Goal: Communication & Community: Answer question/provide support

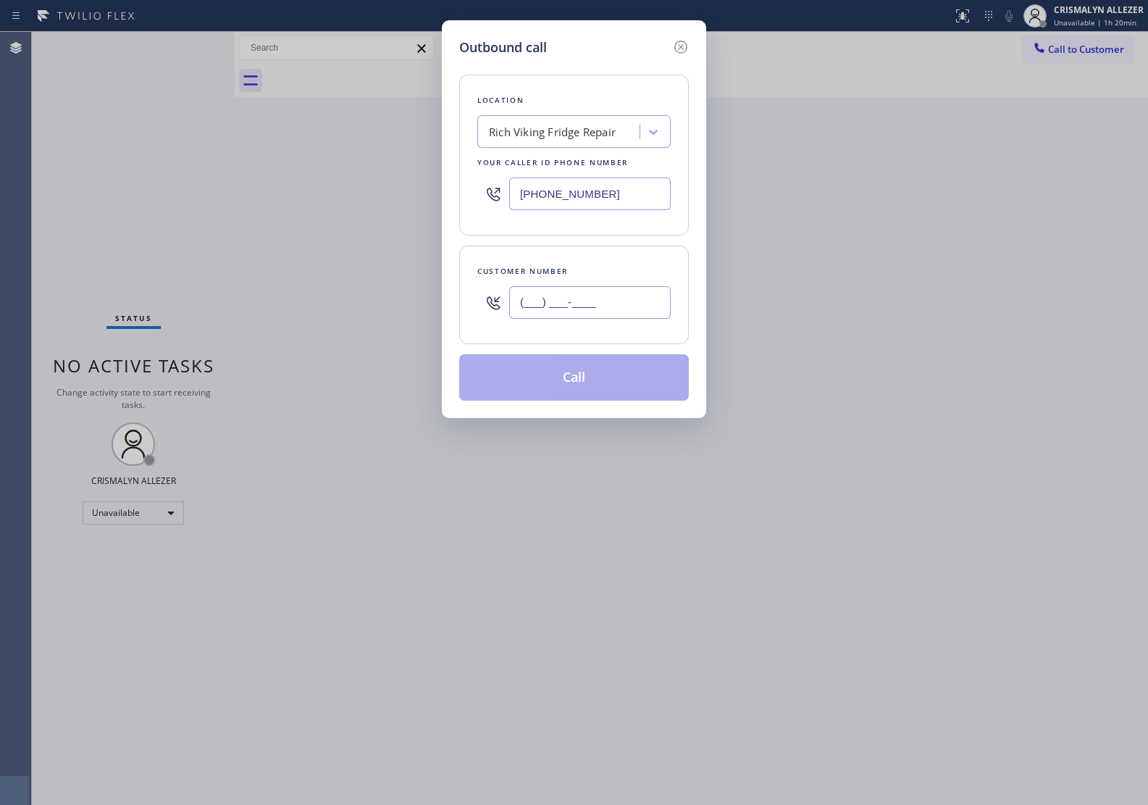
click at [648, 305] on input "(___) ___-____" at bounding box center [590, 302] width 162 height 33
paste input "415) 217-0579"
type input "(415) 217-0579"
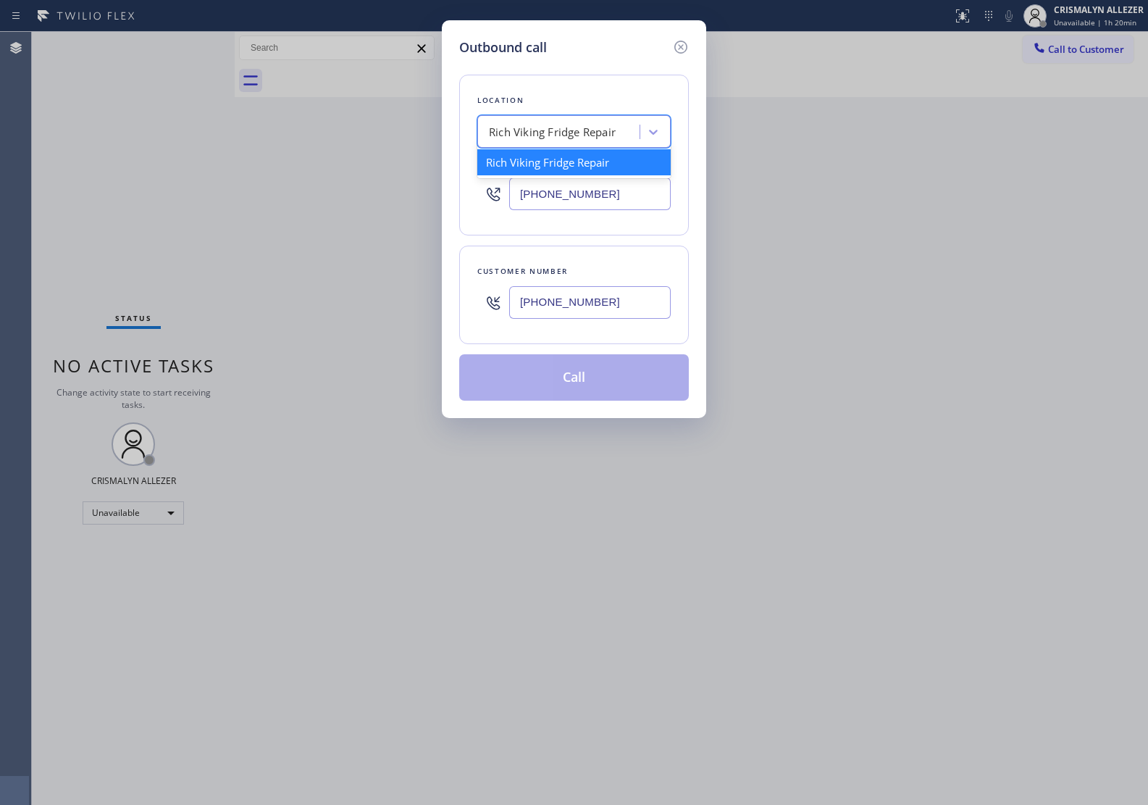
click at [581, 121] on div "Rich Viking Fridge Repair" at bounding box center [561, 132] width 158 height 25
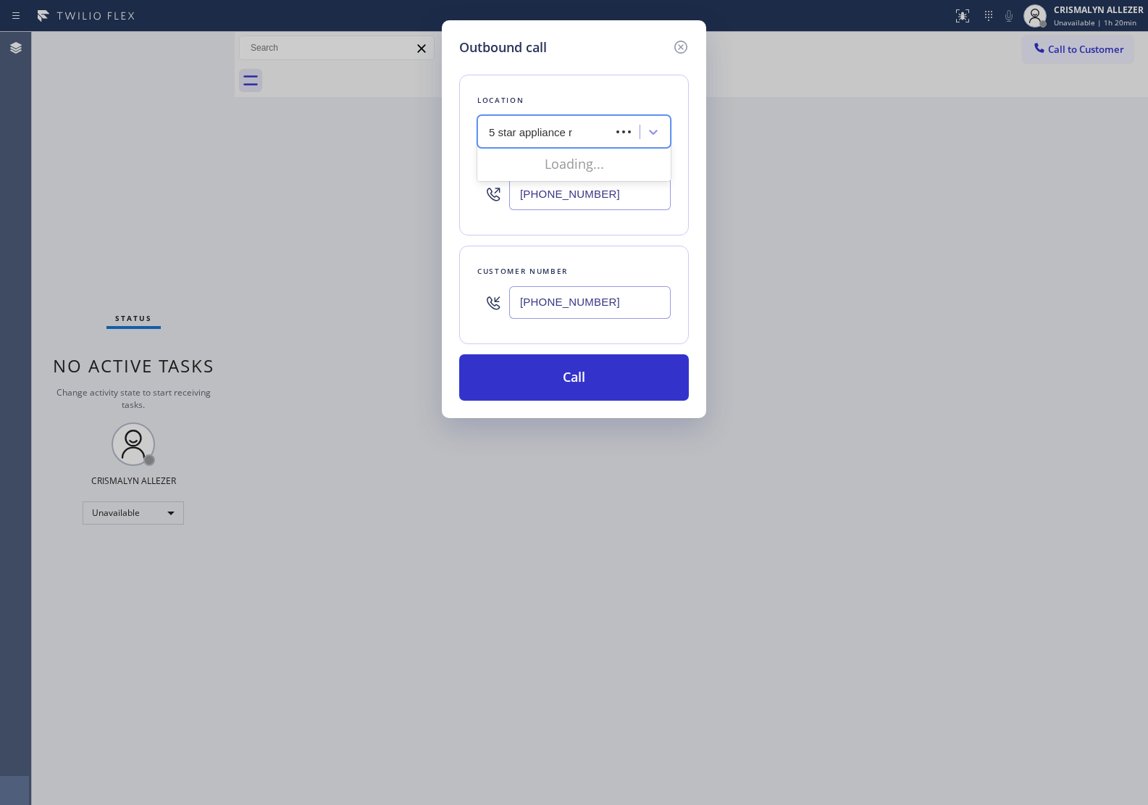
type input "5 star appliance re"
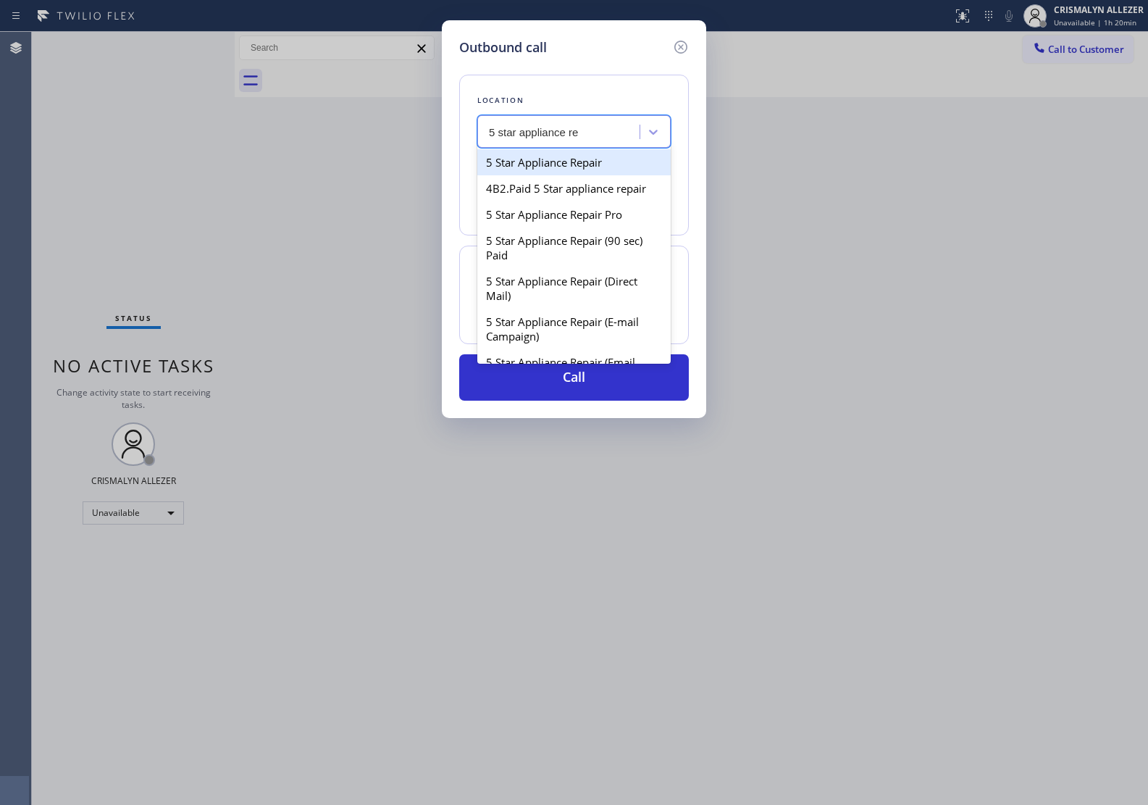
click at [571, 164] on div "5 Star Appliance Repair" at bounding box center [573, 162] width 193 height 26
type input "(855) 731-4952"
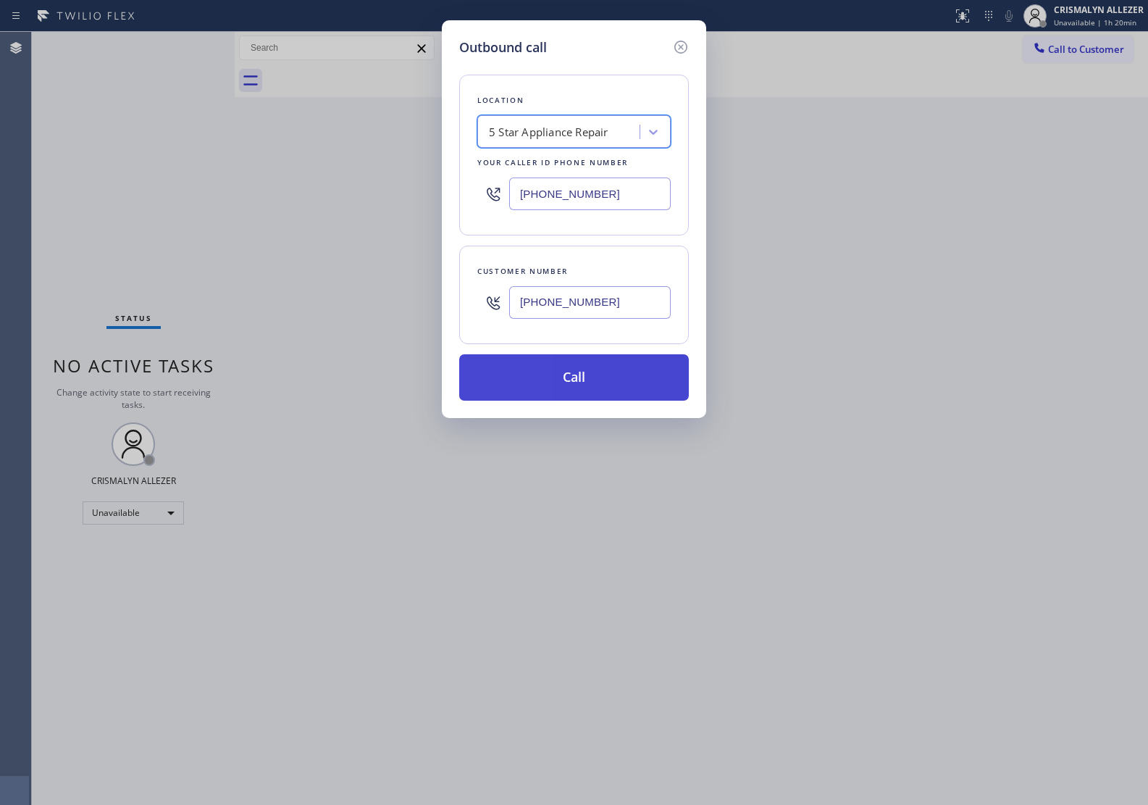
click at [574, 382] on button "Call" at bounding box center [574, 377] width 230 height 46
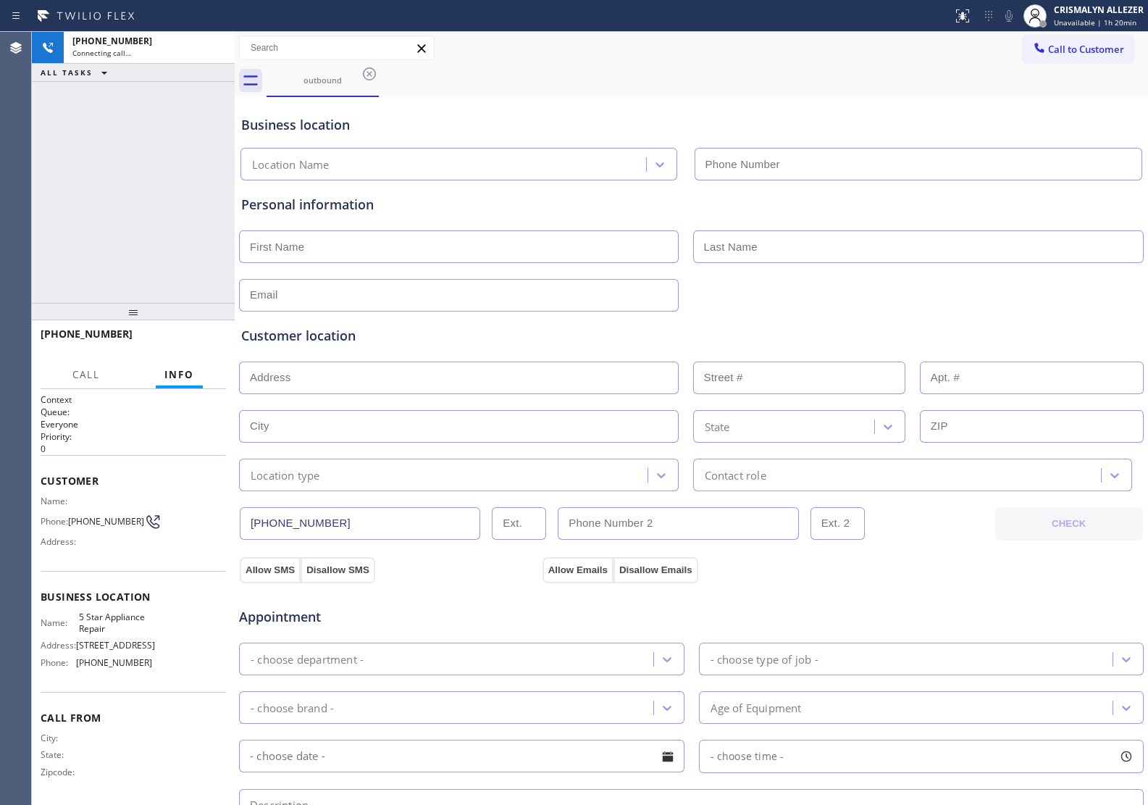
type input "(855) 731-4952"
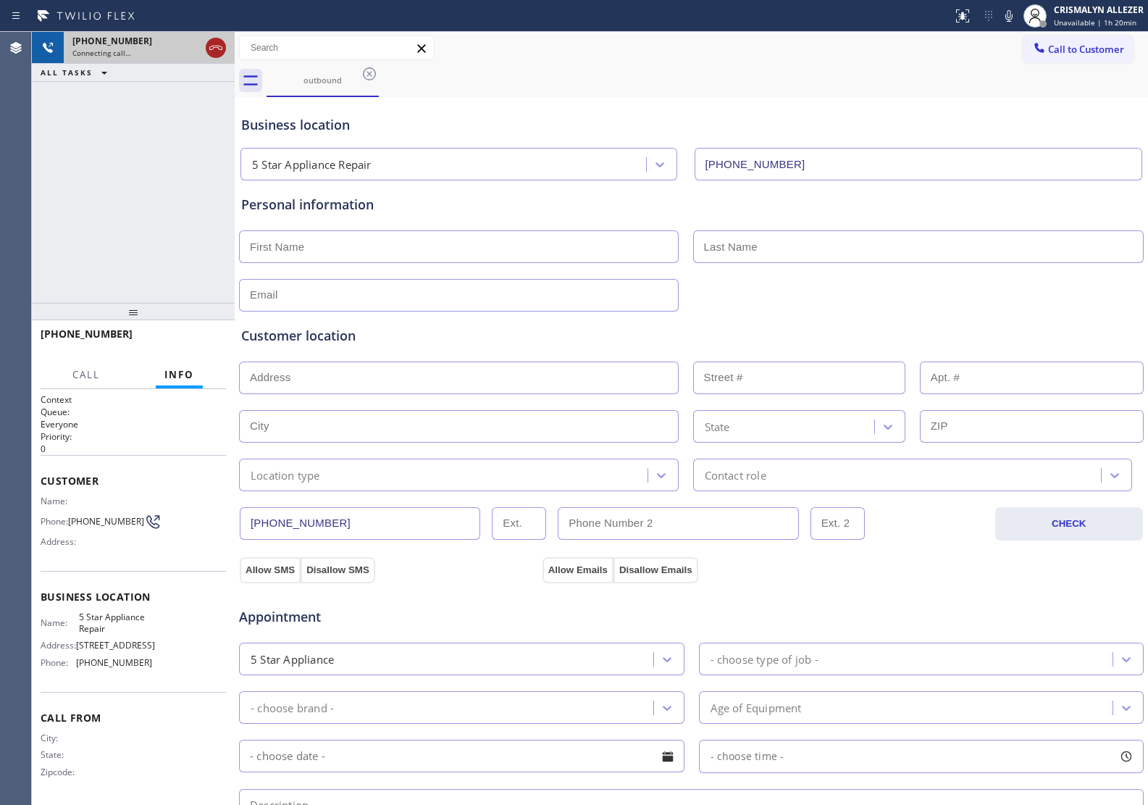
click at [214, 51] on icon at bounding box center [215, 47] width 17 height 17
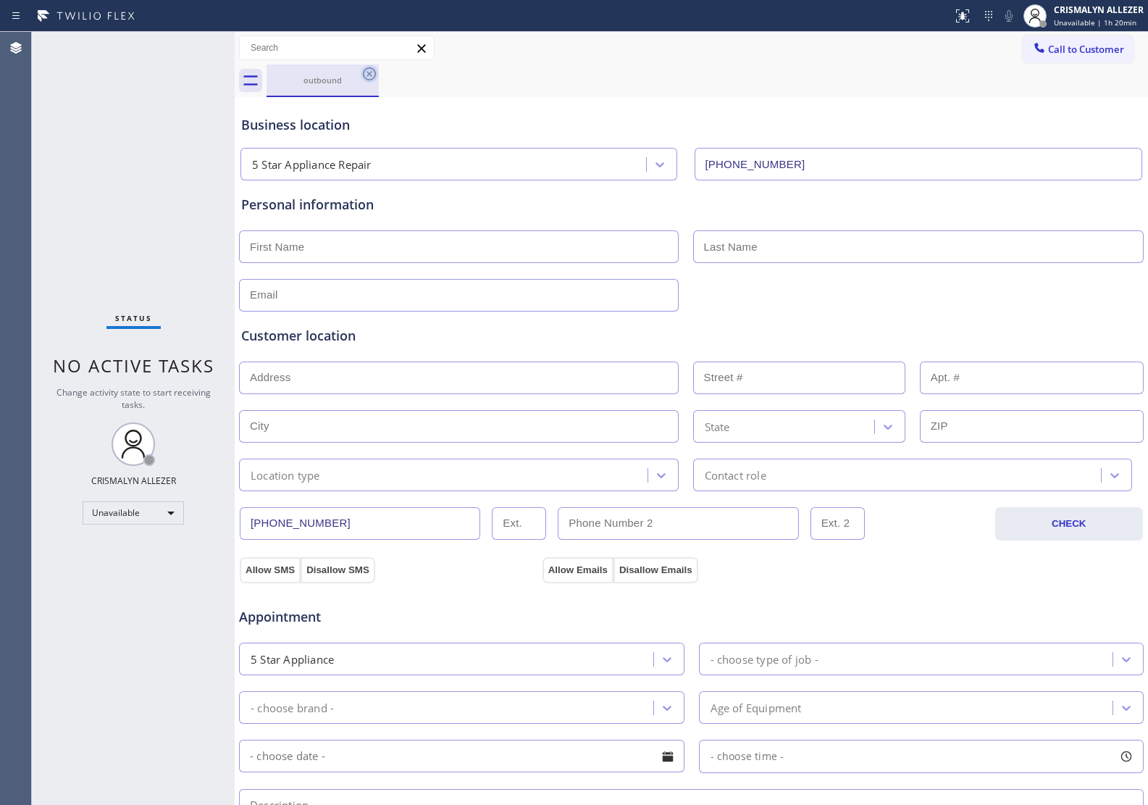
click at [368, 74] on icon at bounding box center [369, 73] width 13 height 13
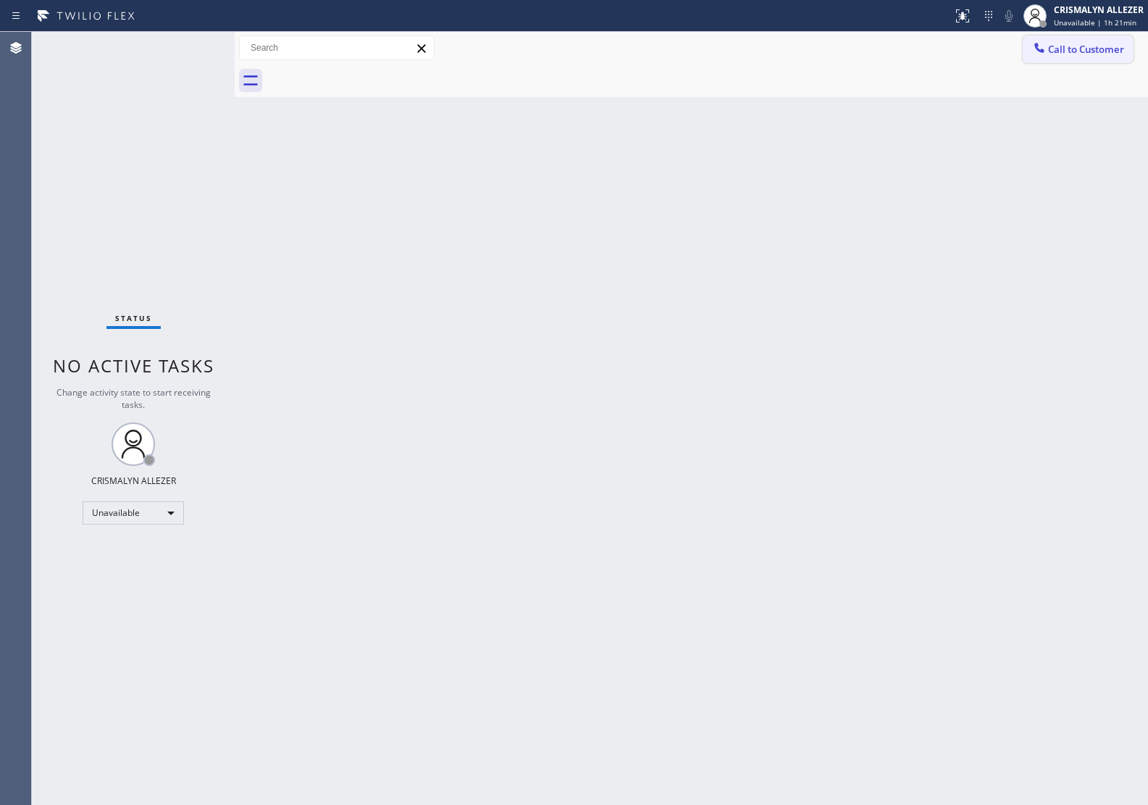
click at [1069, 52] on span "Call to Customer" at bounding box center [1086, 49] width 76 height 13
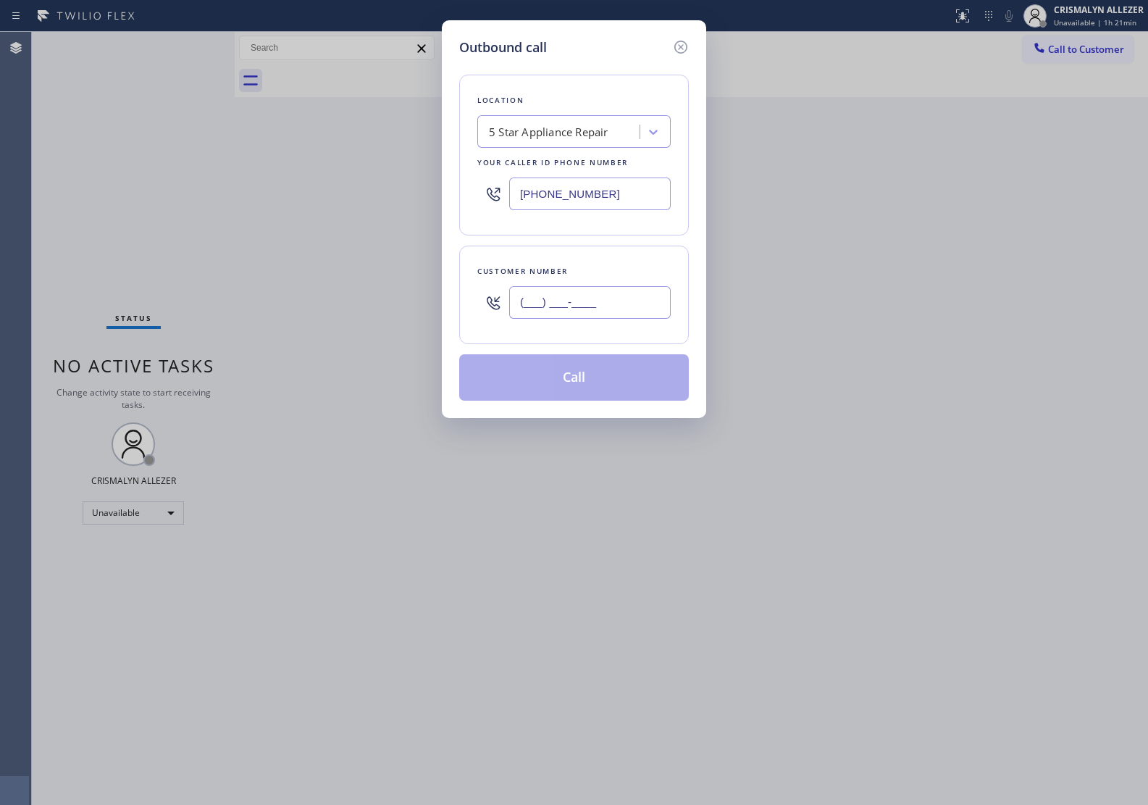
click at [630, 301] on input "(___) ___-____" at bounding box center [590, 302] width 162 height 33
paste input "213) 816-1472"
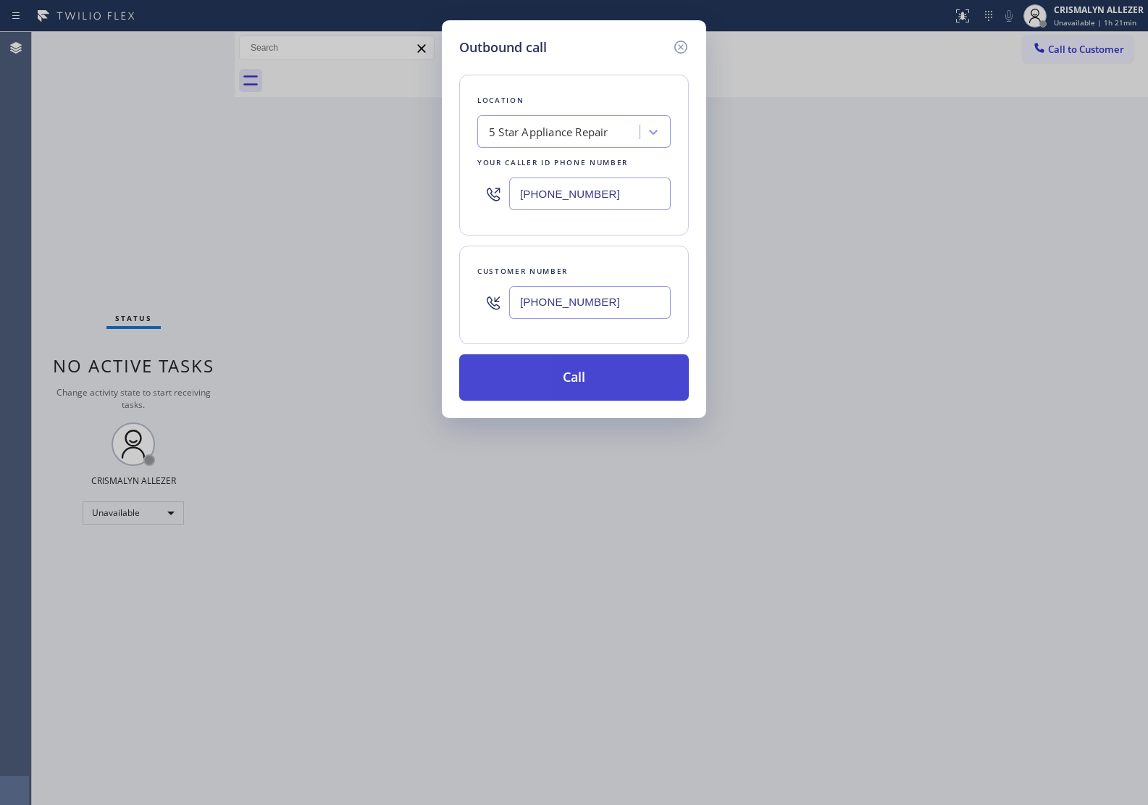
type input "(213) 816-1472"
click at [584, 393] on button "Call" at bounding box center [574, 377] width 230 height 46
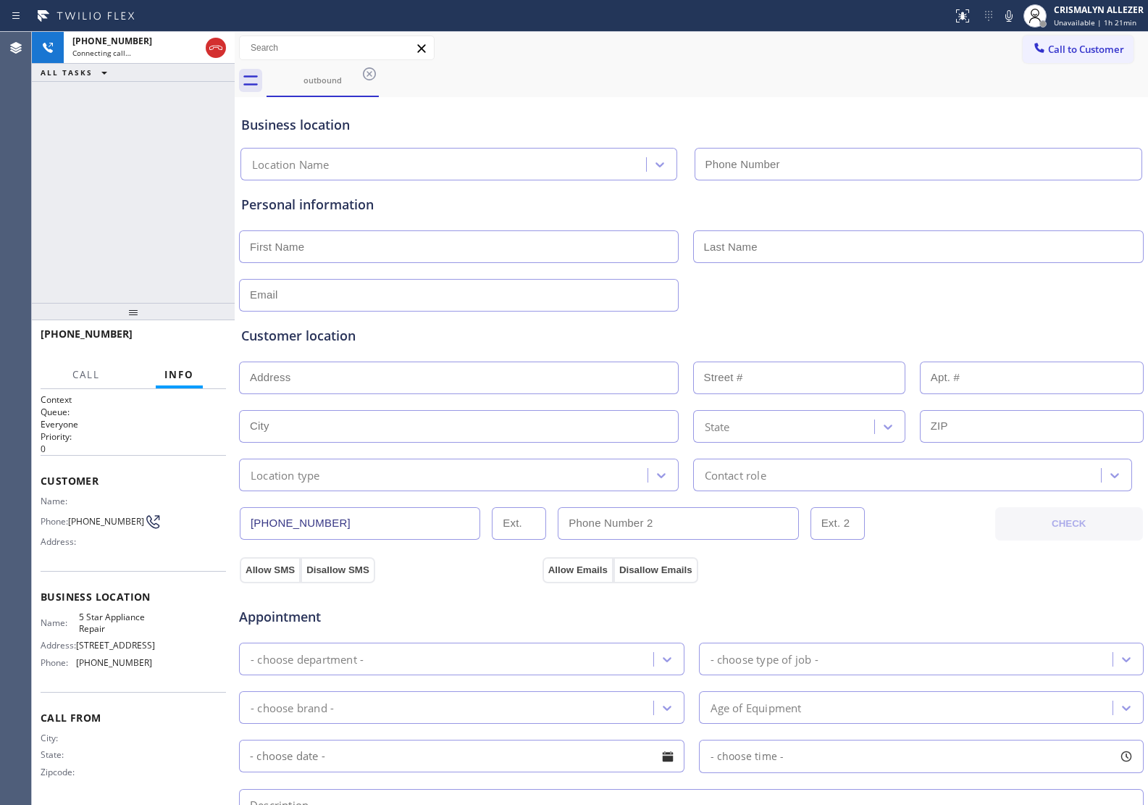
type input "(855) 731-4952"
click at [192, 341] on span "HANG UP" at bounding box center [192, 340] width 44 height 10
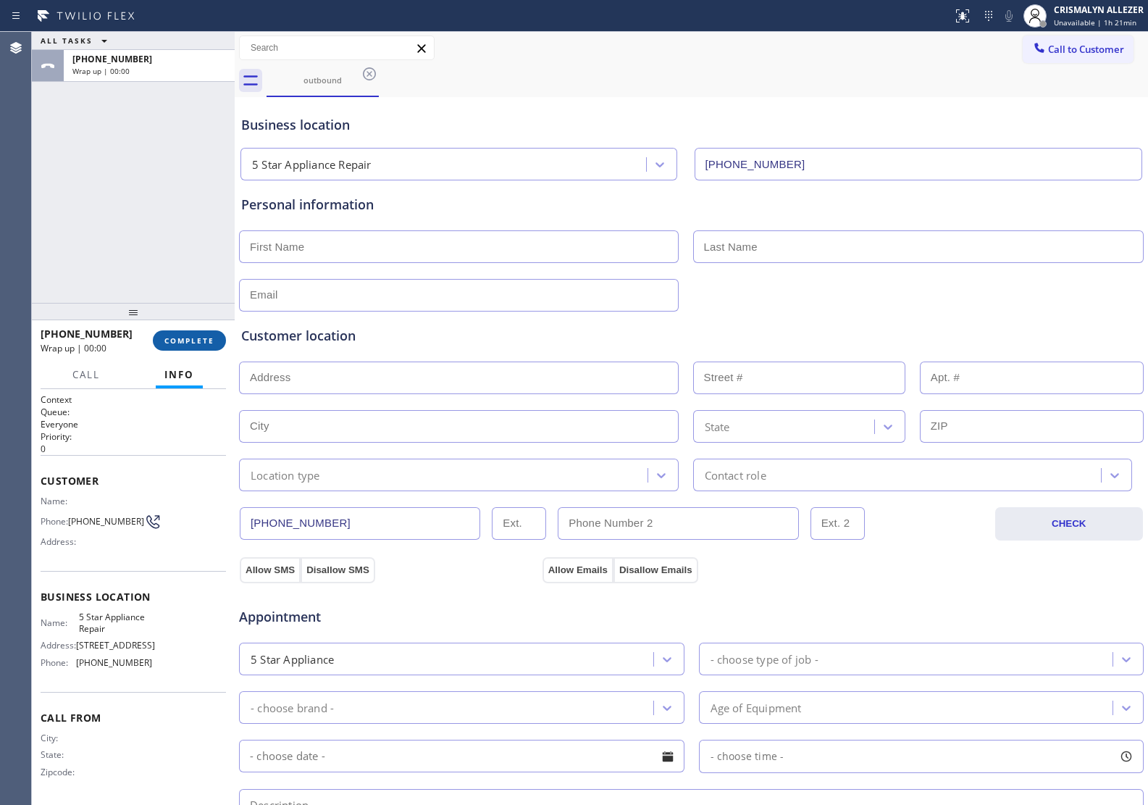
click at [192, 341] on span "COMPLETE" at bounding box center [189, 340] width 50 height 10
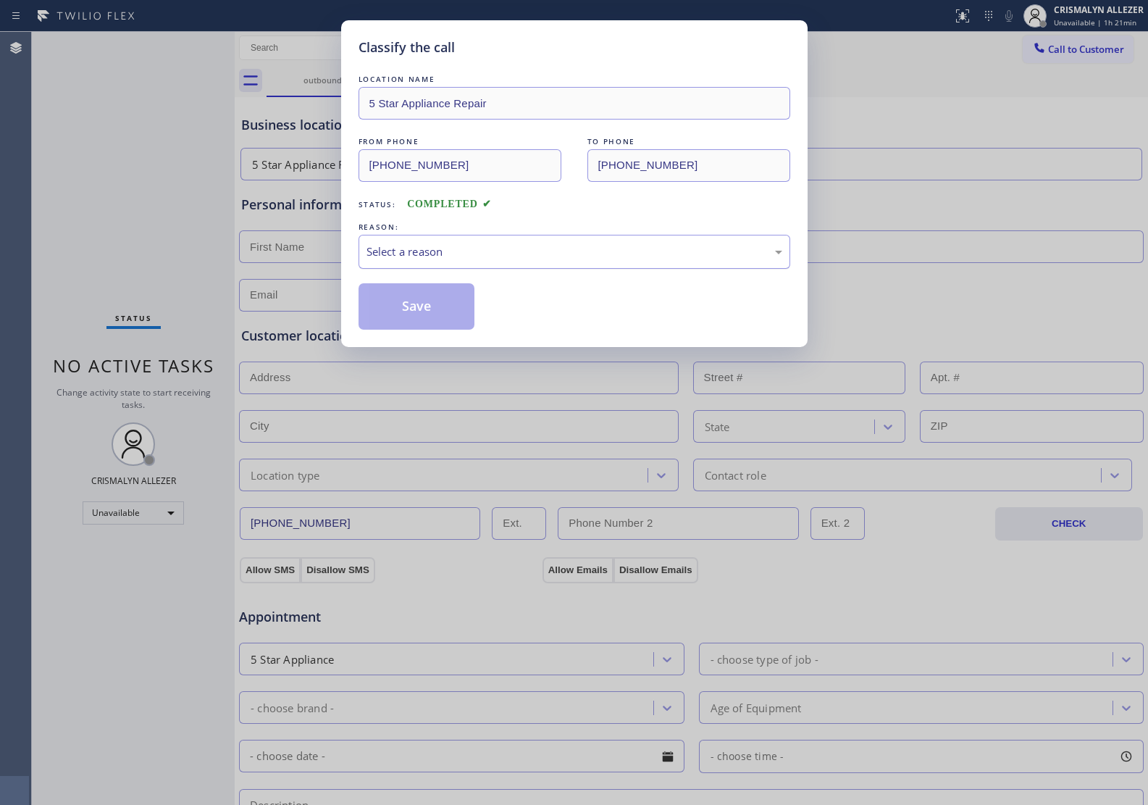
click at [572, 251] on div "Select a reason" at bounding box center [575, 251] width 416 height 17
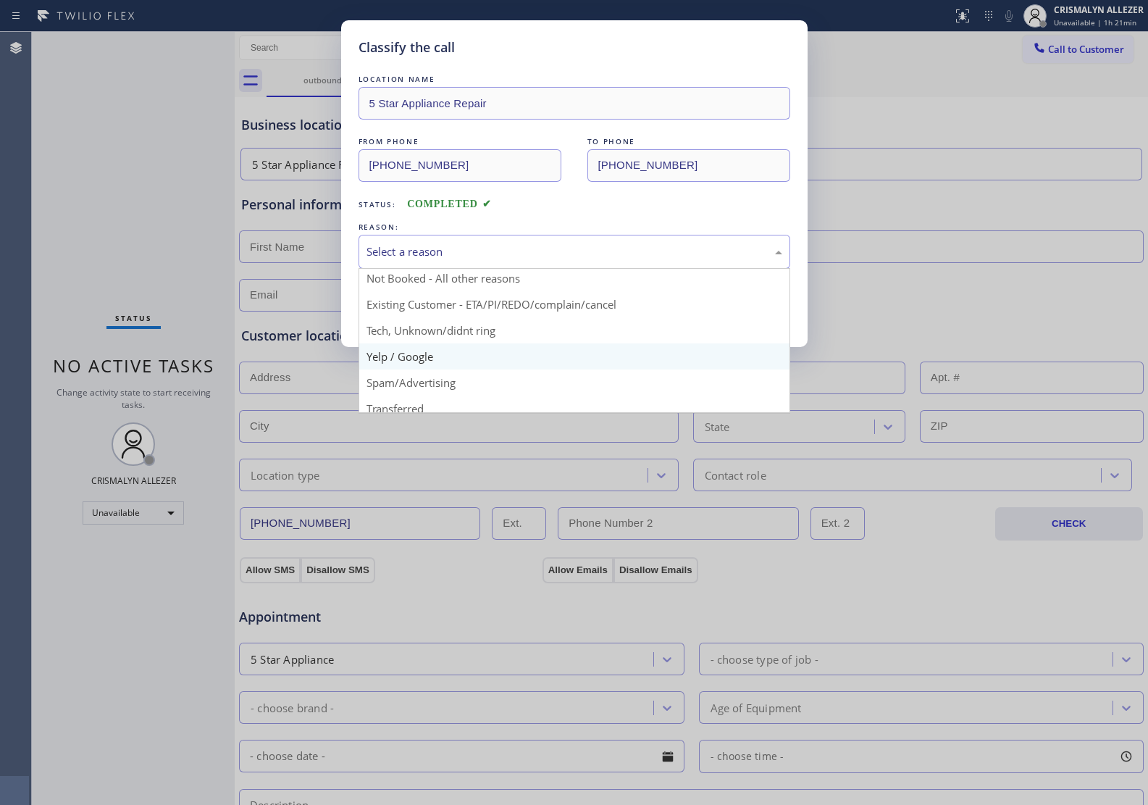
scroll to position [46, 0]
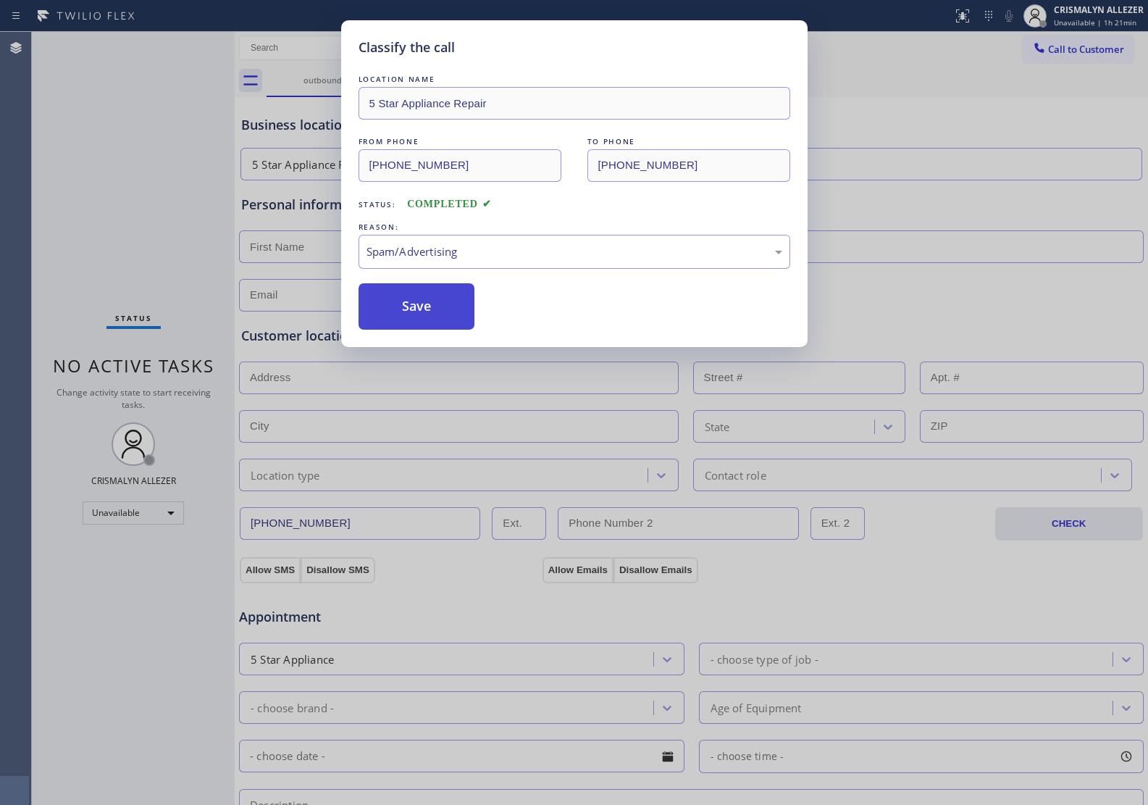
click at [433, 317] on button "Save" at bounding box center [417, 306] width 117 height 46
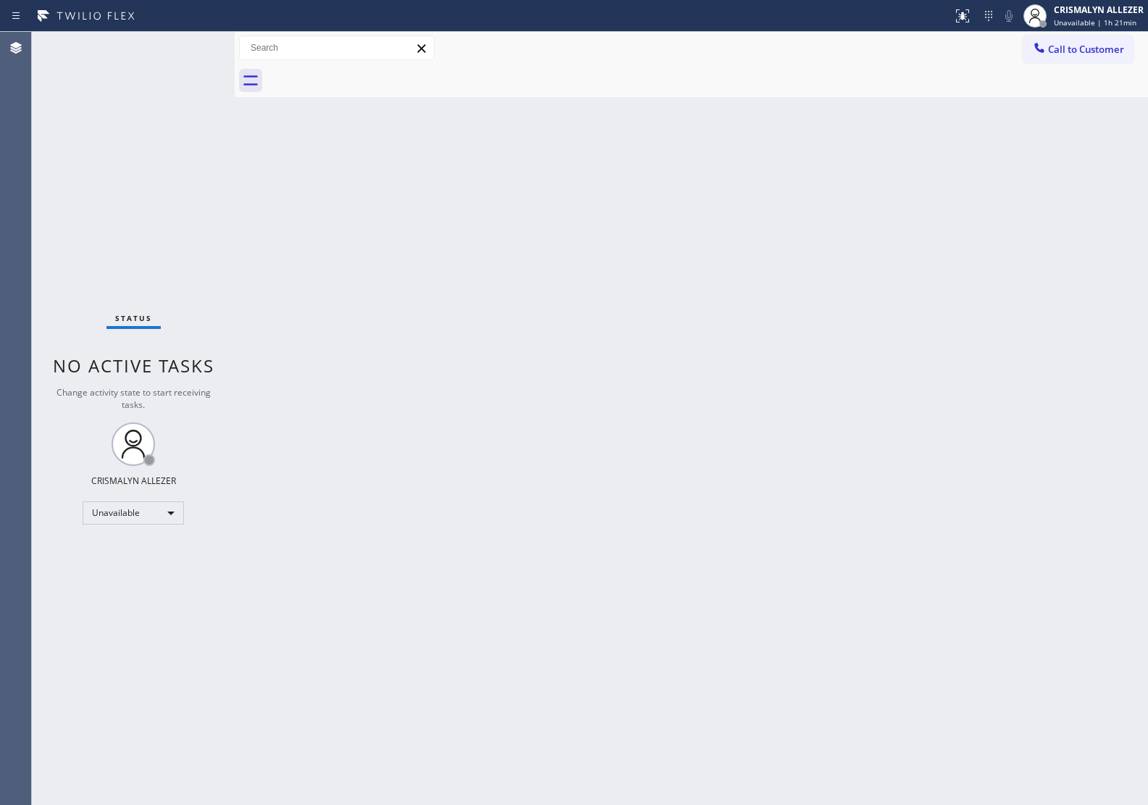
click at [1073, 48] on span "Call to Customer" at bounding box center [1086, 49] width 76 height 13
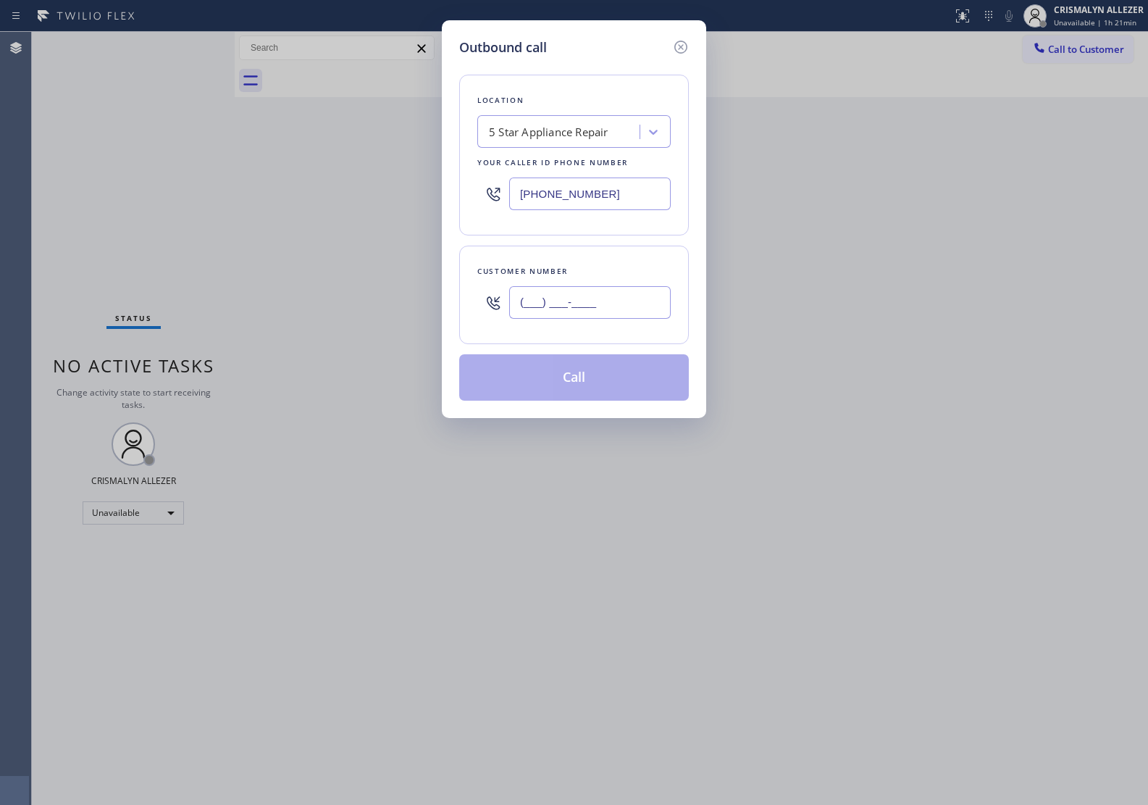
click at [657, 309] on input "(___) ___-____" at bounding box center [590, 302] width 162 height 33
paste input "202) 701-8900"
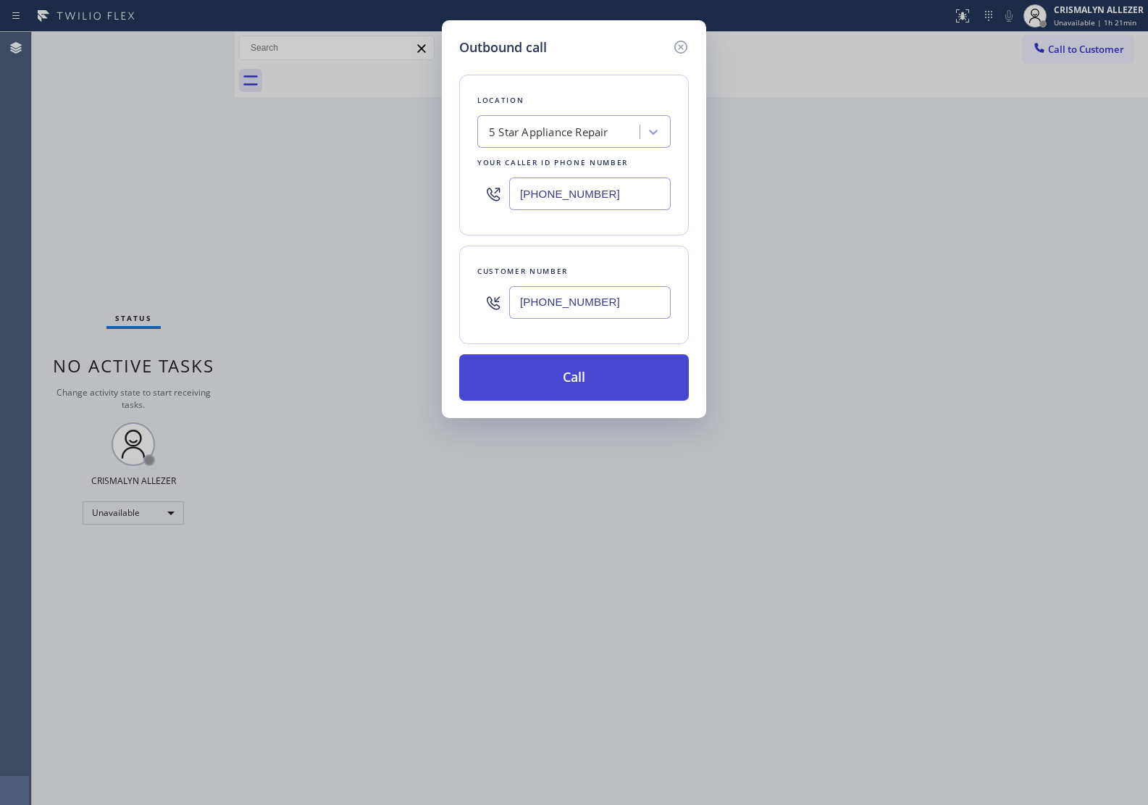
type input "(202) 701-8900"
click at [584, 386] on button "Call" at bounding box center [574, 377] width 230 height 46
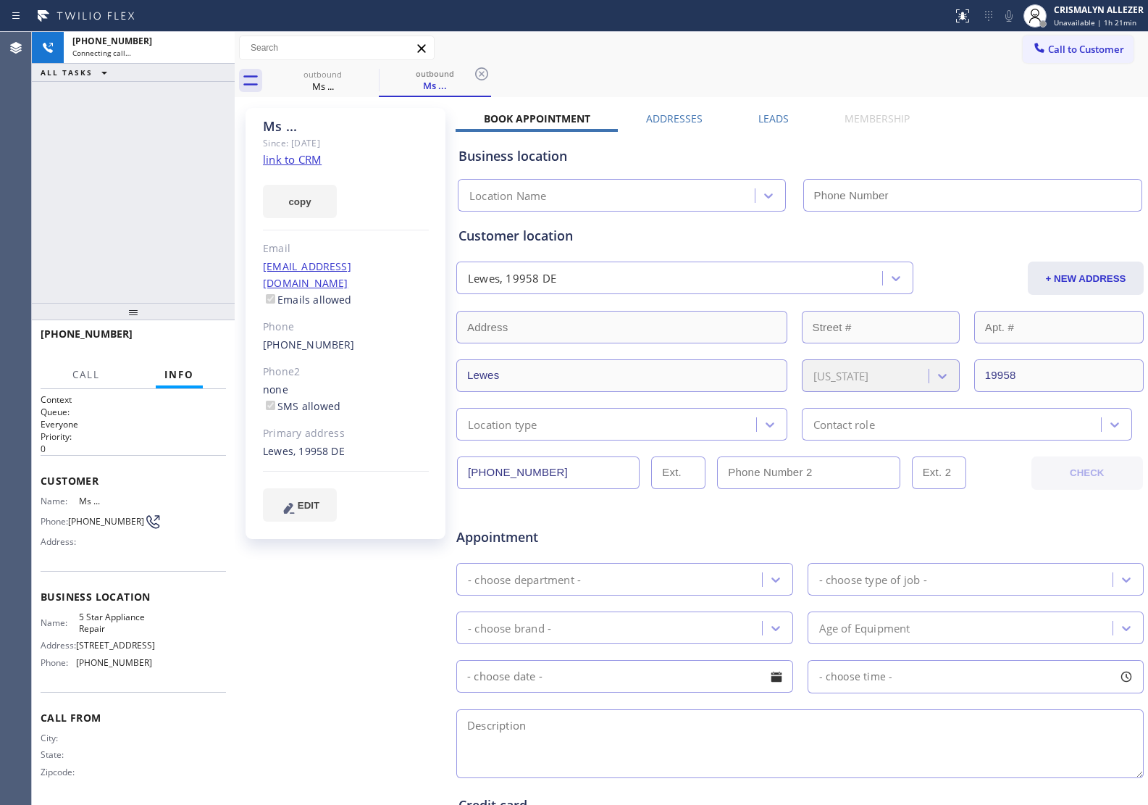
click at [312, 160] on link "link to CRM" at bounding box center [292, 159] width 59 height 14
type input "(855) 731-4952"
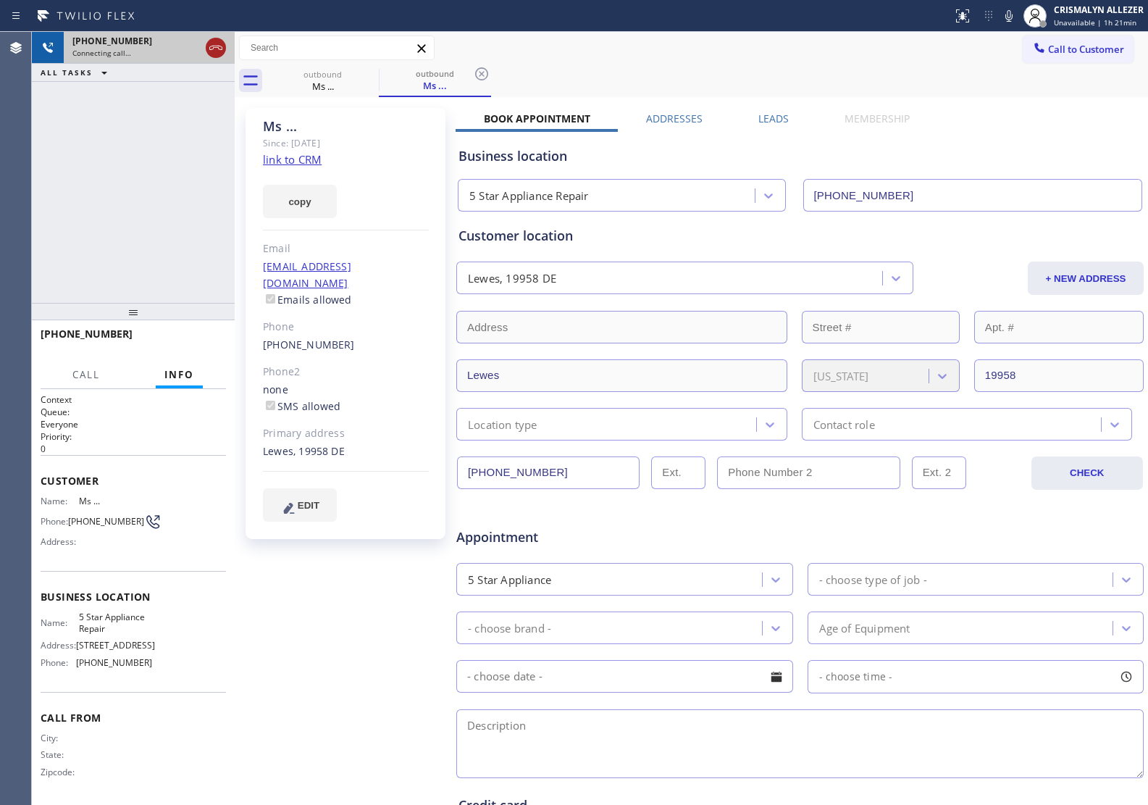
click at [217, 47] on icon at bounding box center [215, 48] width 13 height 4
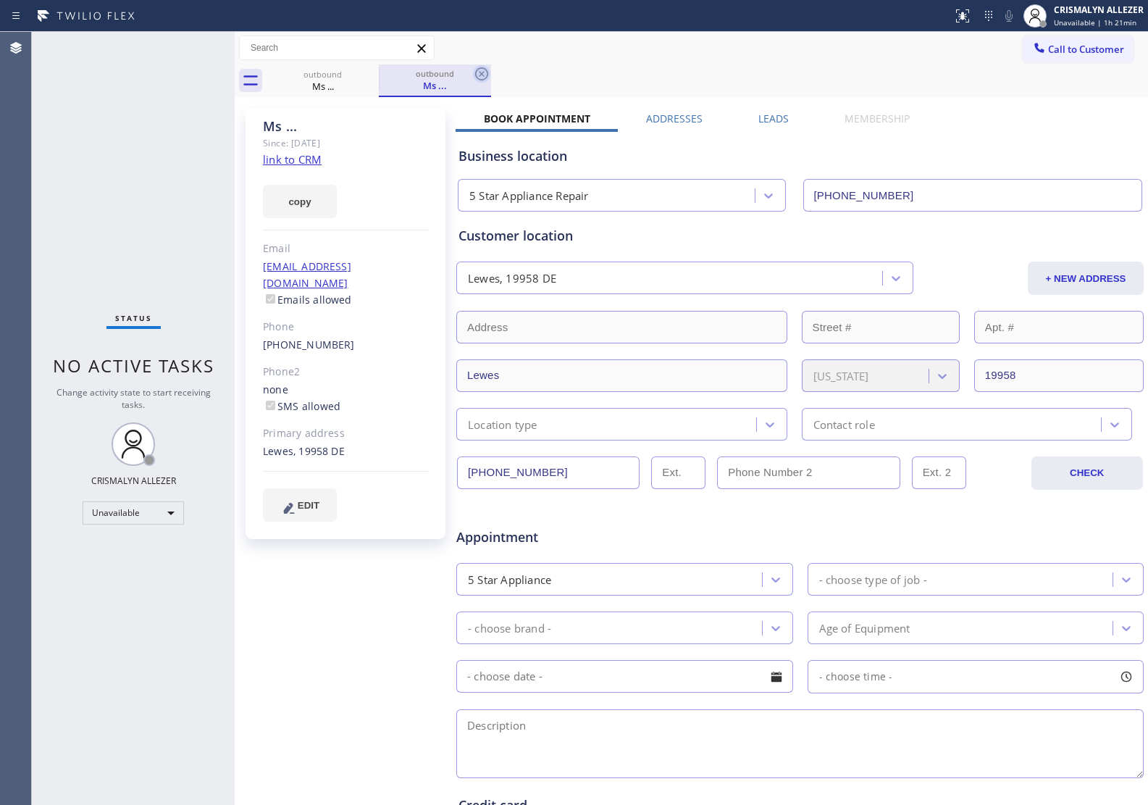
click at [480, 73] on icon at bounding box center [481, 73] width 13 height 13
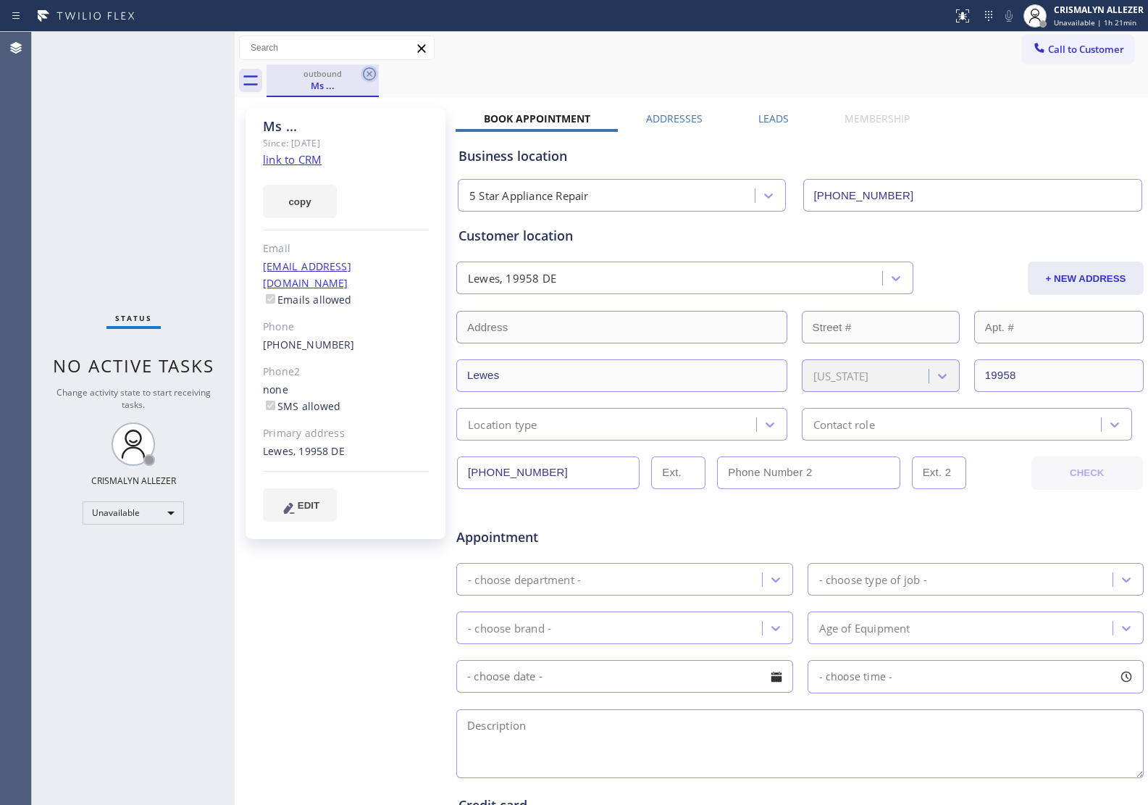
click at [367, 74] on icon at bounding box center [369, 73] width 17 height 17
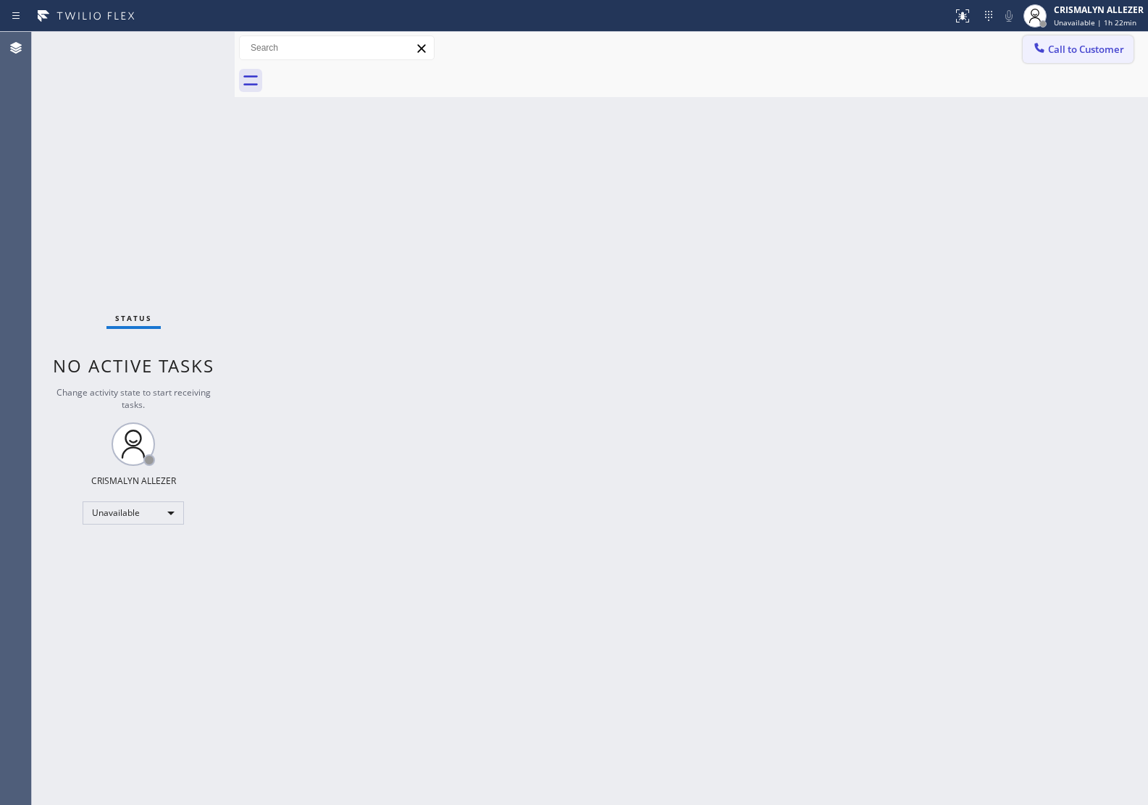
click at [1068, 47] on span "Call to Customer" at bounding box center [1086, 49] width 76 height 13
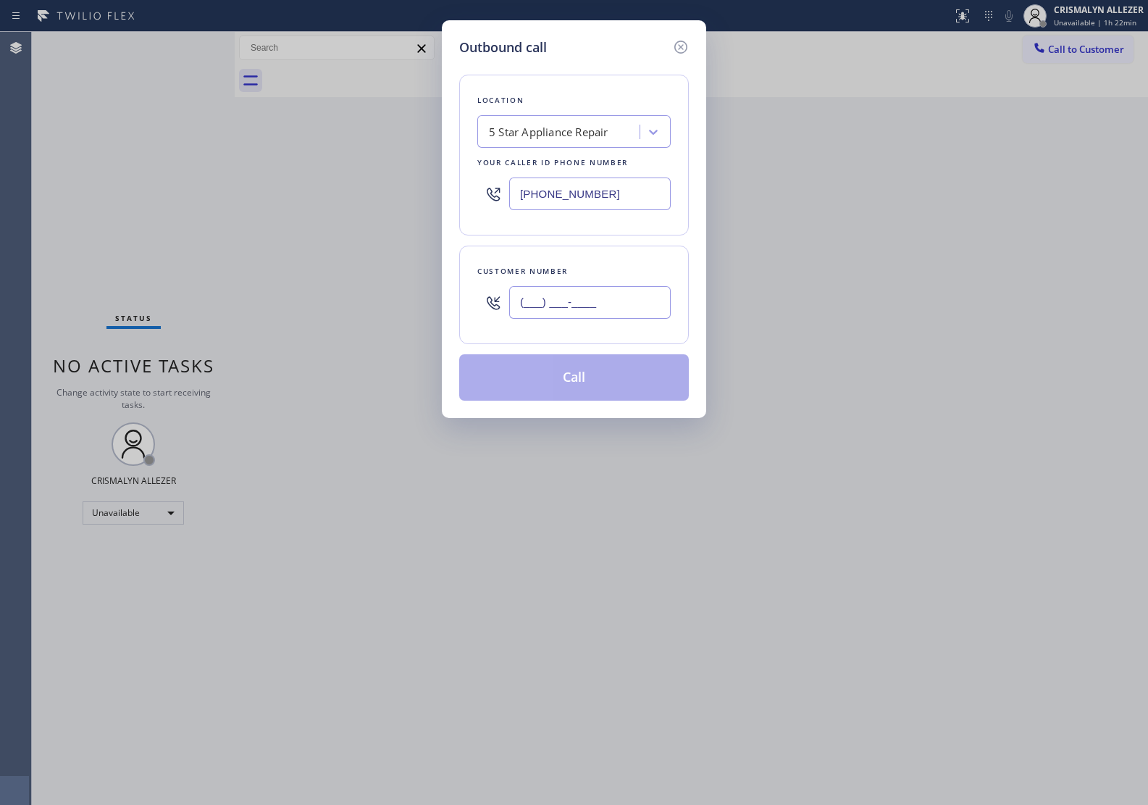
click at [625, 298] on input "(___) ___-____" at bounding box center [590, 302] width 162 height 33
paste input "623) 217-1017"
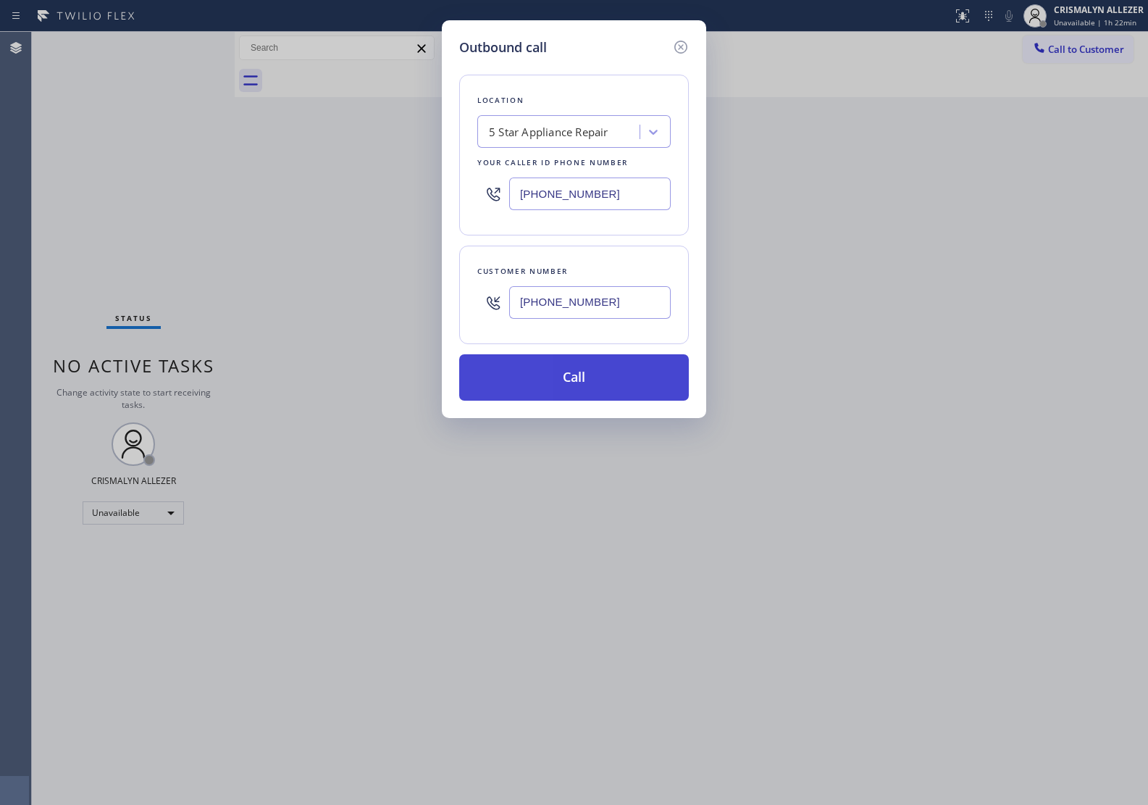
type input "(623) 217-1017"
click at [598, 378] on button "Call" at bounding box center [574, 377] width 230 height 46
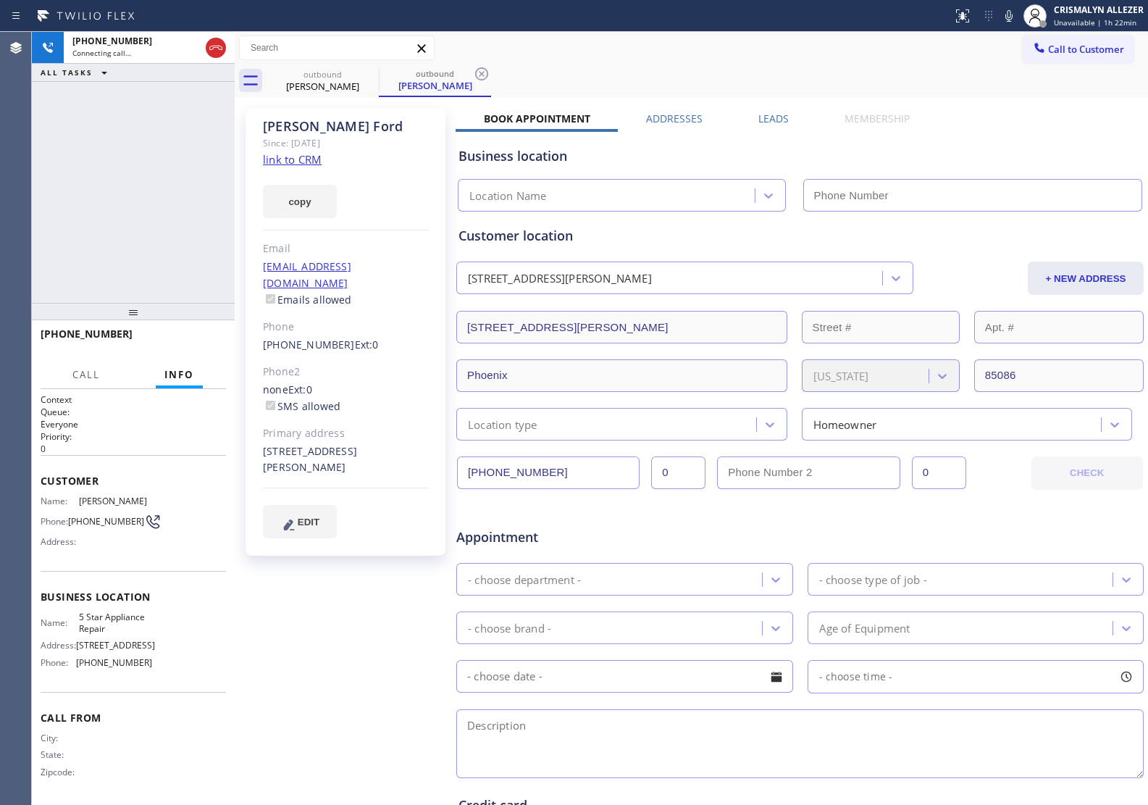
click at [301, 160] on link "link to CRM" at bounding box center [292, 159] width 59 height 14
type input "(855) 731-4952"
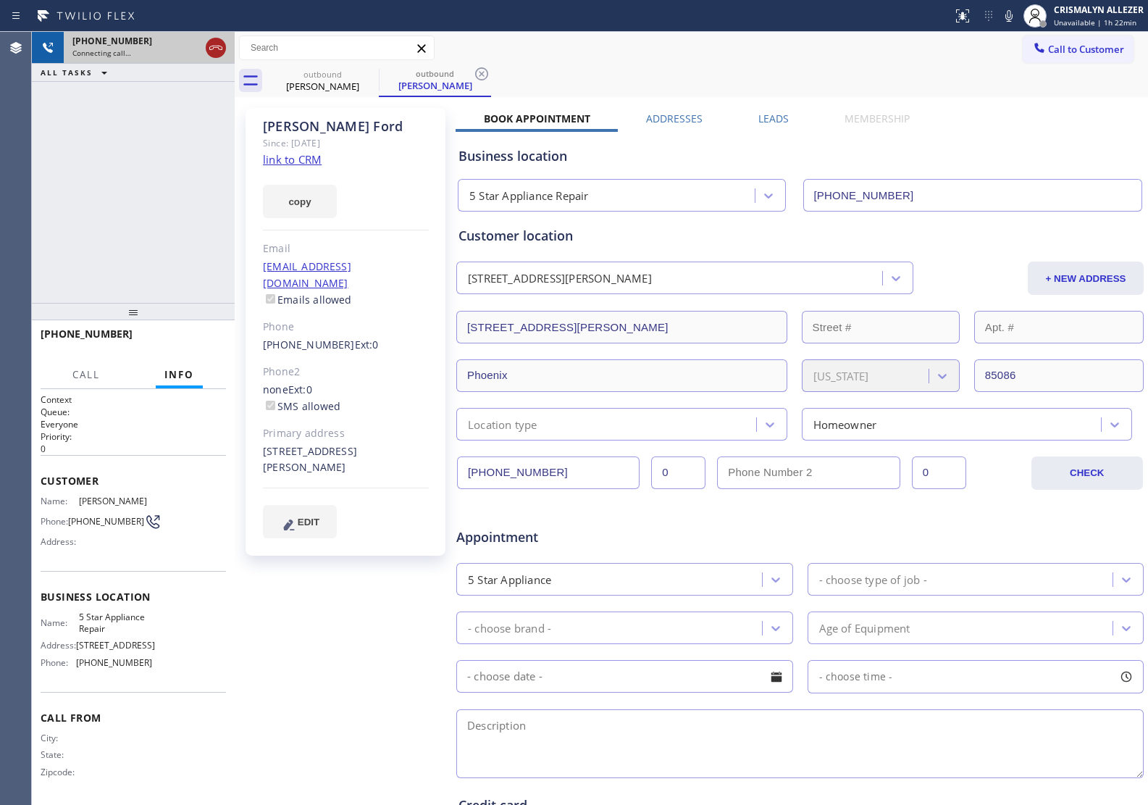
click at [212, 46] on icon at bounding box center [215, 48] width 13 height 4
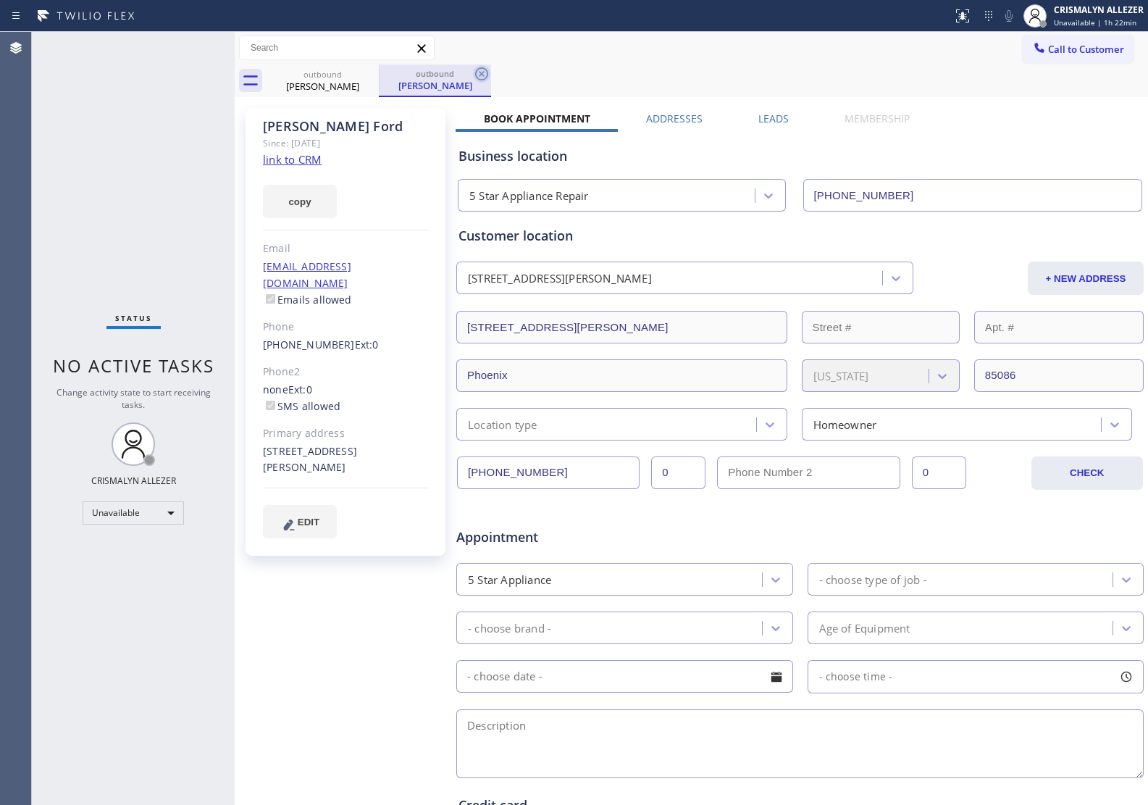
click at [478, 74] on icon at bounding box center [481, 73] width 17 height 17
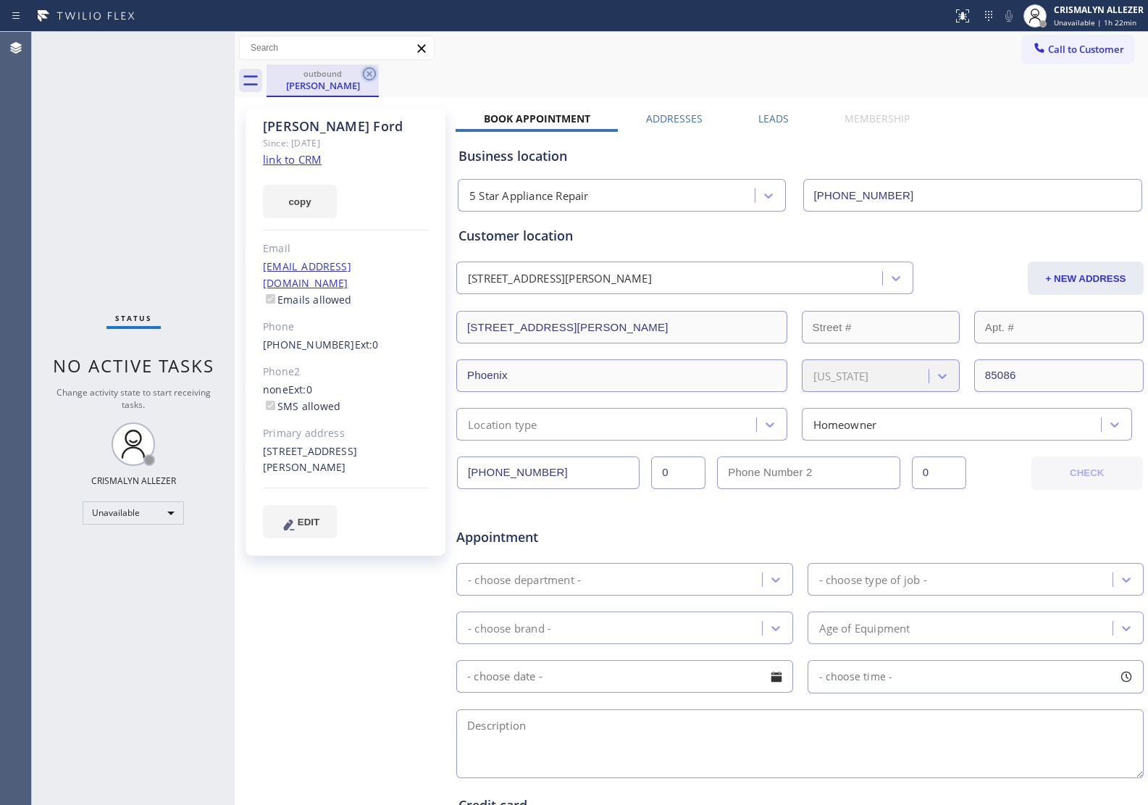
click at [367, 76] on icon at bounding box center [369, 73] width 17 height 17
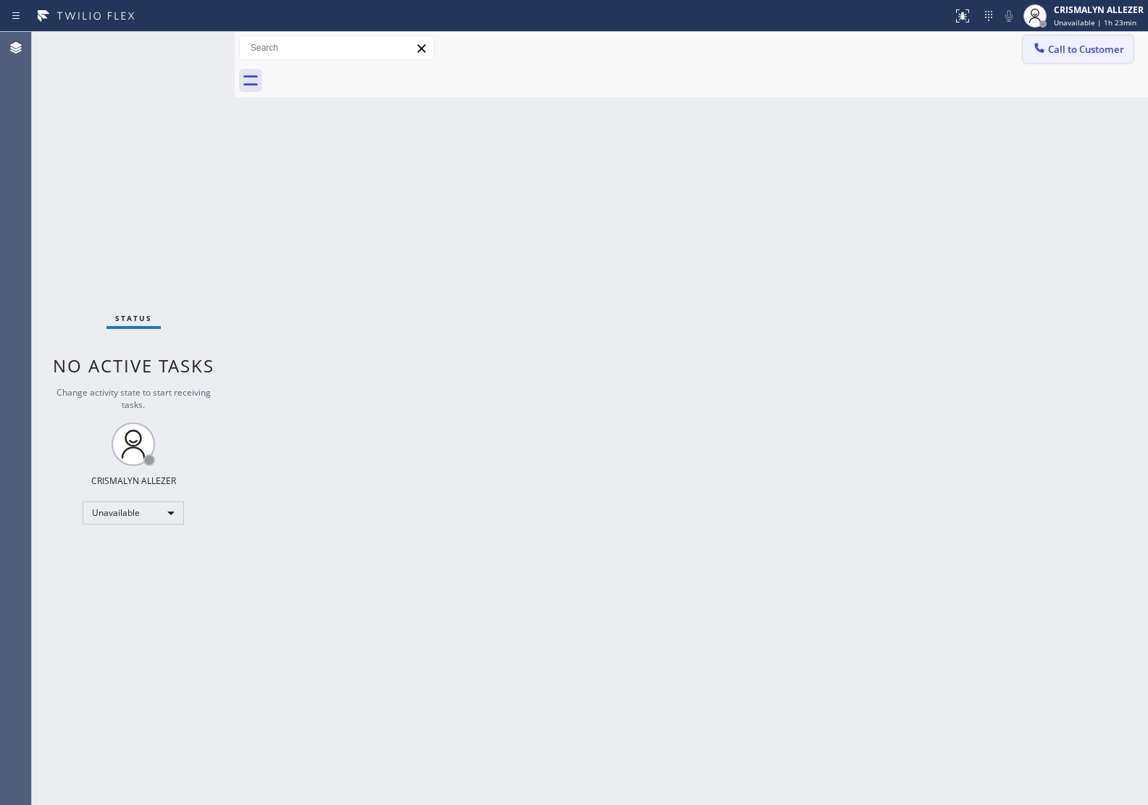
click at [1080, 59] on button "Call to Customer" at bounding box center [1078, 49] width 111 height 28
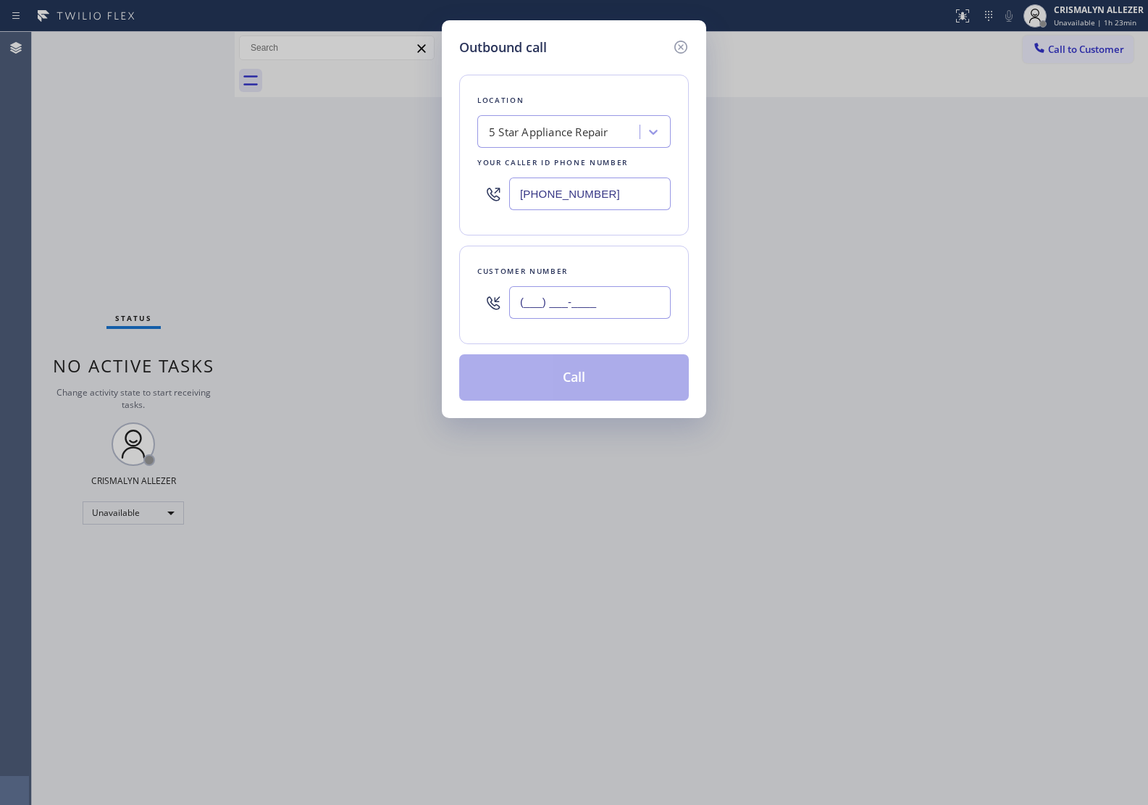
click at [632, 296] on input "(___) ___-____" at bounding box center [590, 302] width 162 height 33
paste input "201) 805-7760"
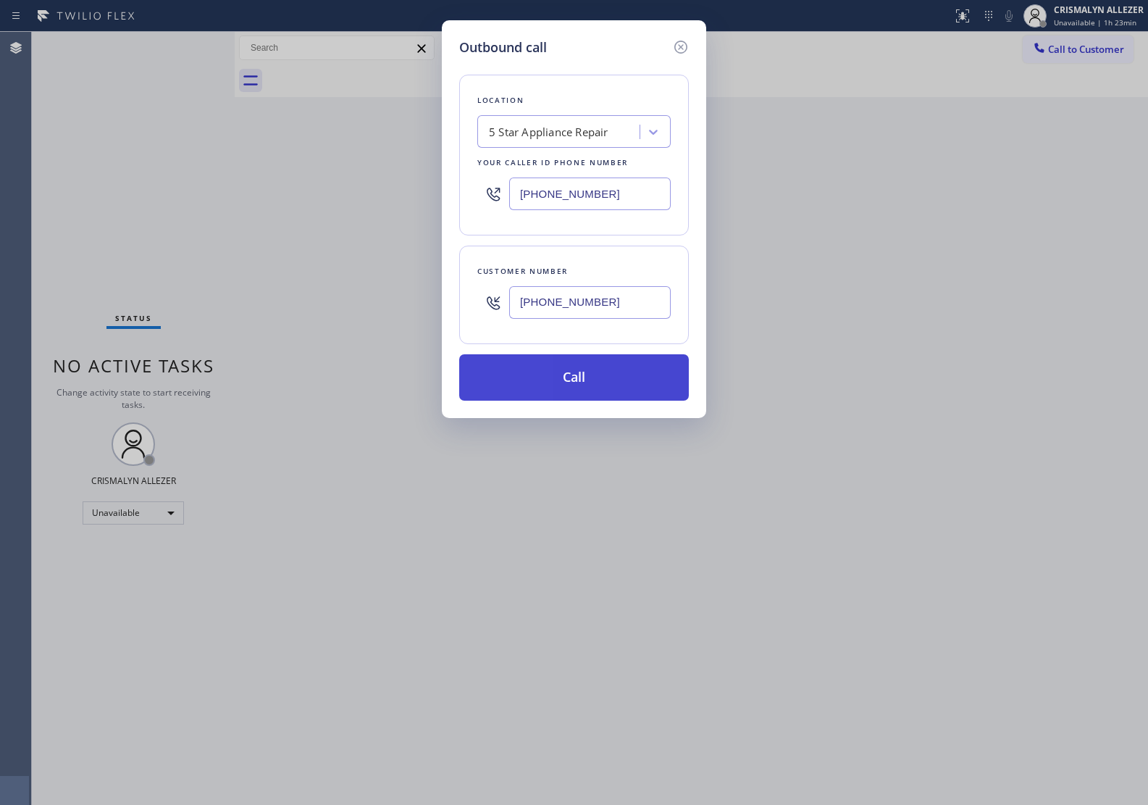
type input "(201) 805-7760"
click at [585, 377] on button "Call" at bounding box center [574, 377] width 230 height 46
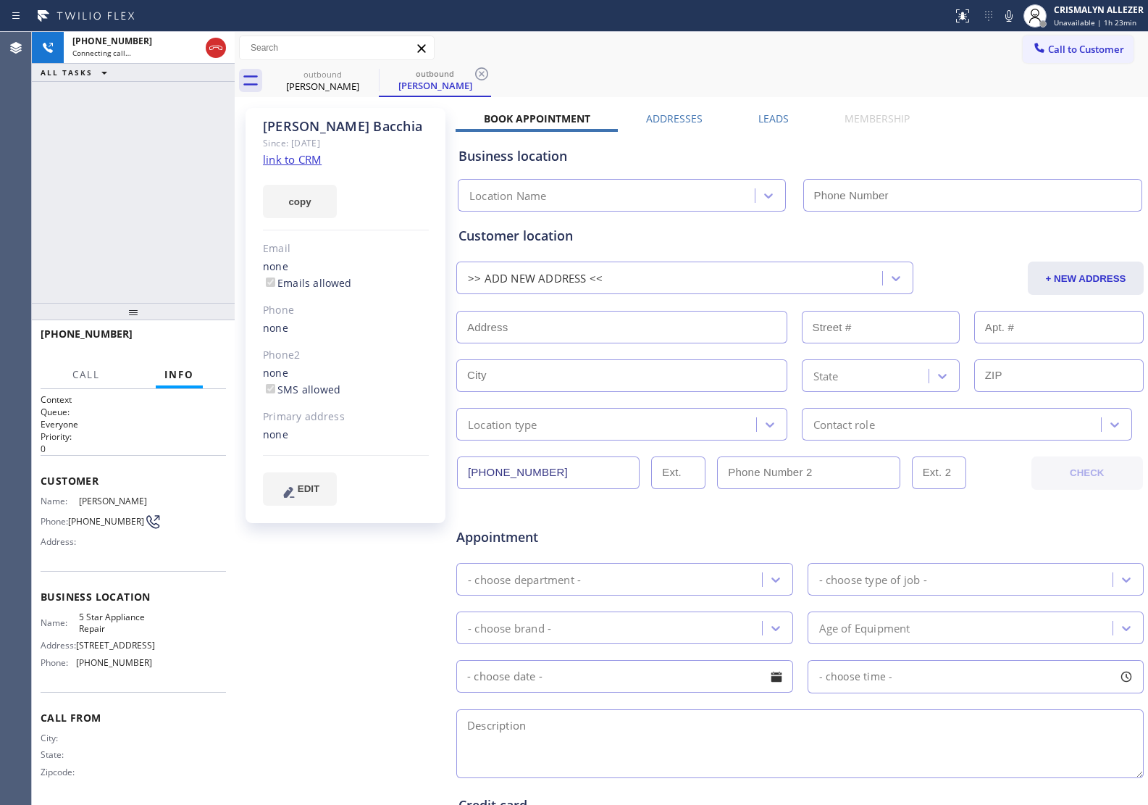
click at [308, 157] on link "link to CRM" at bounding box center [292, 159] width 59 height 14
type input "(855) 731-4952"
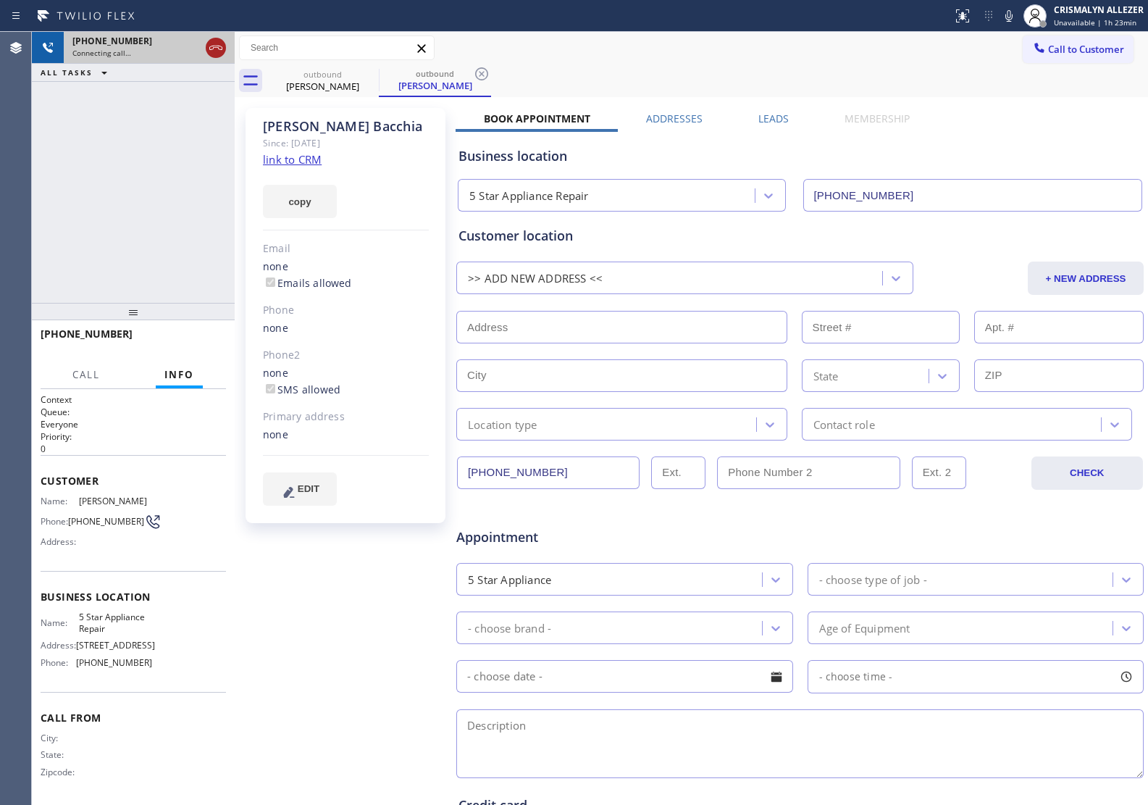
click at [216, 41] on icon at bounding box center [215, 47] width 17 height 17
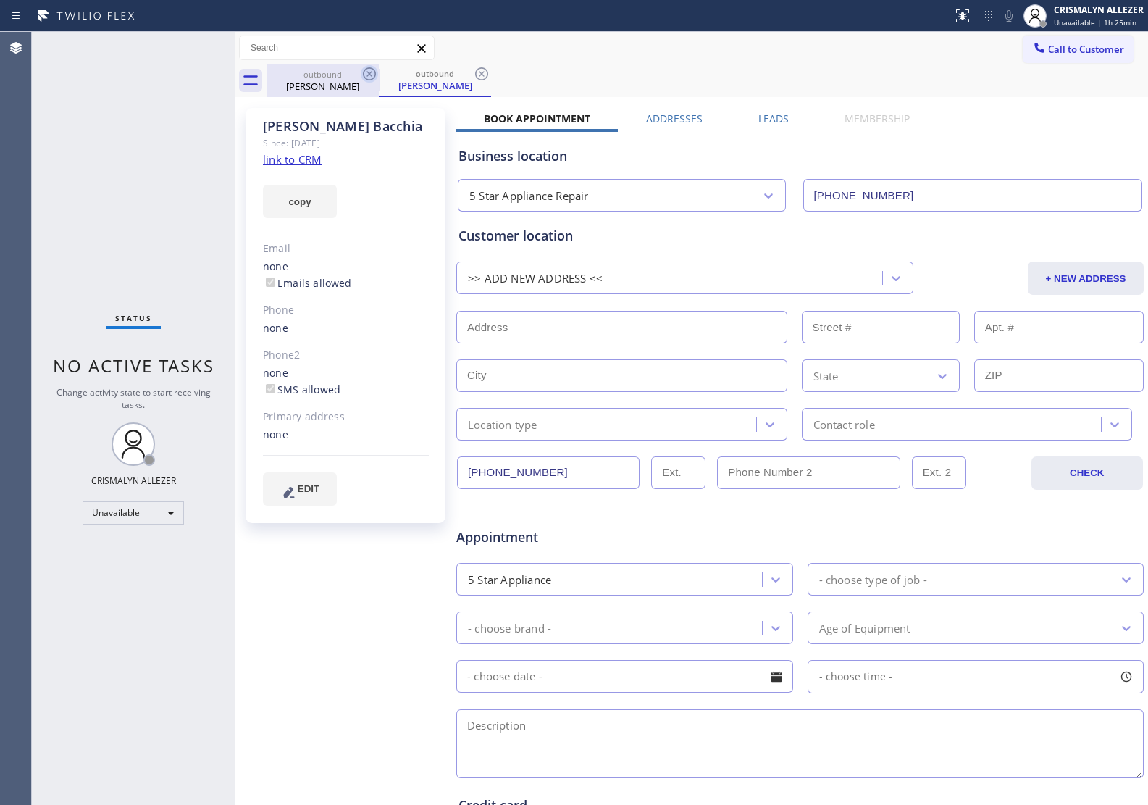
drag, startPoint x: 480, startPoint y: 74, endPoint x: 372, endPoint y: 80, distance: 108.1
click at [465, 77] on div "outbound Michael Bacchia" at bounding box center [435, 80] width 112 height 33
click at [370, 75] on icon at bounding box center [369, 73] width 13 height 13
click at [482, 76] on icon at bounding box center [481, 73] width 17 height 17
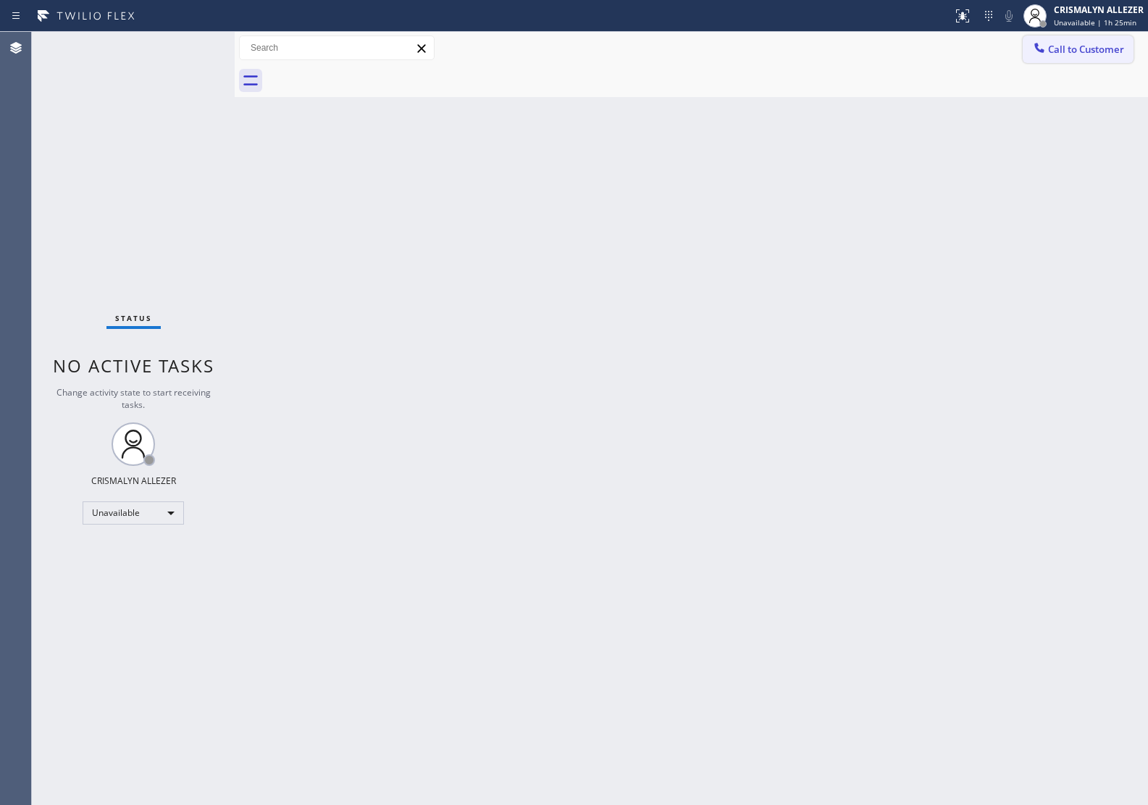
click at [1074, 48] on span "Call to Customer" at bounding box center [1086, 49] width 76 height 13
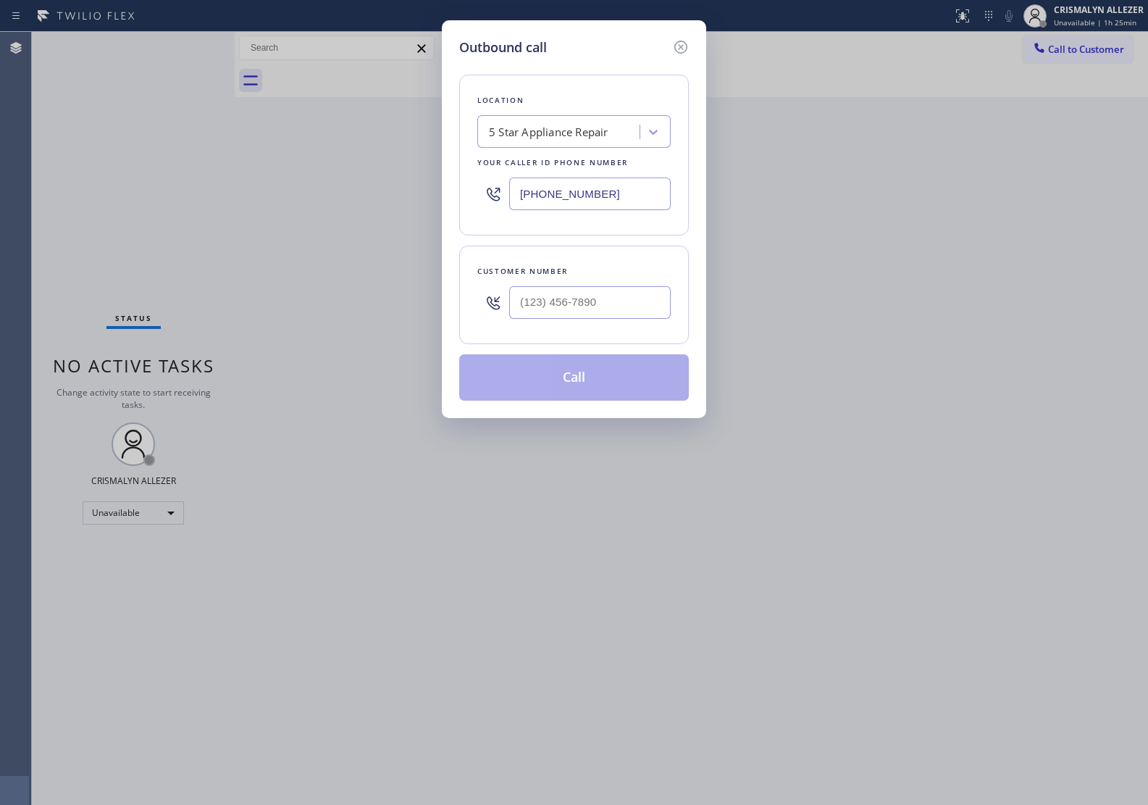
click at [551, 138] on div "5 Star Appliance Repair" at bounding box center [549, 132] width 120 height 17
paste input "Max AC Repair Service Westwood"
type input "Max AC Repair Service Westwood"
click at [564, 163] on div "Max AC Repair Service Westwood" at bounding box center [573, 162] width 193 height 26
type input "(310) 362-9787"
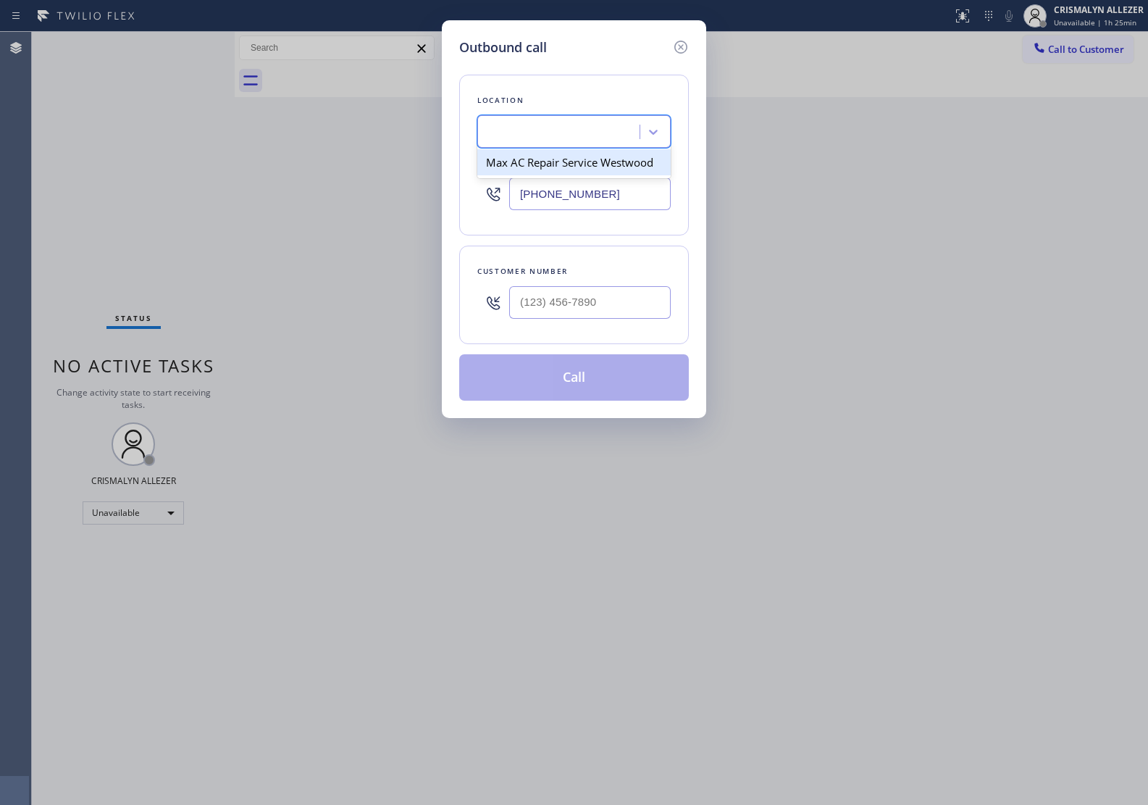
scroll to position [0, 1]
click at [609, 319] on input "(___) ___-____" at bounding box center [590, 302] width 162 height 33
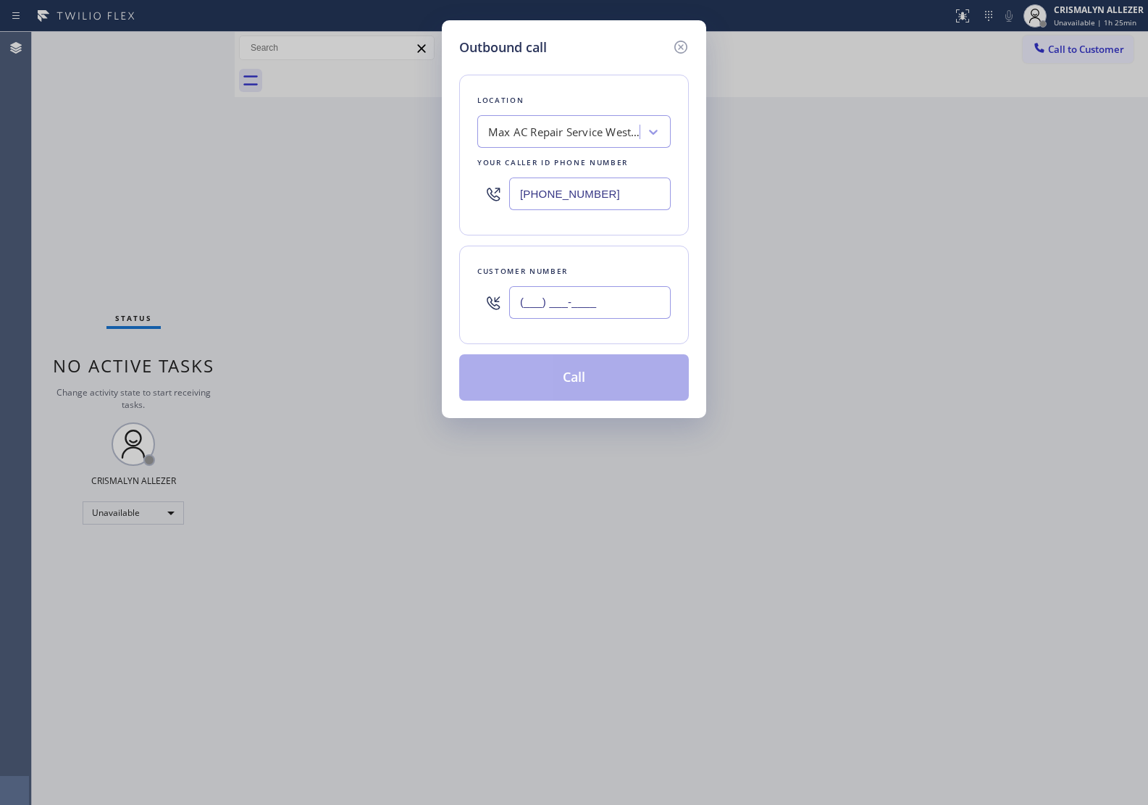
paste input "442) 465-5462"
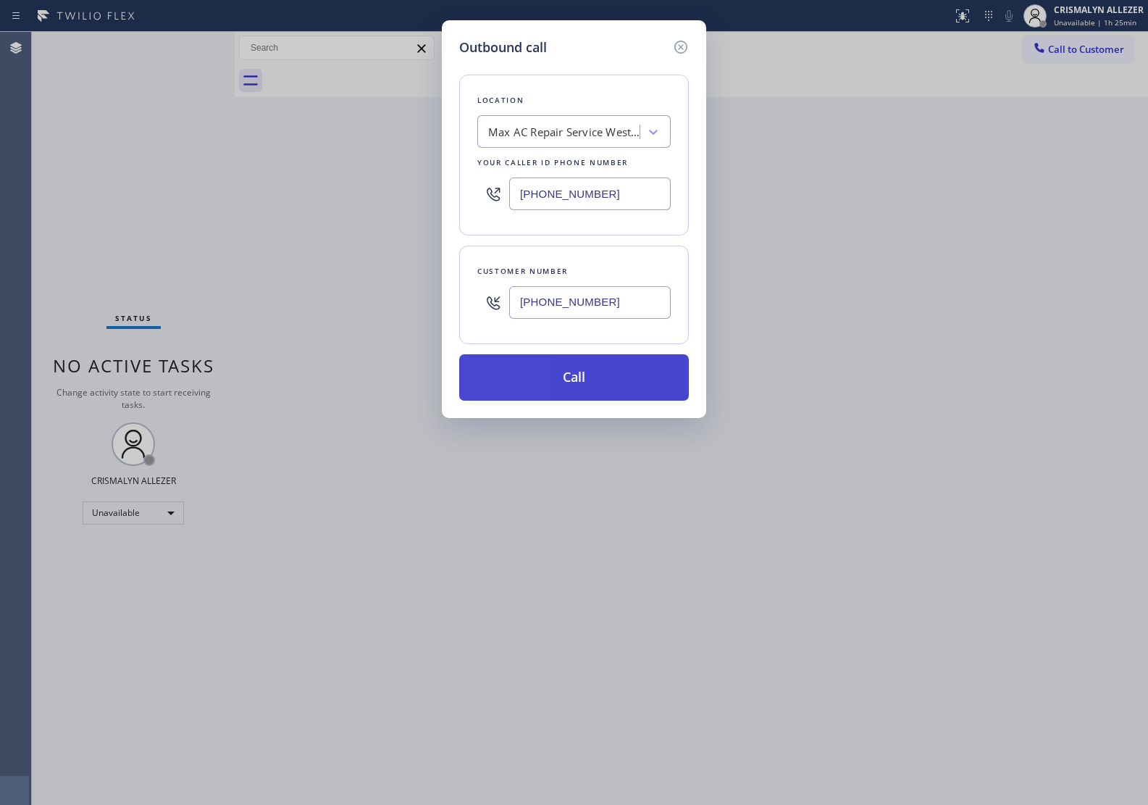
type input "(442) 465-5462"
click at [580, 381] on button "Call" at bounding box center [574, 377] width 230 height 46
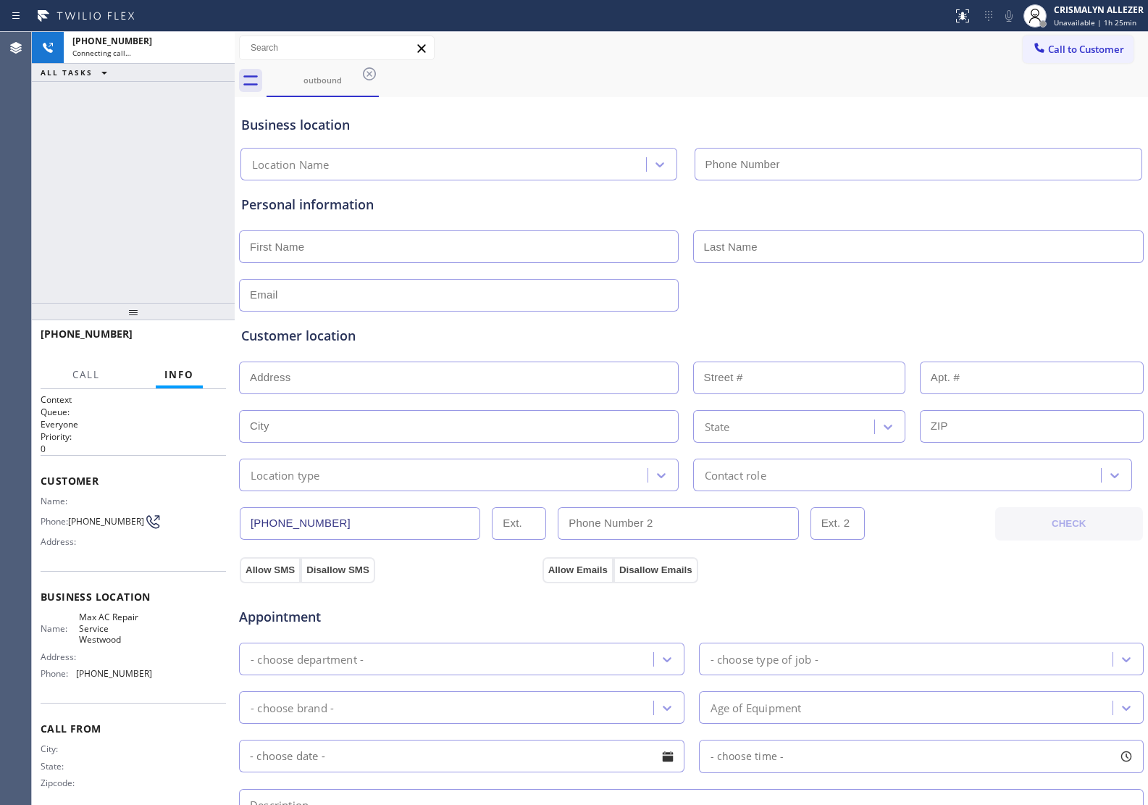
type input "(310) 362-9787"
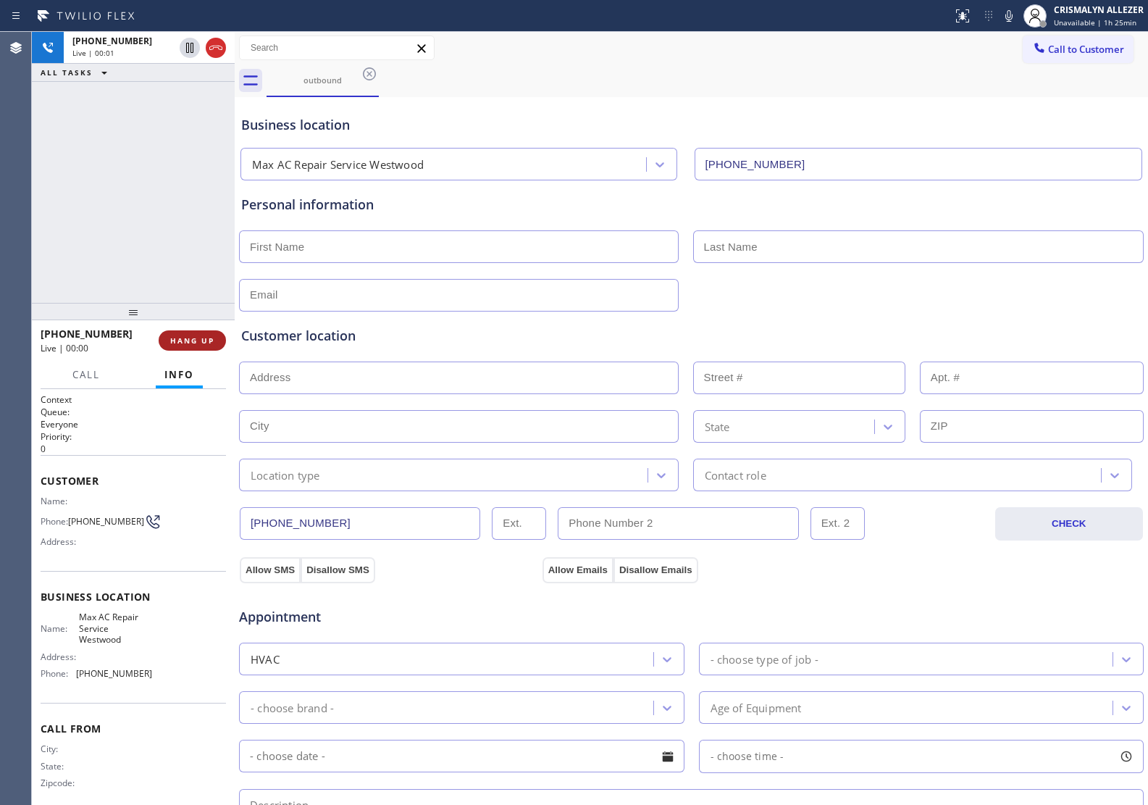
click at [190, 343] on span "HANG UP" at bounding box center [192, 340] width 44 height 10
click at [186, 344] on span "COMPLETE" at bounding box center [189, 340] width 50 height 10
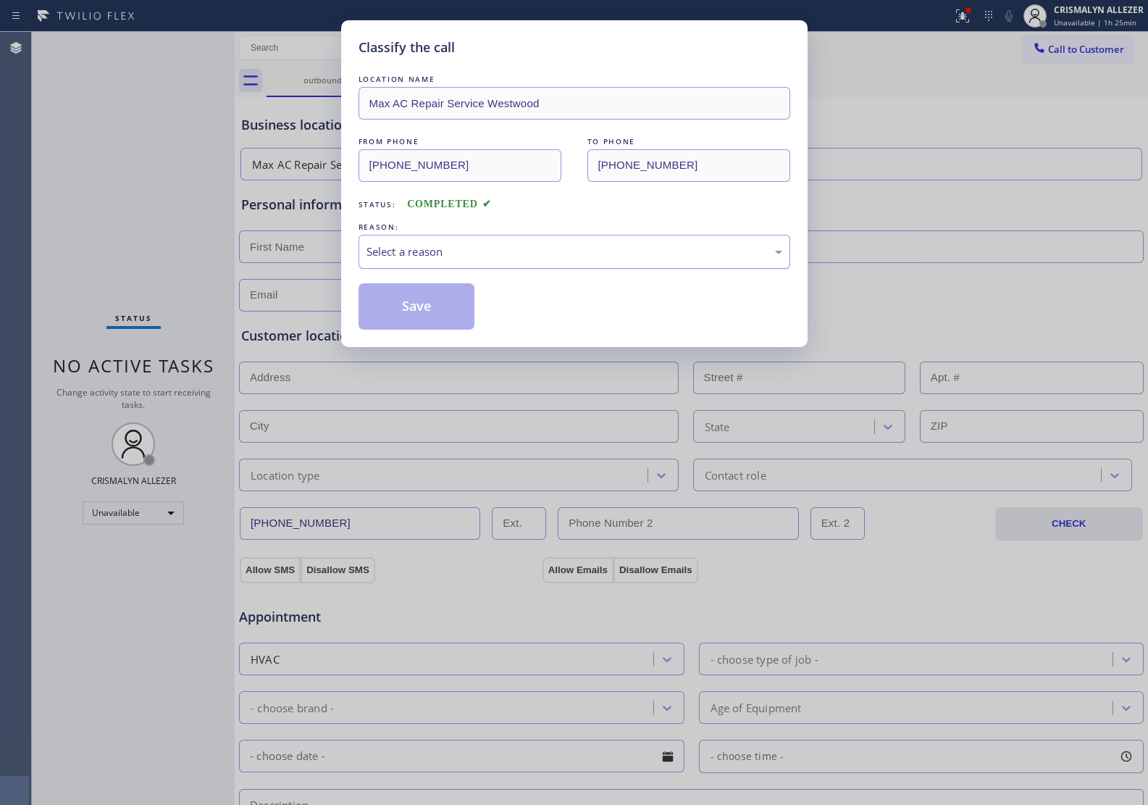
click at [601, 250] on div "Select a reason" at bounding box center [575, 251] width 416 height 17
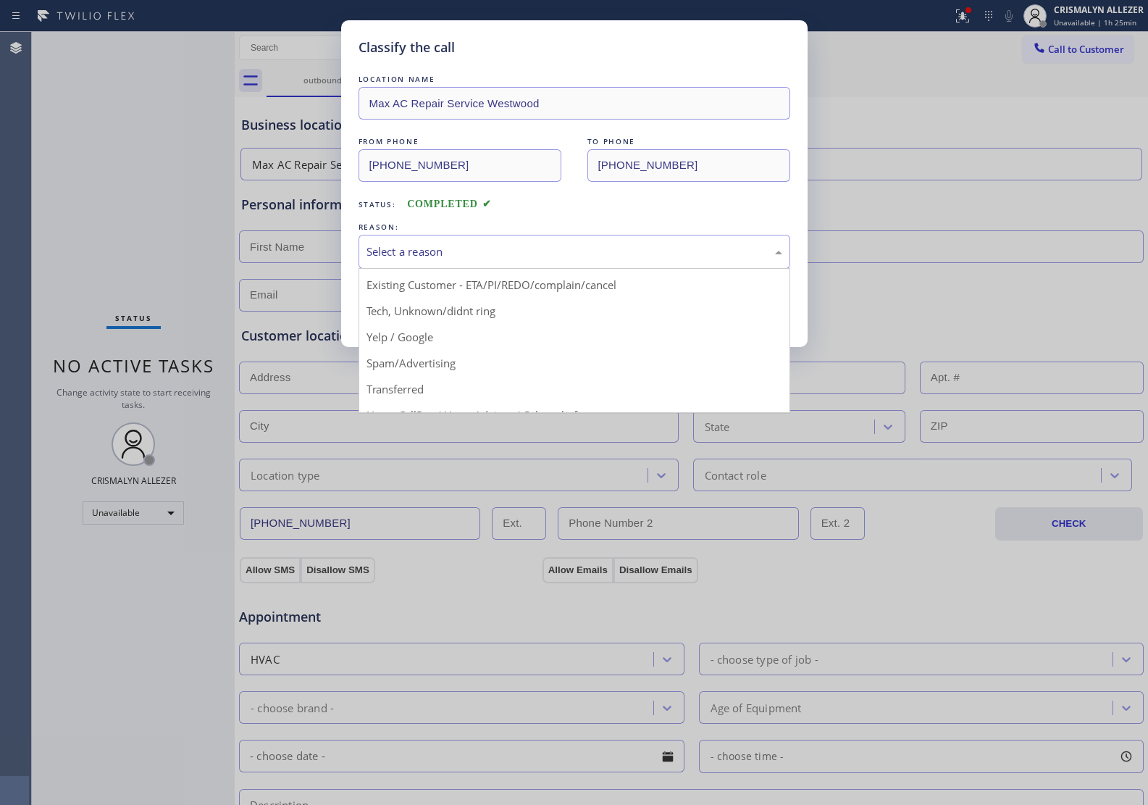
scroll to position [99, 0]
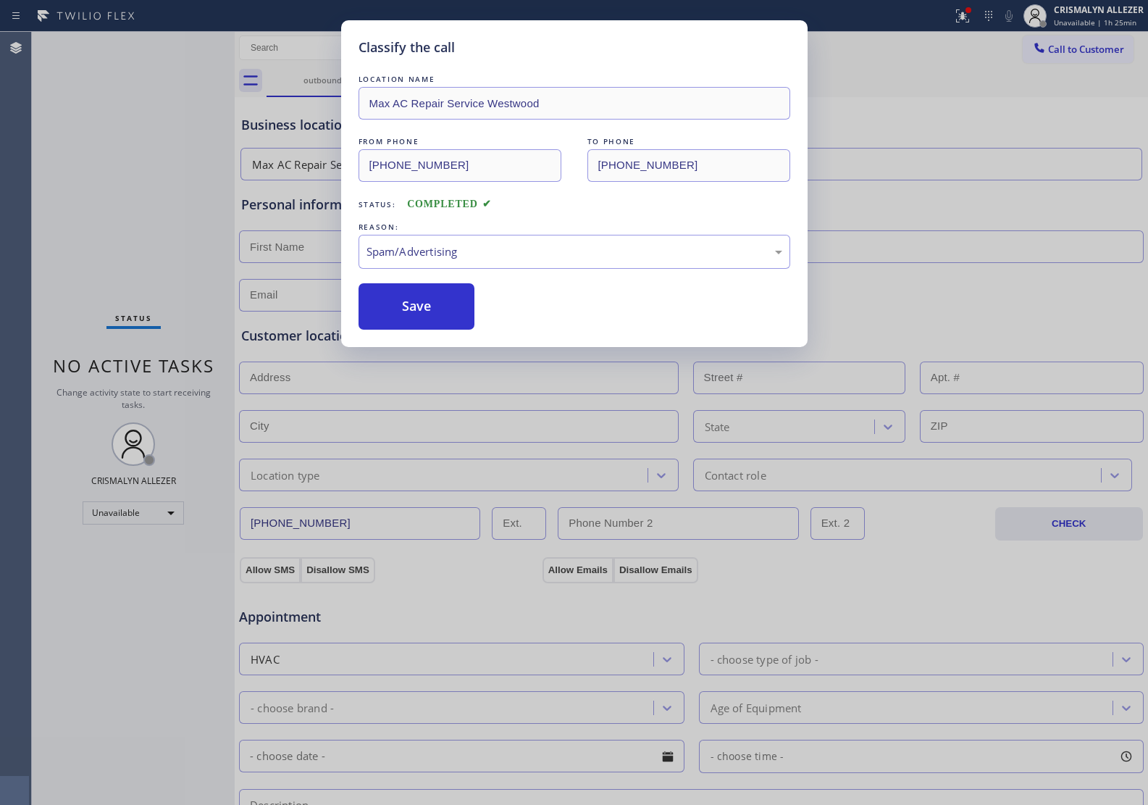
click at [433, 319] on button "Save" at bounding box center [417, 306] width 117 height 46
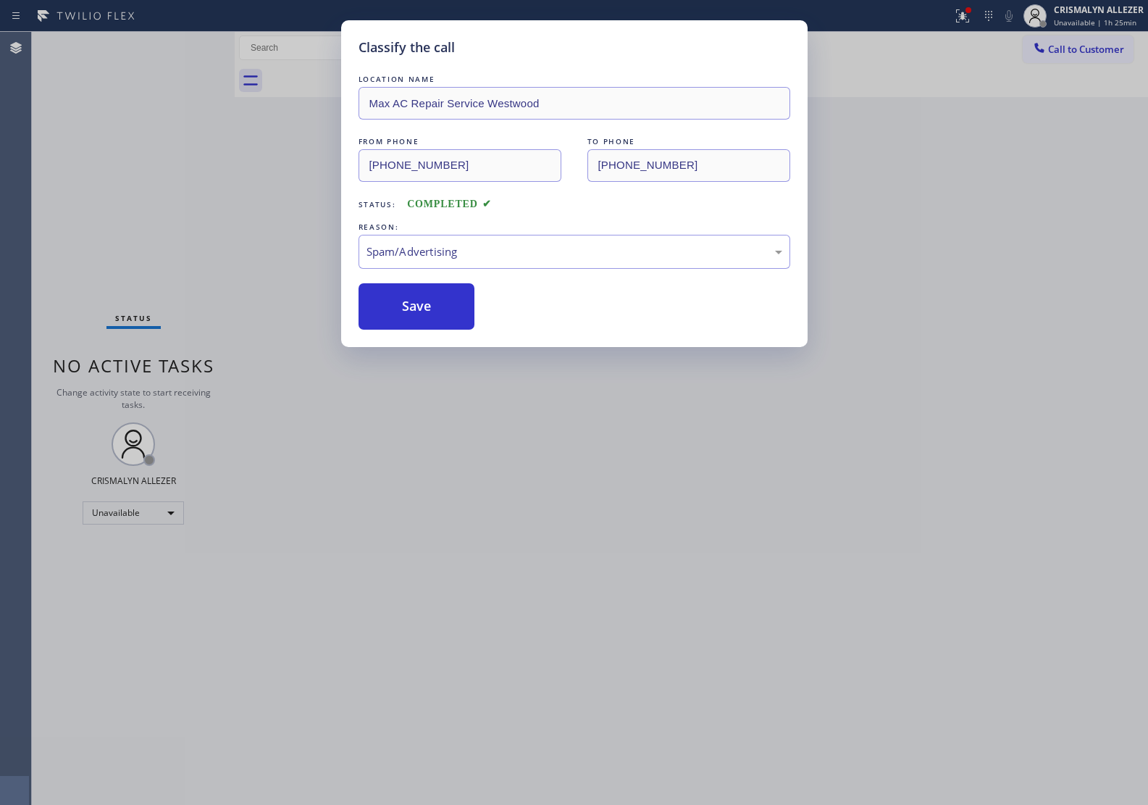
click at [1073, 49] on div "Classify the call LOCATION NAME Malibu Appliance Repair FROM PHONE (310) 740-97…" at bounding box center [590, 418] width 1116 height 773
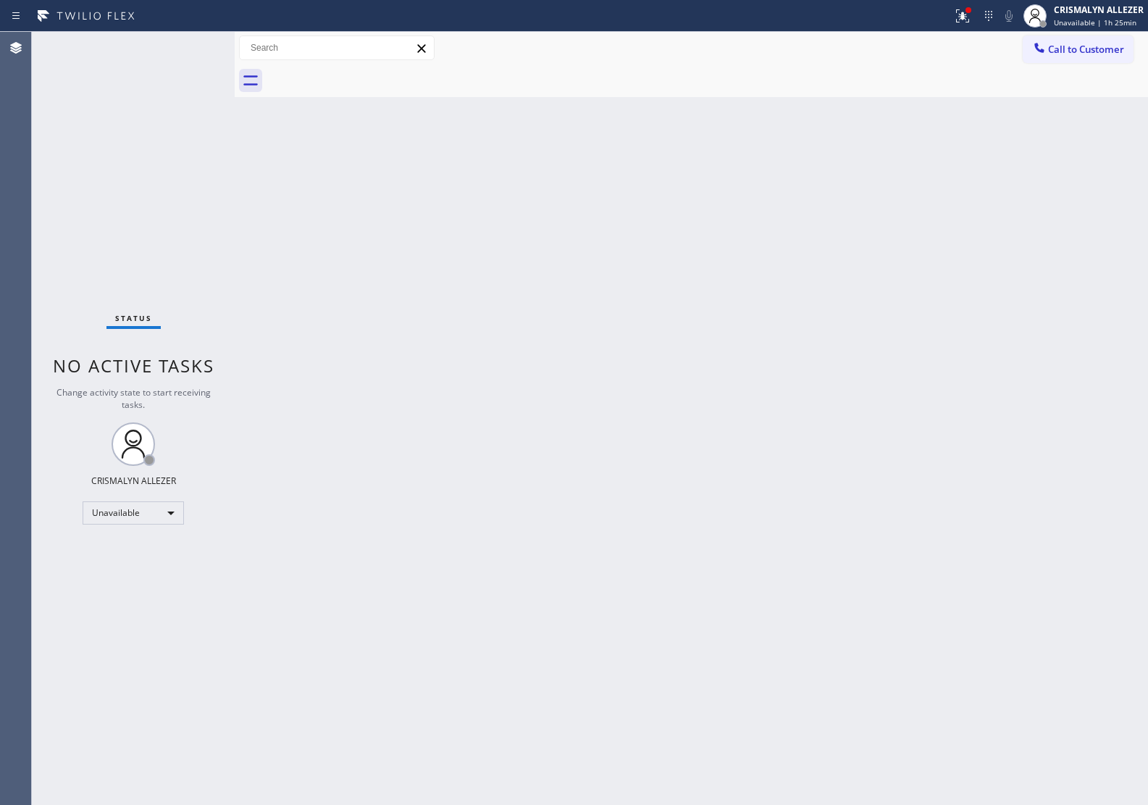
drag, startPoint x: 1090, startPoint y: 36, endPoint x: 1068, endPoint y: 64, distance: 35.1
click at [1090, 38] on button "Call to Customer" at bounding box center [1078, 49] width 111 height 28
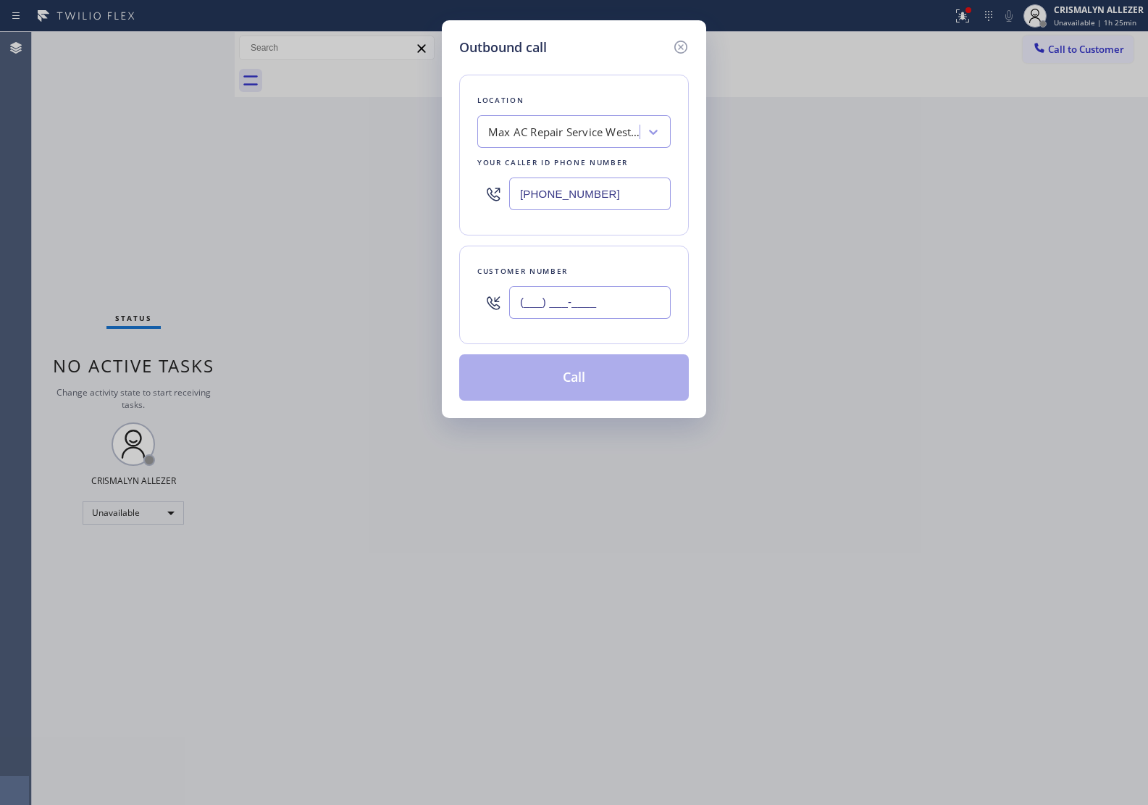
click at [664, 306] on input "(___) ___-____" at bounding box center [590, 302] width 162 height 33
paste input "442) 465-5462"
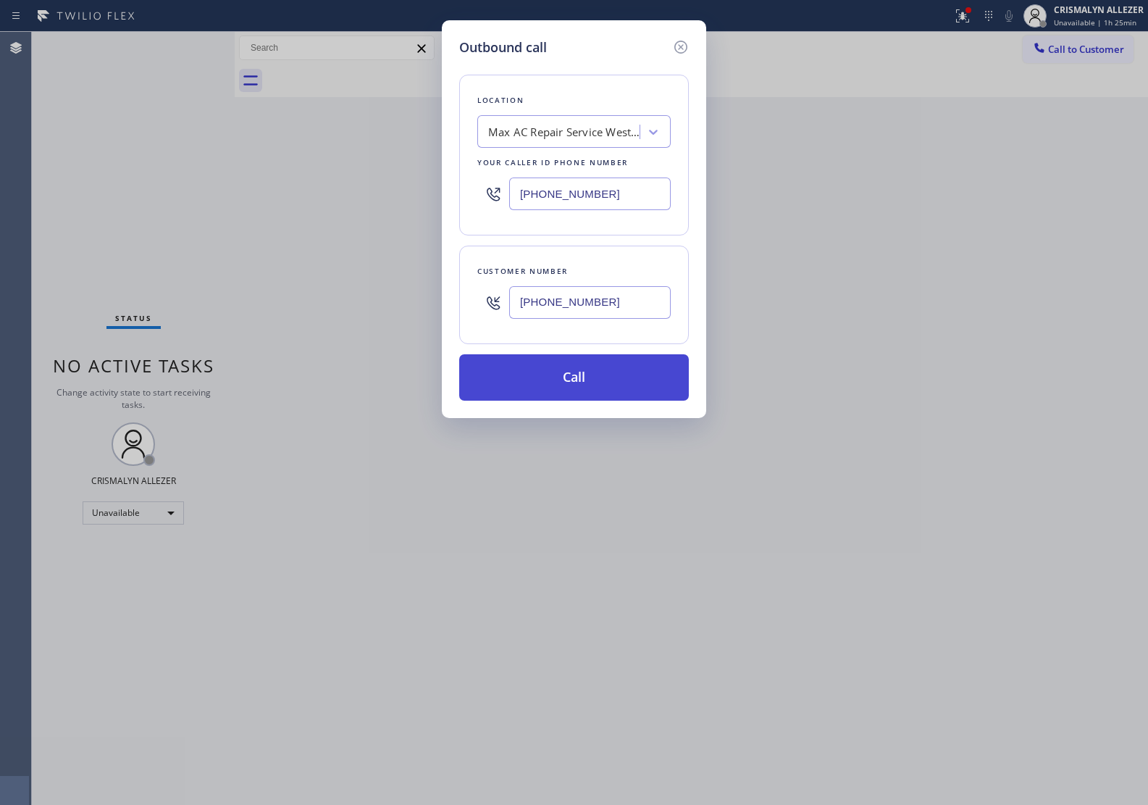
type input "(442) 465-5462"
click at [573, 393] on button "Call" at bounding box center [574, 377] width 230 height 46
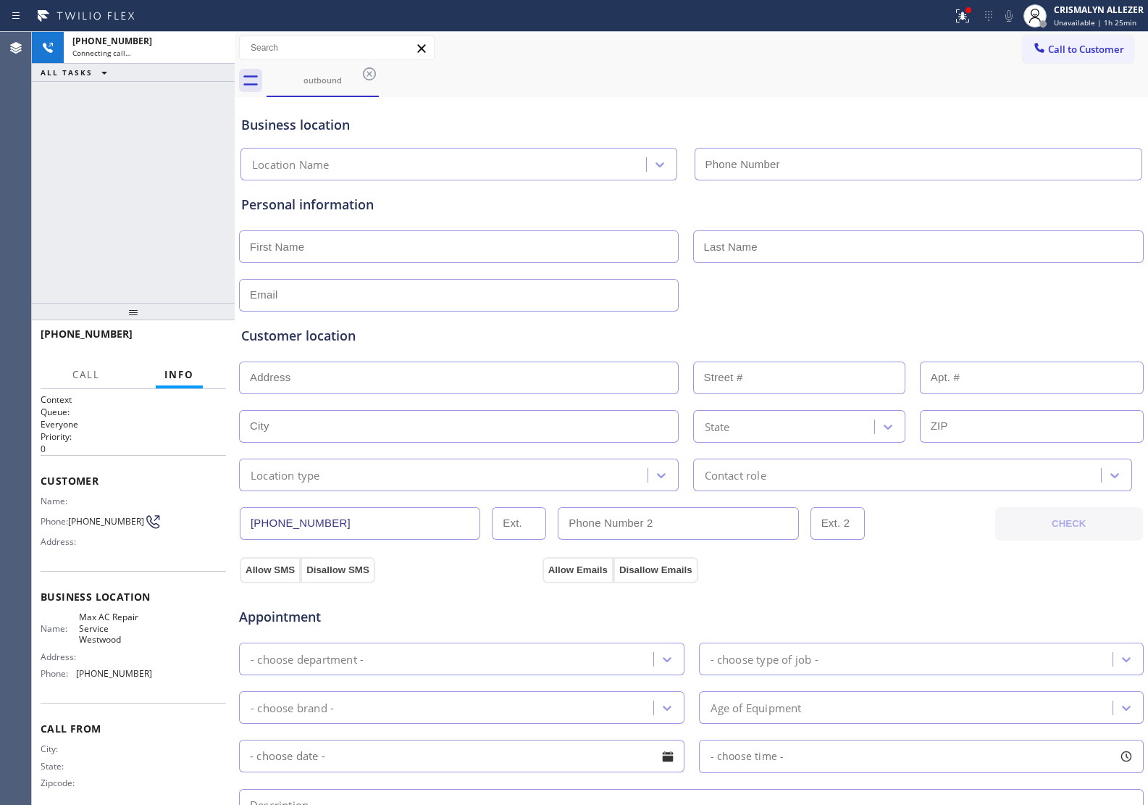
type input "(310) 362-9787"
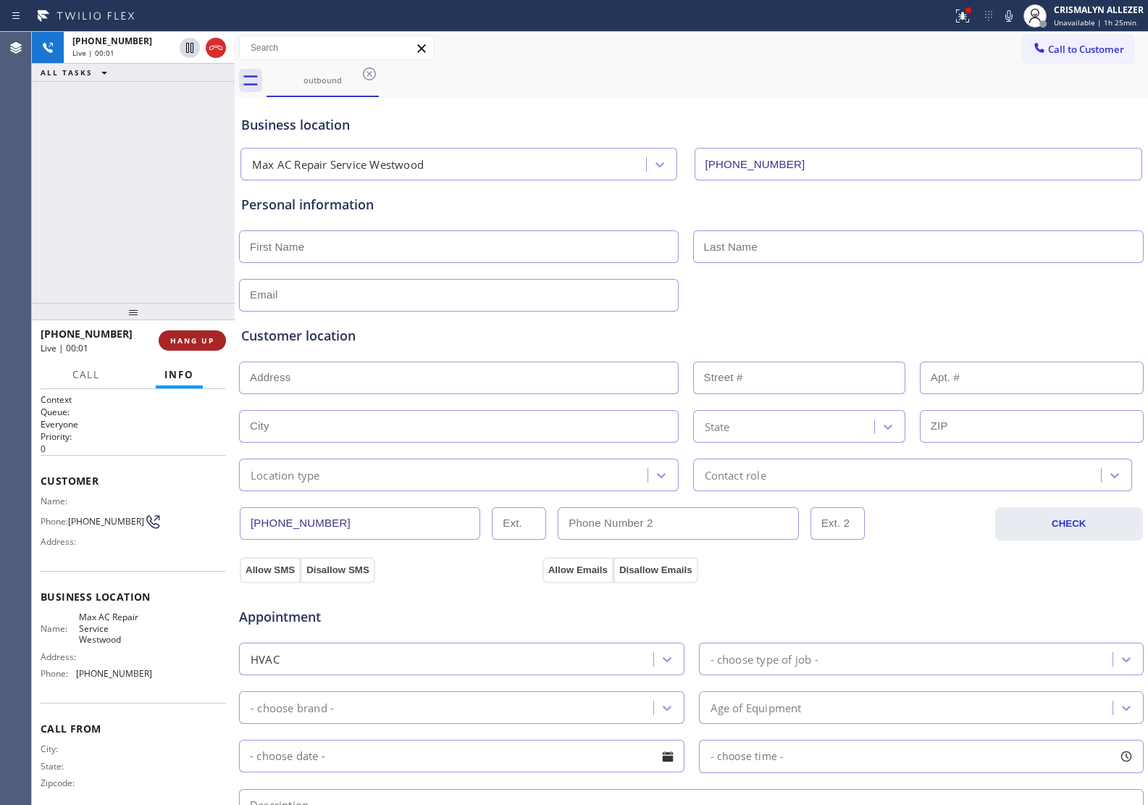
click at [193, 345] on span "HANG UP" at bounding box center [192, 340] width 44 height 10
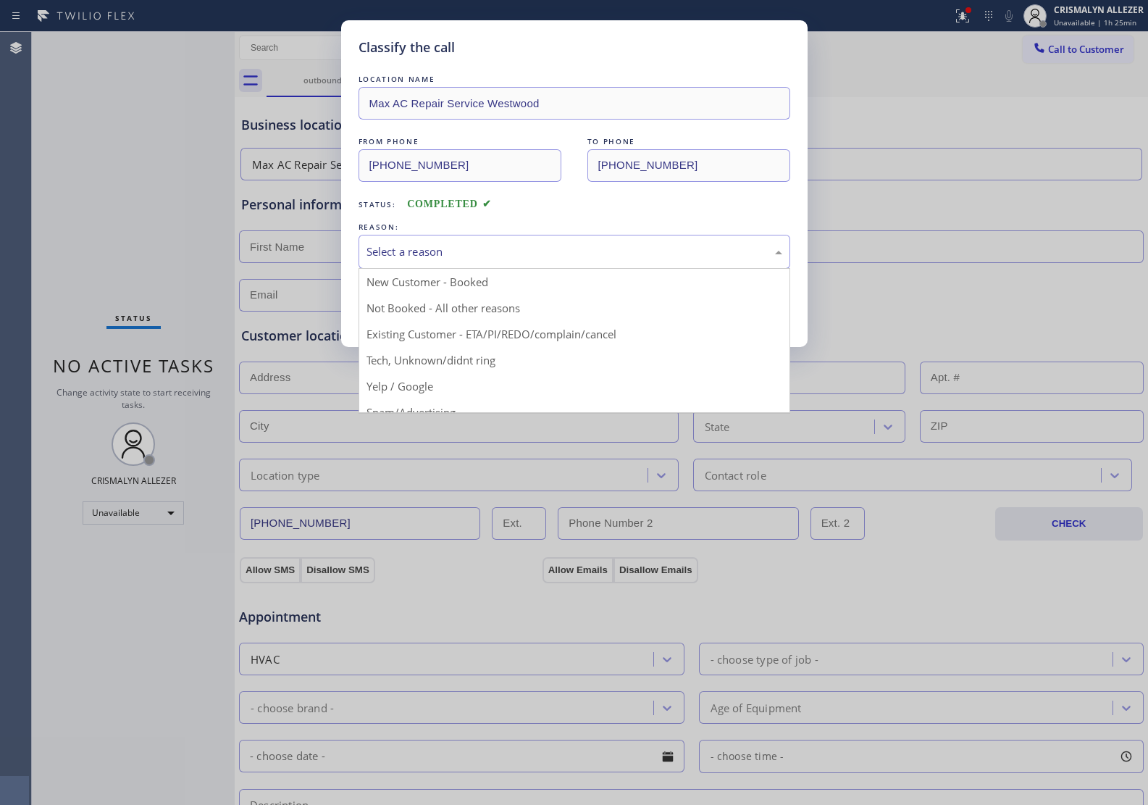
click at [629, 255] on div "Select a reason" at bounding box center [575, 251] width 416 height 17
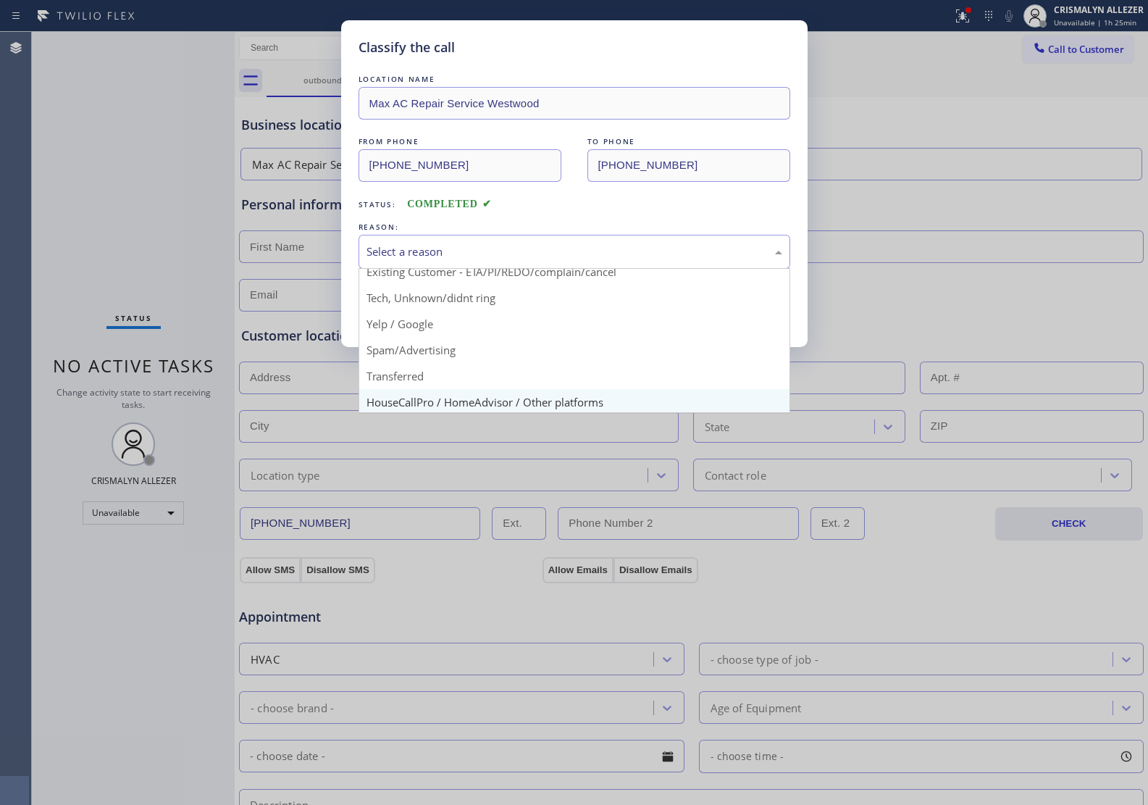
scroll to position [99, 0]
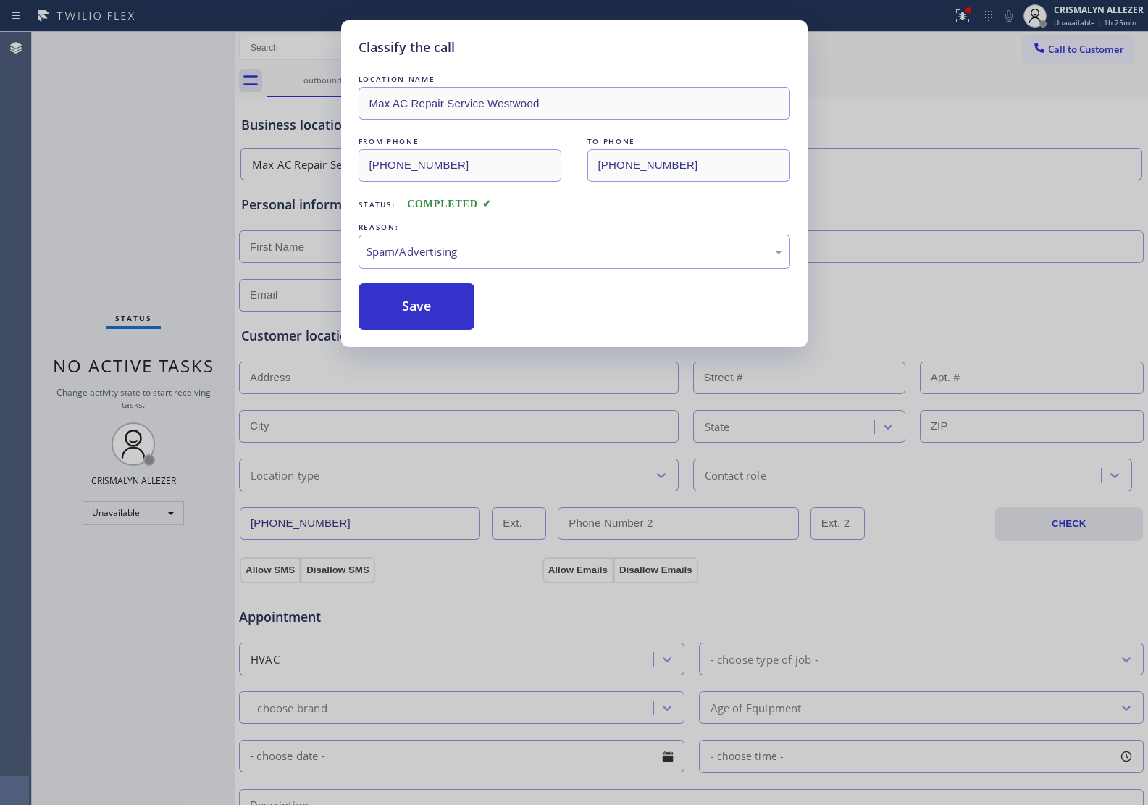
click at [415, 312] on button "Save" at bounding box center [417, 306] width 117 height 46
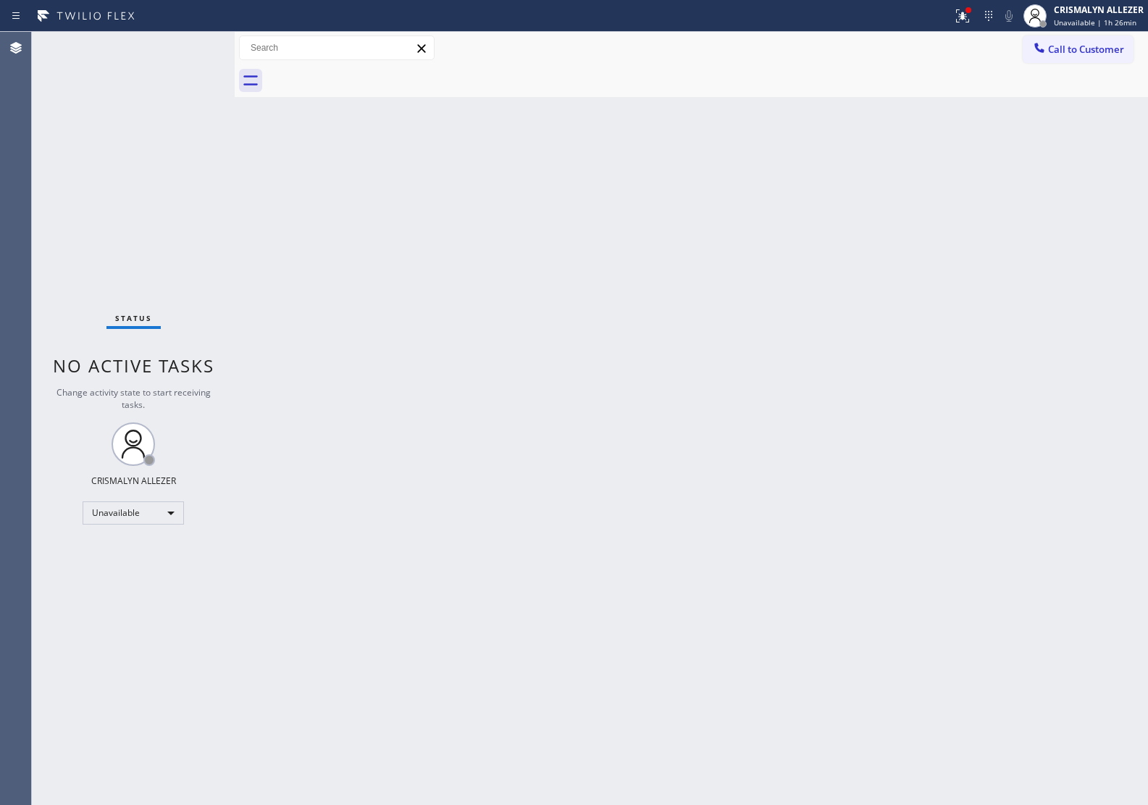
drag, startPoint x: 1062, startPoint y: 48, endPoint x: 1036, endPoint y: 52, distance: 26.4
click at [1062, 47] on span "Call to Customer" at bounding box center [1086, 49] width 76 height 13
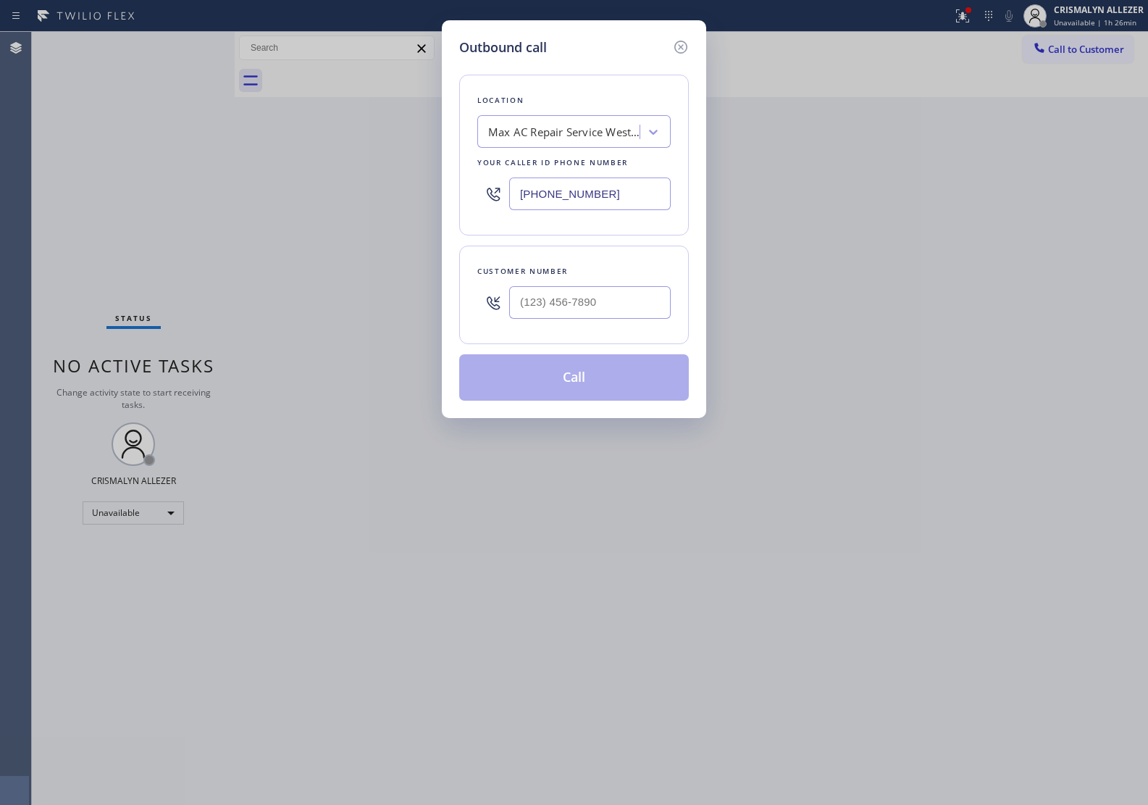
click at [562, 146] on div "Max AC Repair Service Westwood" at bounding box center [573, 131] width 193 height 33
paste input "HVAC Service SW FWD"
type input "HVAC Service SW FWD"
click at [559, 171] on div "HVAC Service SW FWD" at bounding box center [573, 162] width 193 height 26
type input "(213) 855-2552"
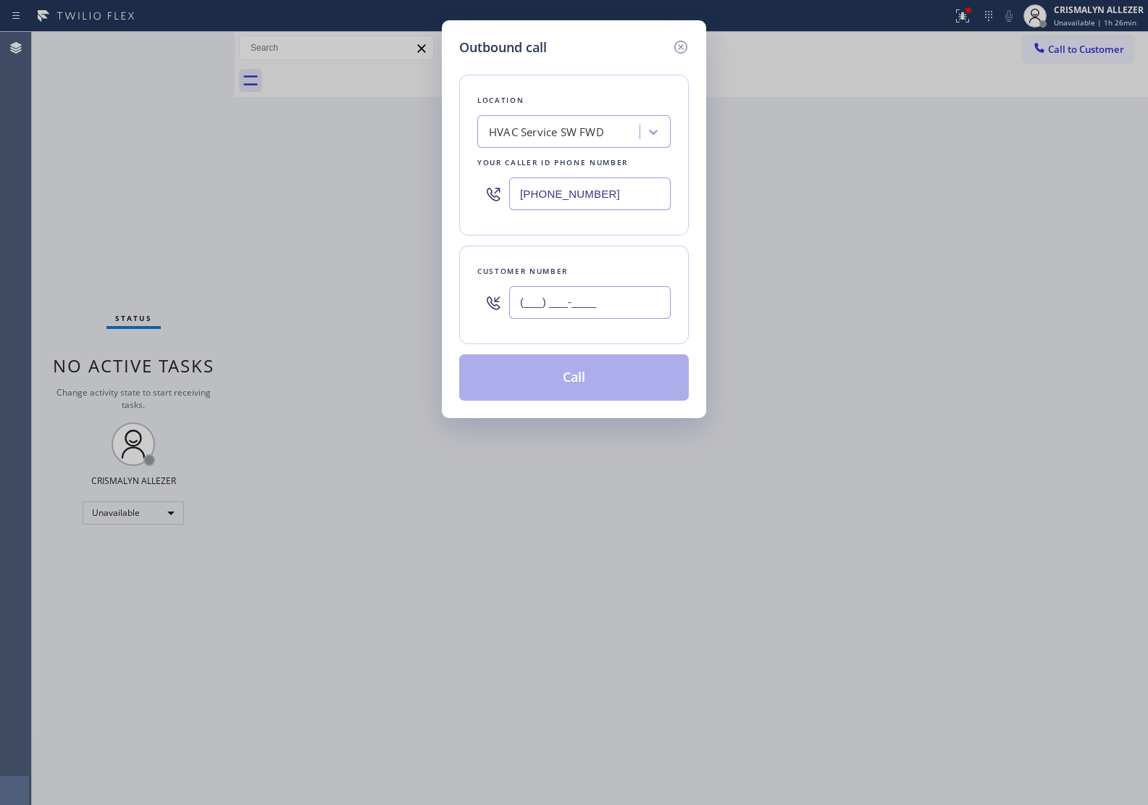
click at [578, 301] on input "(___) ___-____" at bounding box center [590, 302] width 162 height 33
paste input "323) 200-2602"
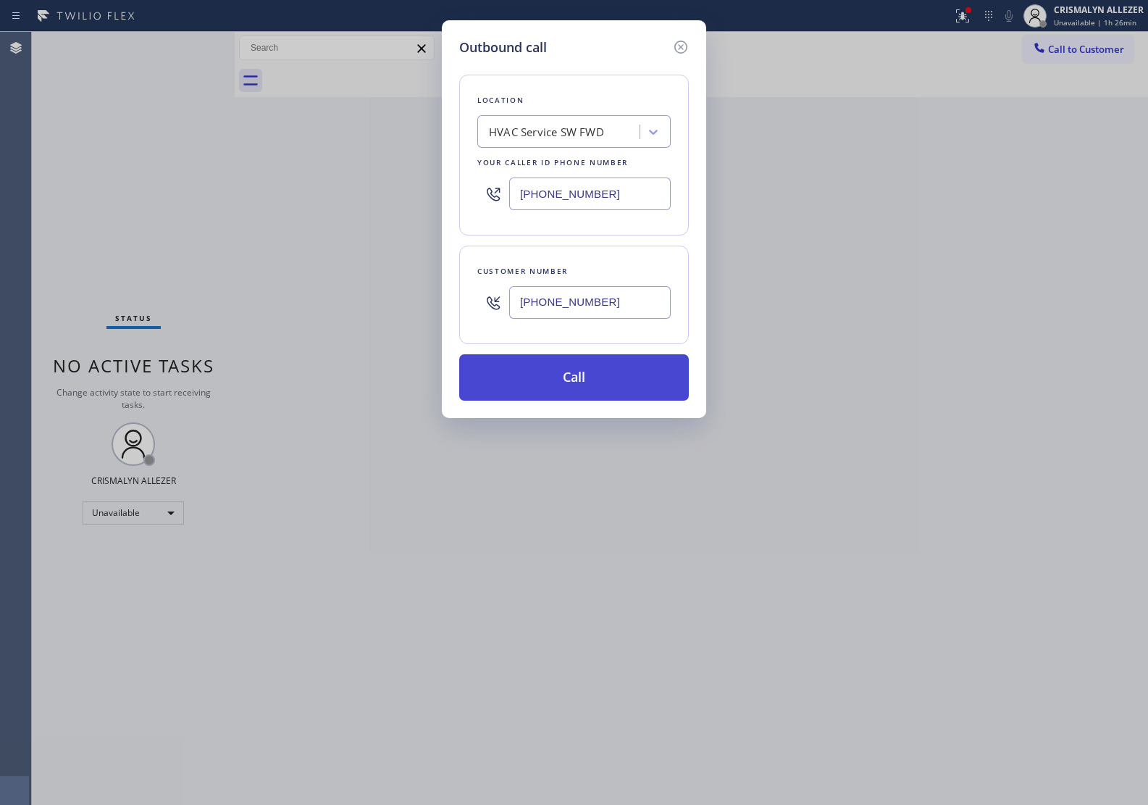
type input "(323) 200-2602"
click at [577, 393] on button "Call" at bounding box center [574, 377] width 230 height 46
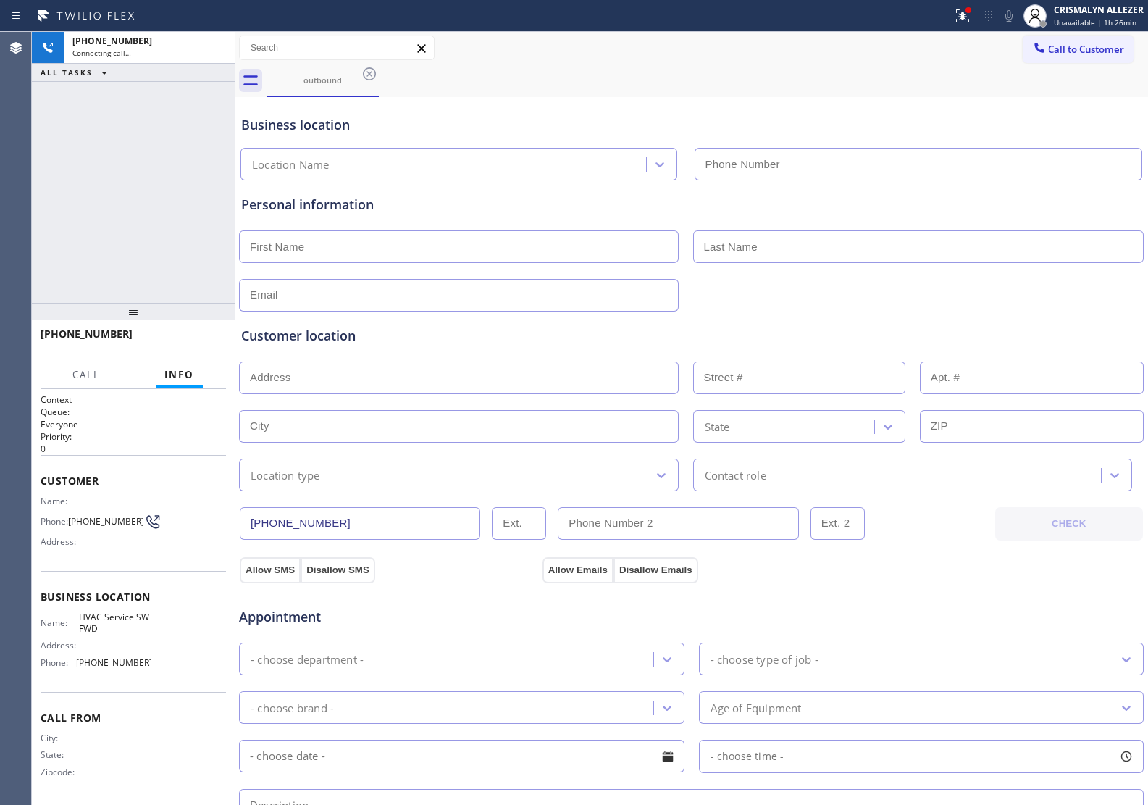
type input "(213) 855-2552"
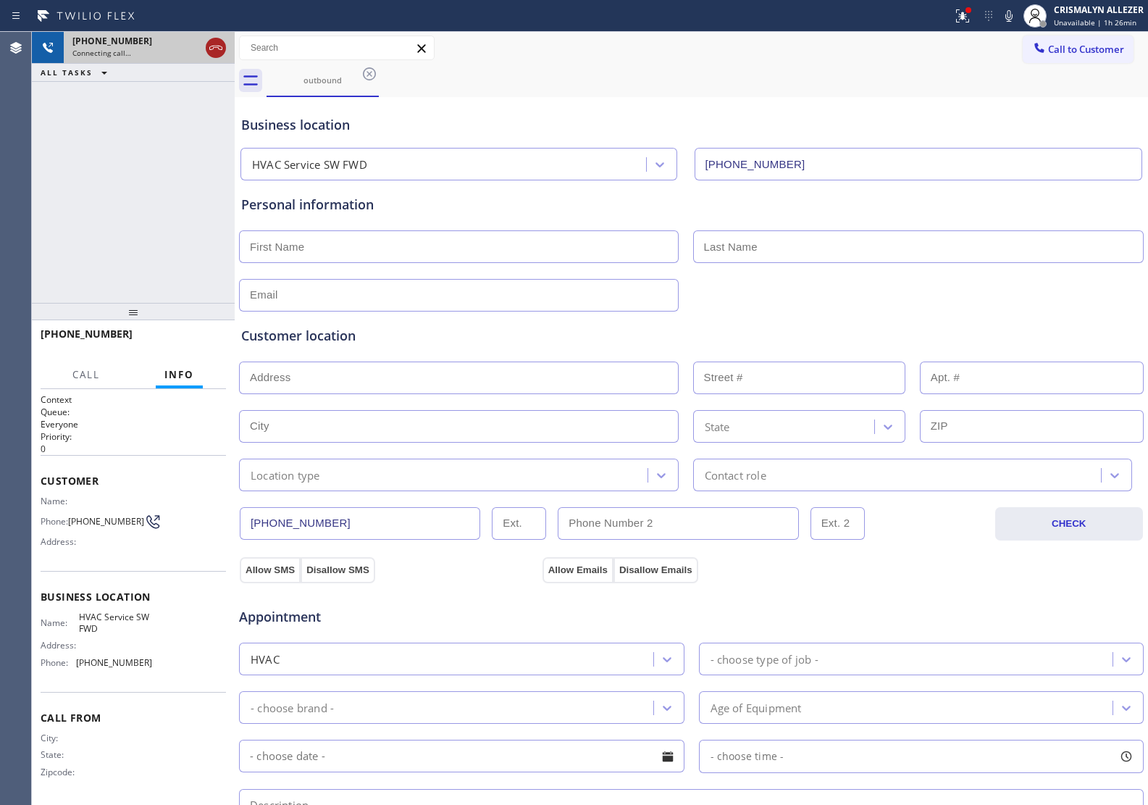
click at [211, 51] on icon at bounding box center [215, 47] width 17 height 17
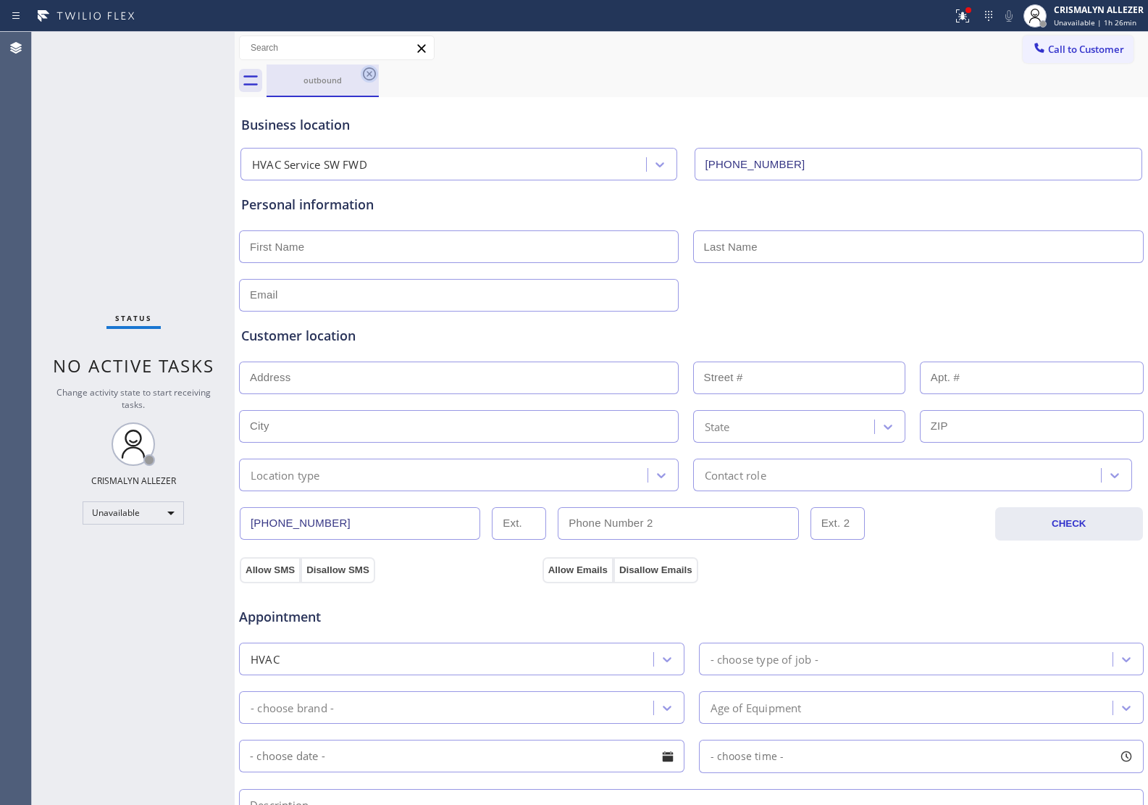
click at [367, 71] on icon at bounding box center [369, 73] width 13 height 13
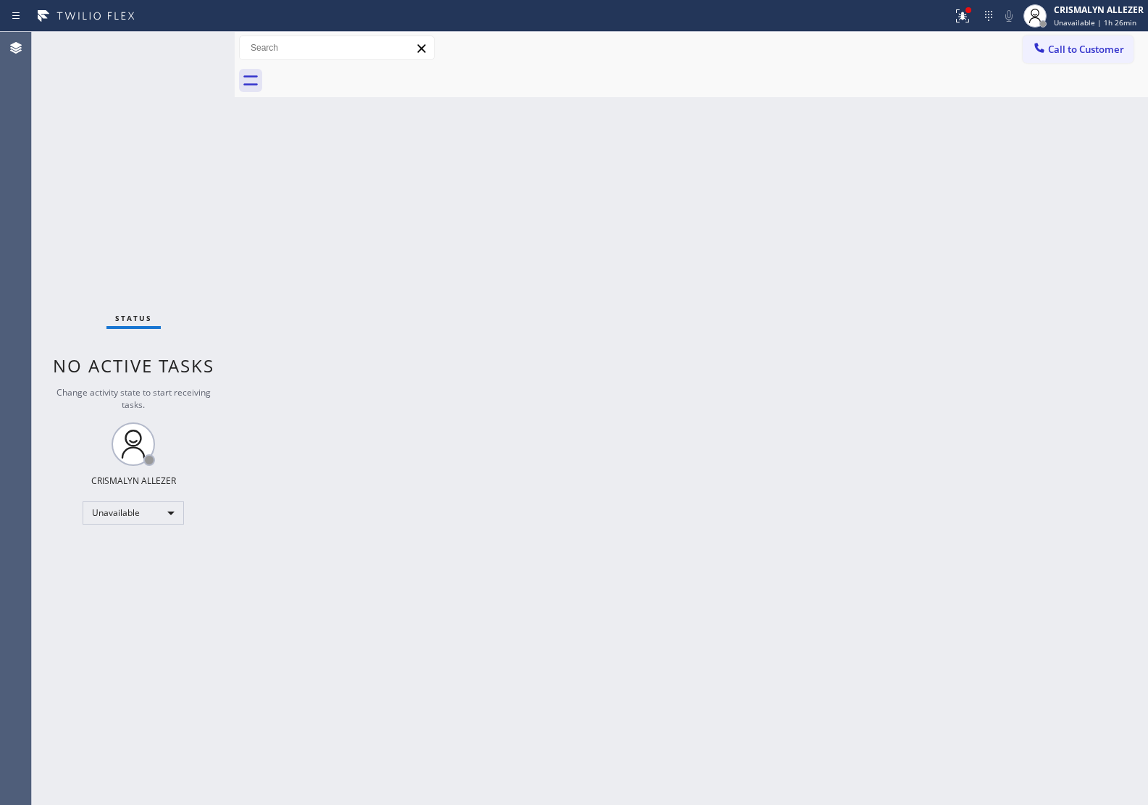
drag, startPoint x: 1060, startPoint y: 62, endPoint x: 1048, endPoint y: 62, distance: 11.6
click at [1060, 60] on button "Call to Customer" at bounding box center [1078, 49] width 111 height 28
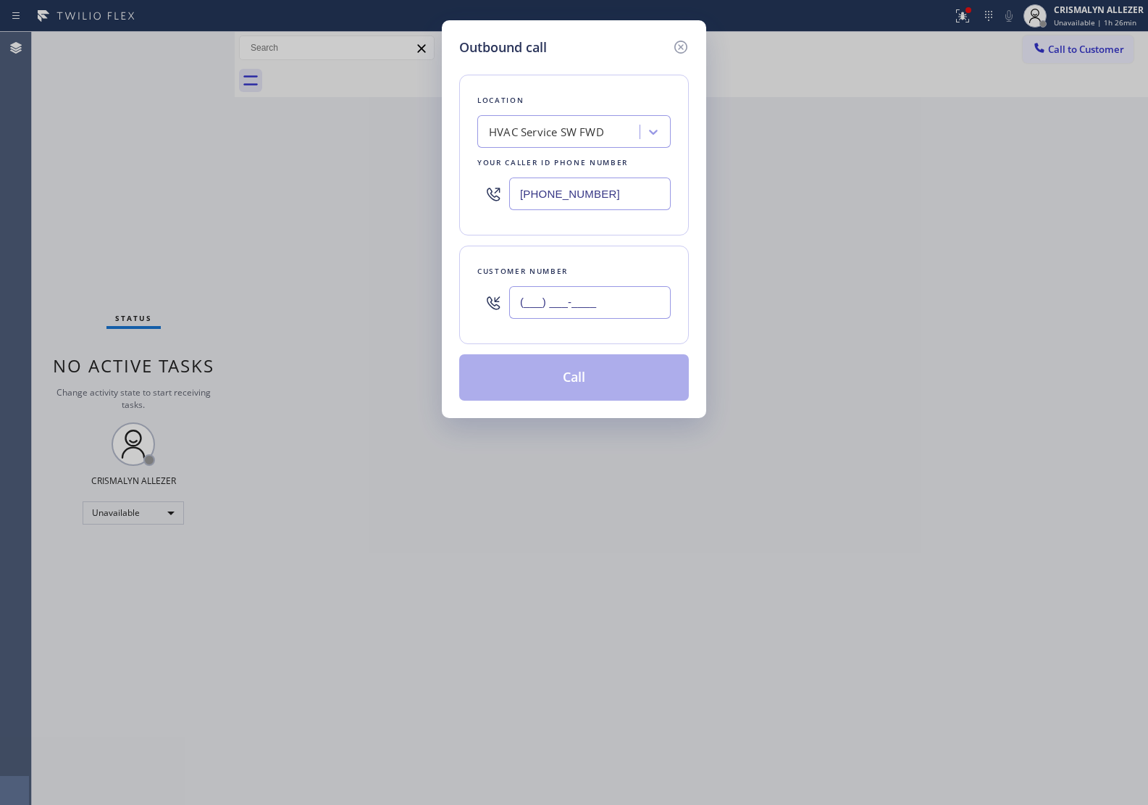
click at [636, 295] on input "(___) ___-____" at bounding box center [590, 302] width 162 height 33
paste input "323) 200-2602"
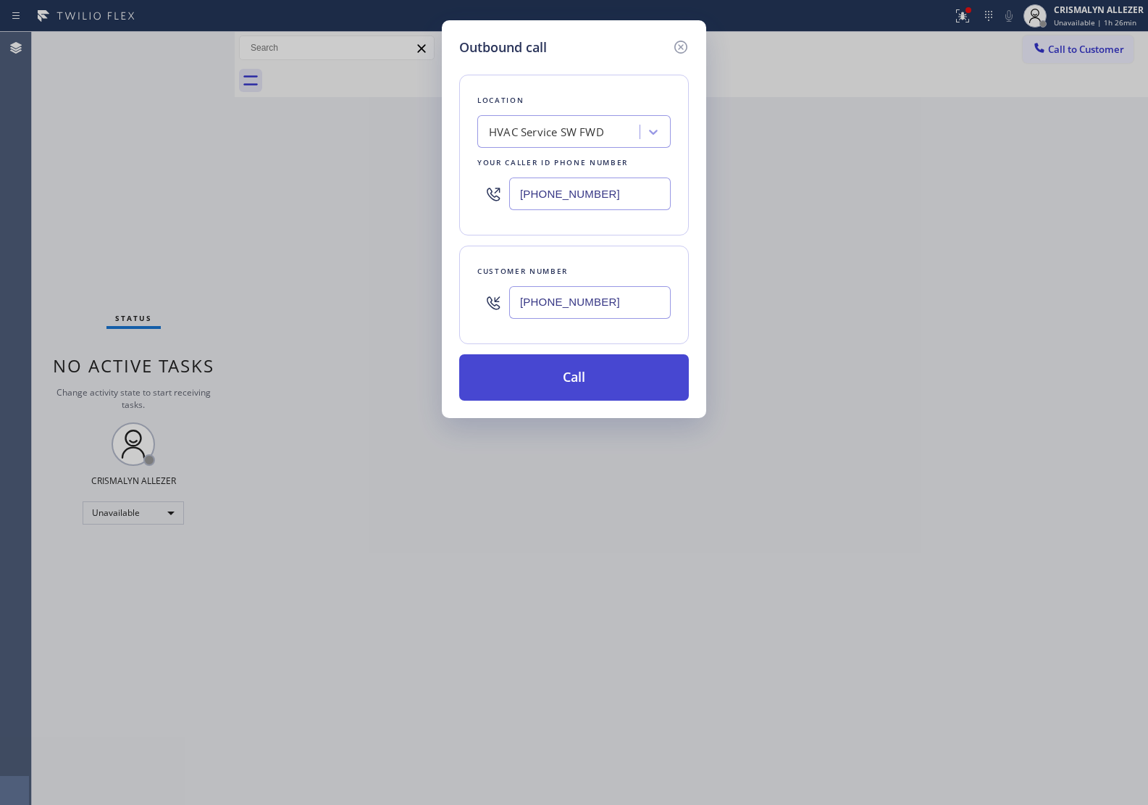
type input "(323) 200-2602"
click at [573, 389] on button "Call" at bounding box center [574, 377] width 230 height 46
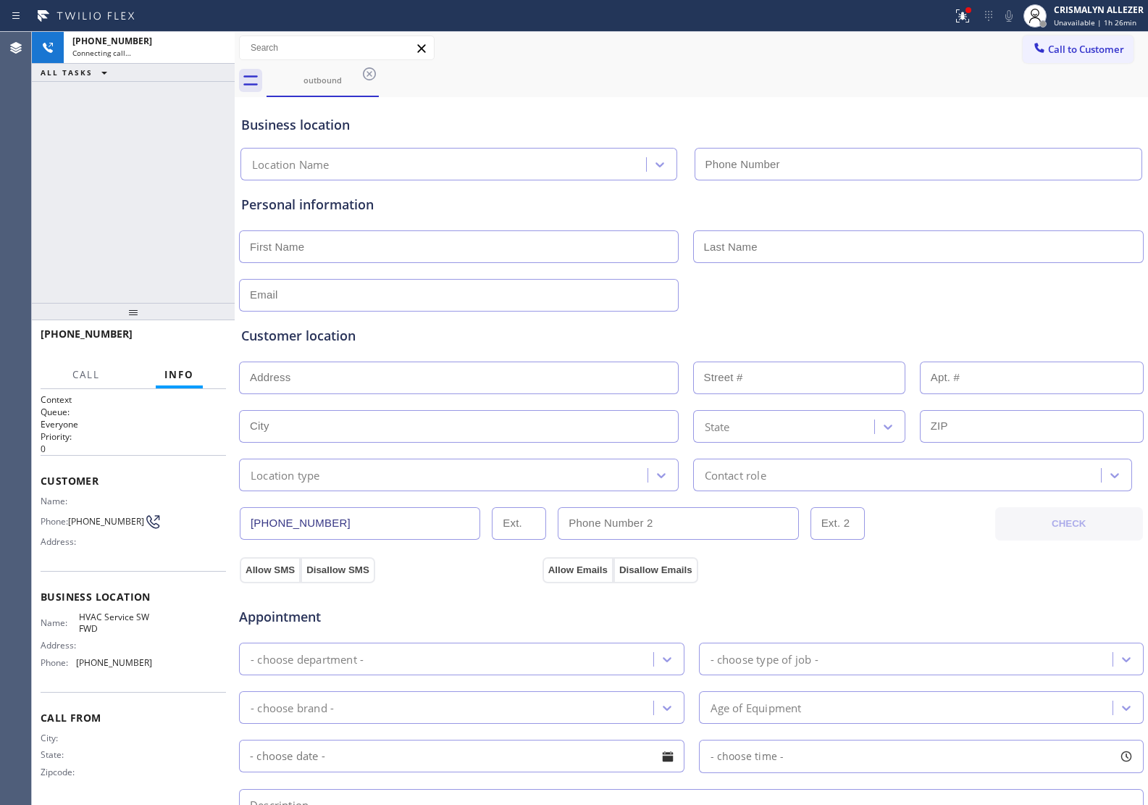
type input "(213) 855-2552"
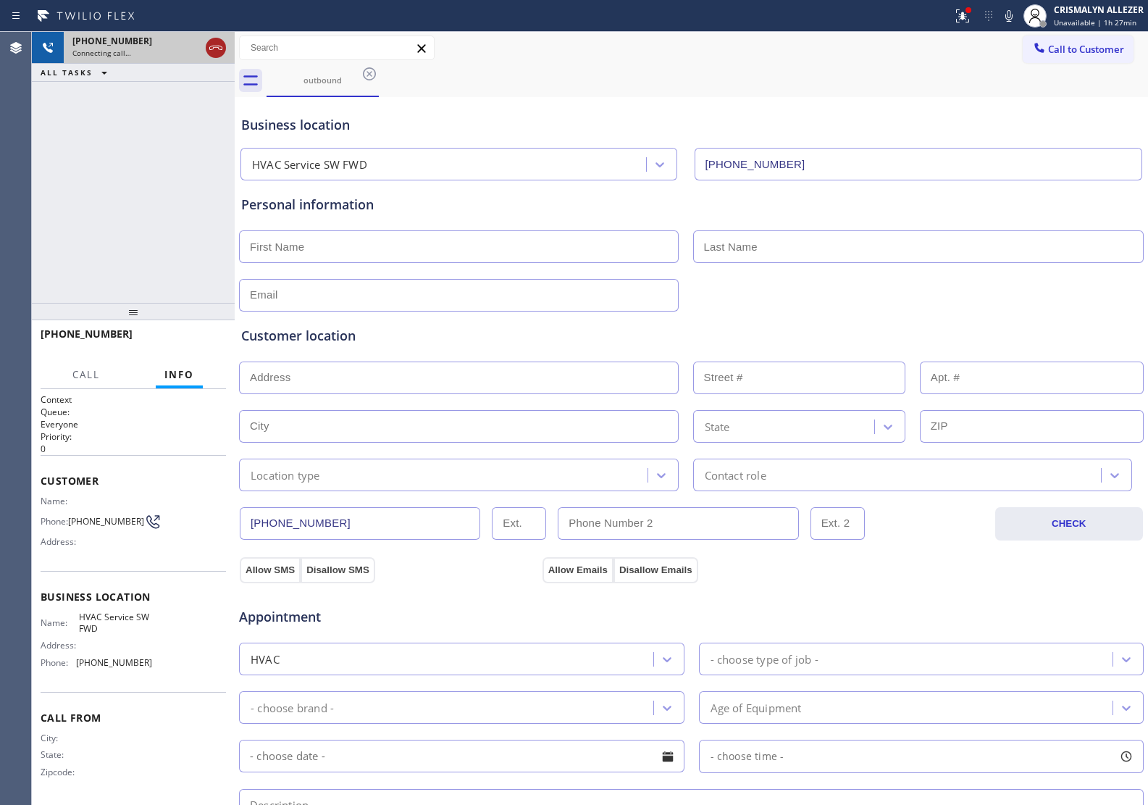
click at [210, 53] on icon at bounding box center [215, 47] width 17 height 17
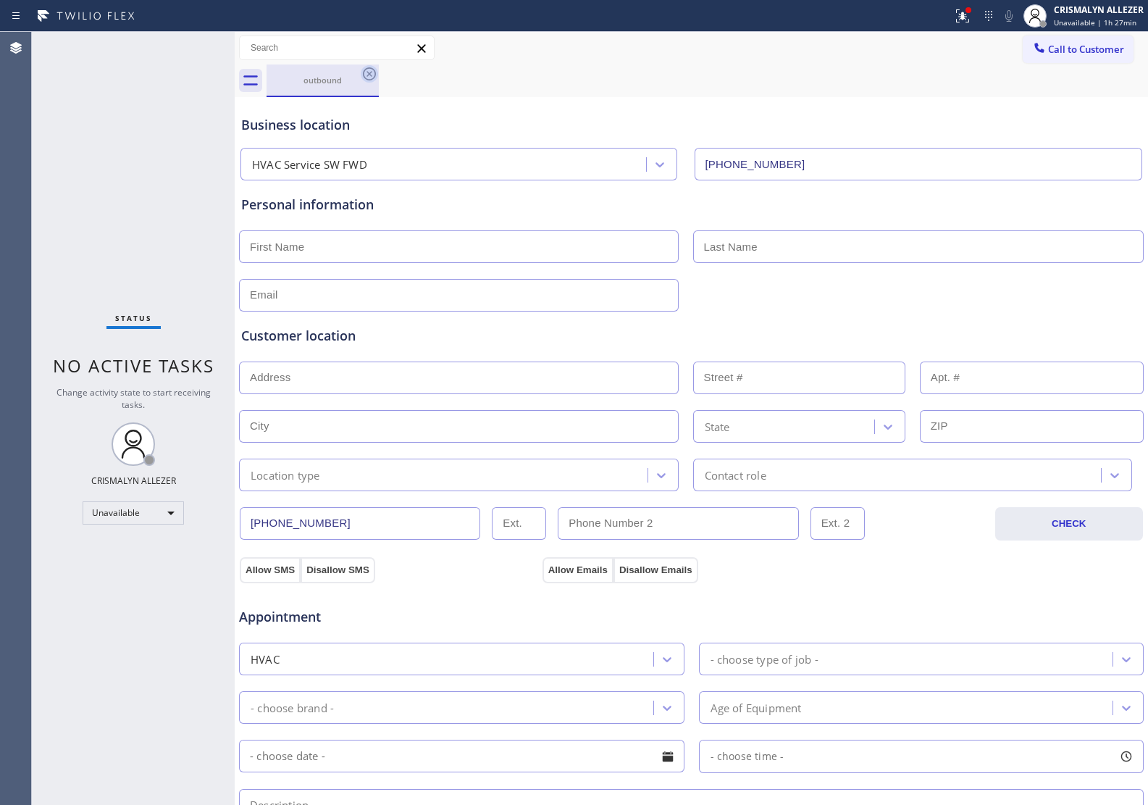
click at [374, 76] on icon at bounding box center [369, 73] width 17 height 17
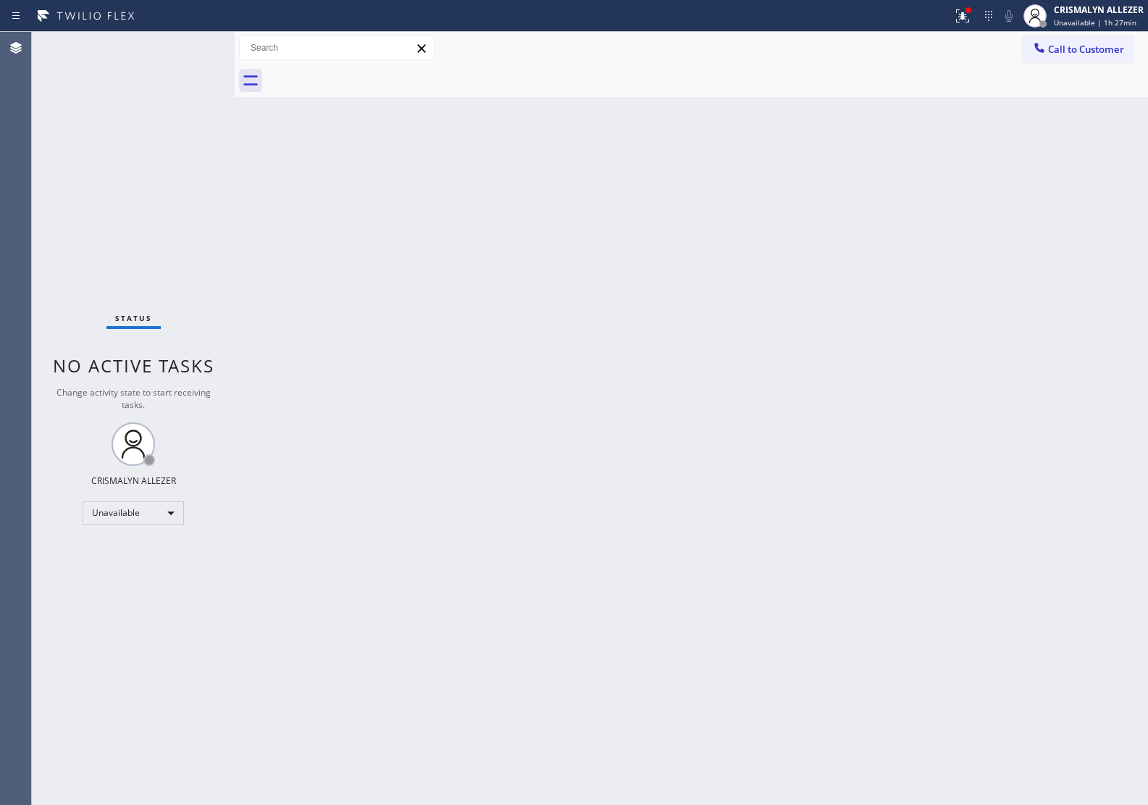
drag, startPoint x: 1103, startPoint y: 46, endPoint x: 1092, endPoint y: 55, distance: 14.4
click at [1099, 51] on span "Call to Customer" at bounding box center [1086, 49] width 76 height 13
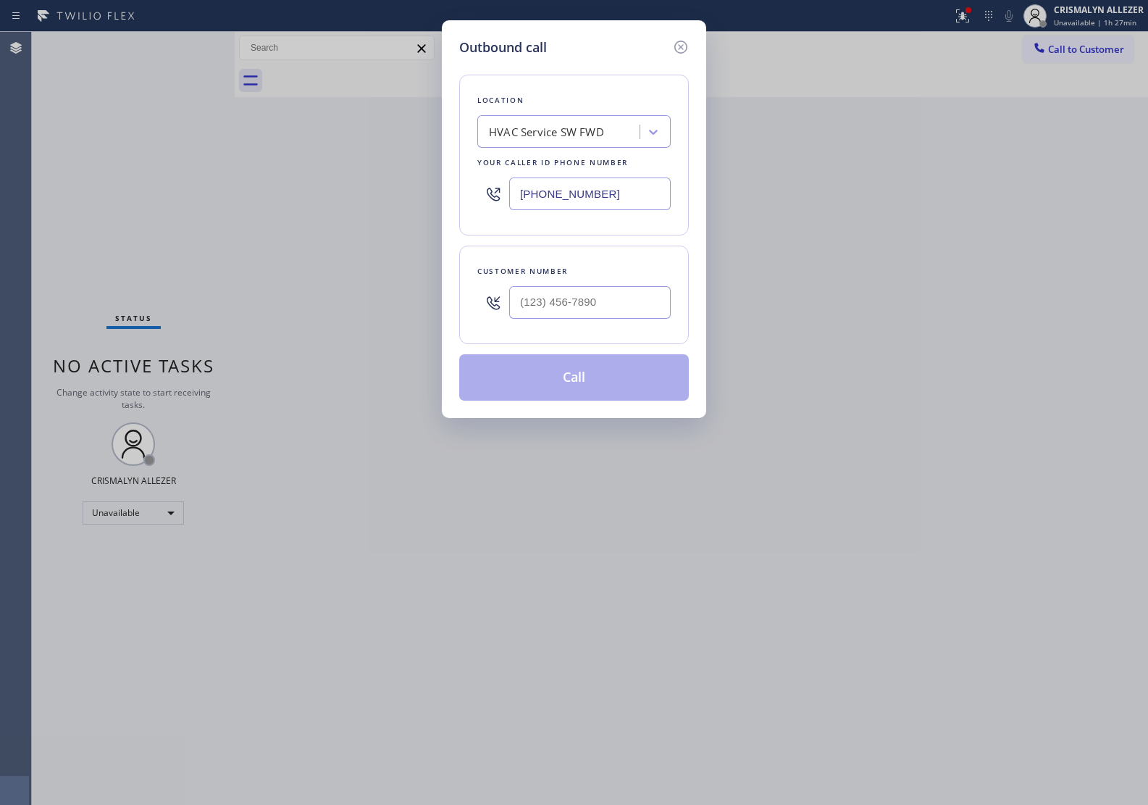
click at [578, 131] on div "HVAC Service SW FWD" at bounding box center [546, 132] width 115 height 17
paste input "5 Star Appliance Repair"
type input "5 Star Appliance Repair"
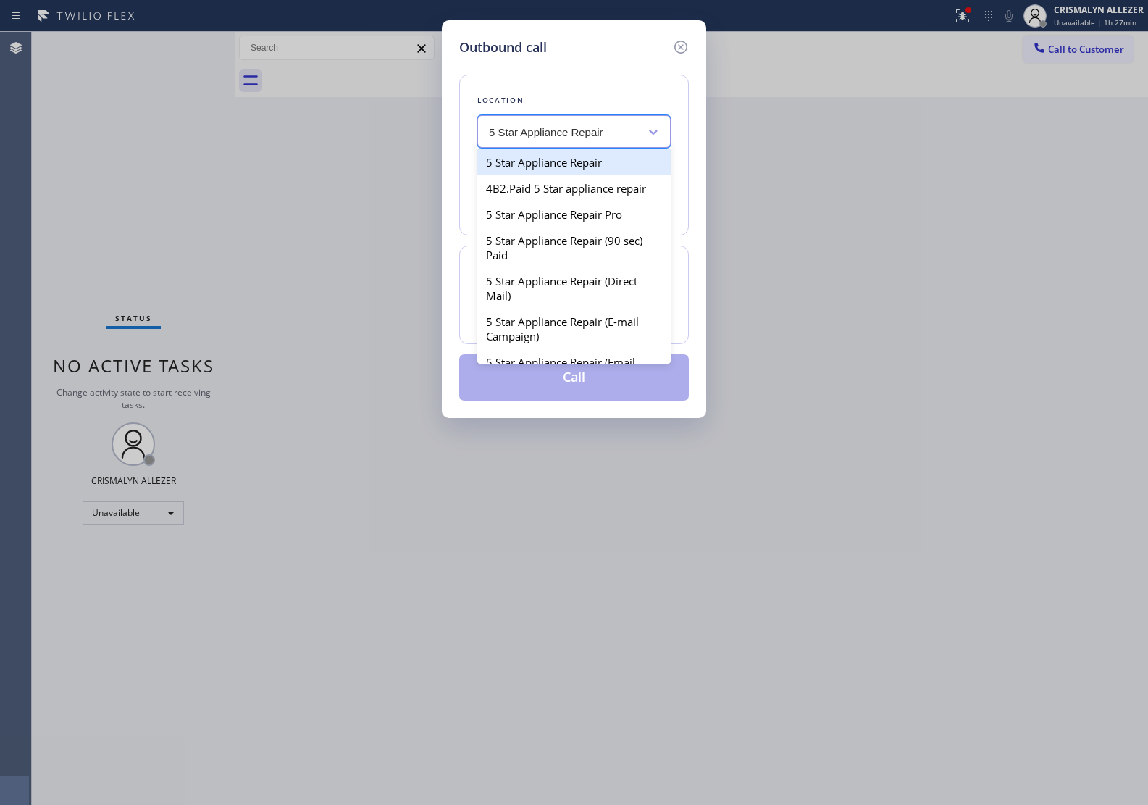
click at [560, 163] on div "5 Star Appliance Repair" at bounding box center [573, 162] width 193 height 26
type input "(855) 731-4952"
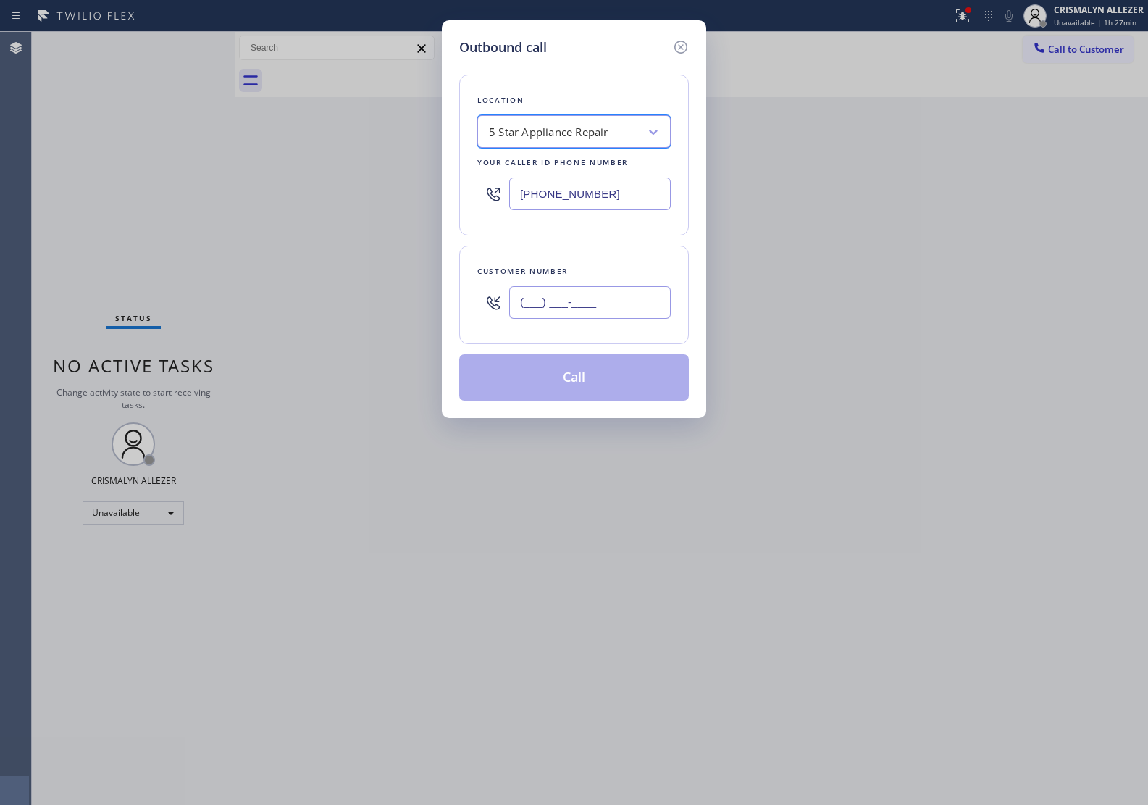
click at [585, 306] on input "(___) ___-____" at bounding box center [590, 302] width 162 height 33
paste input "310) 279-8844"
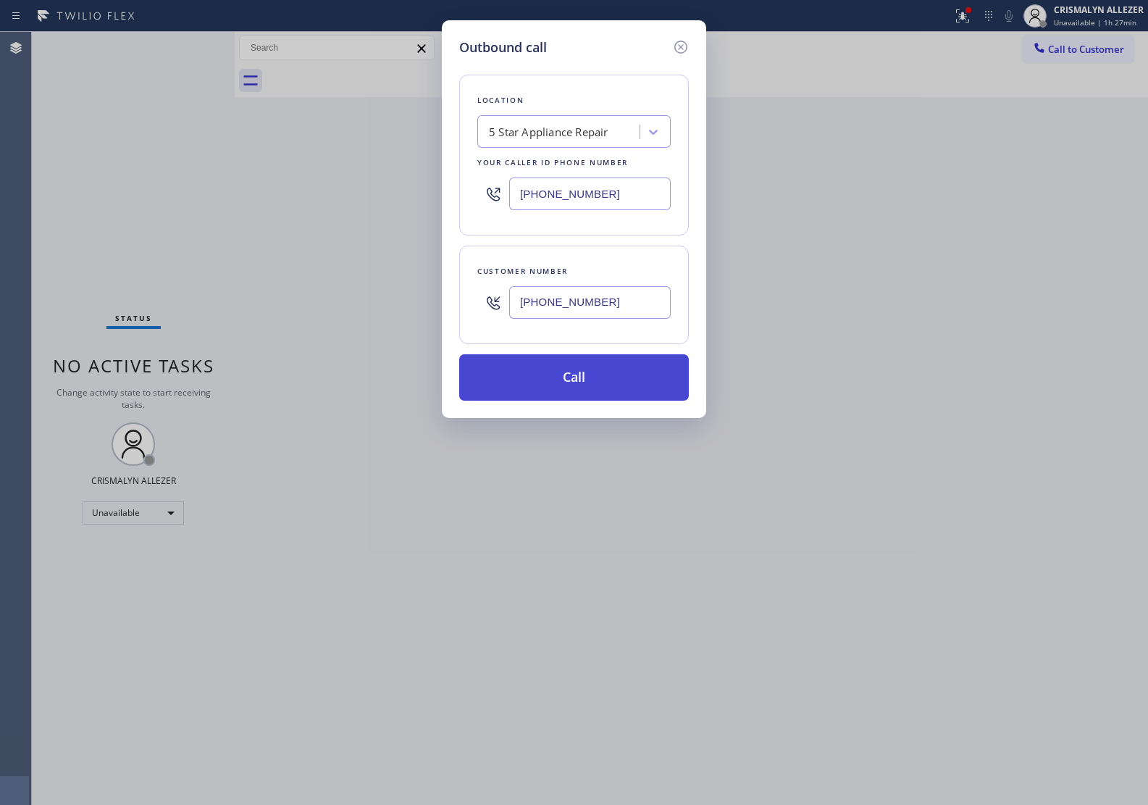
type input "(310) 279-8844"
click at [574, 385] on button "Call" at bounding box center [574, 377] width 230 height 46
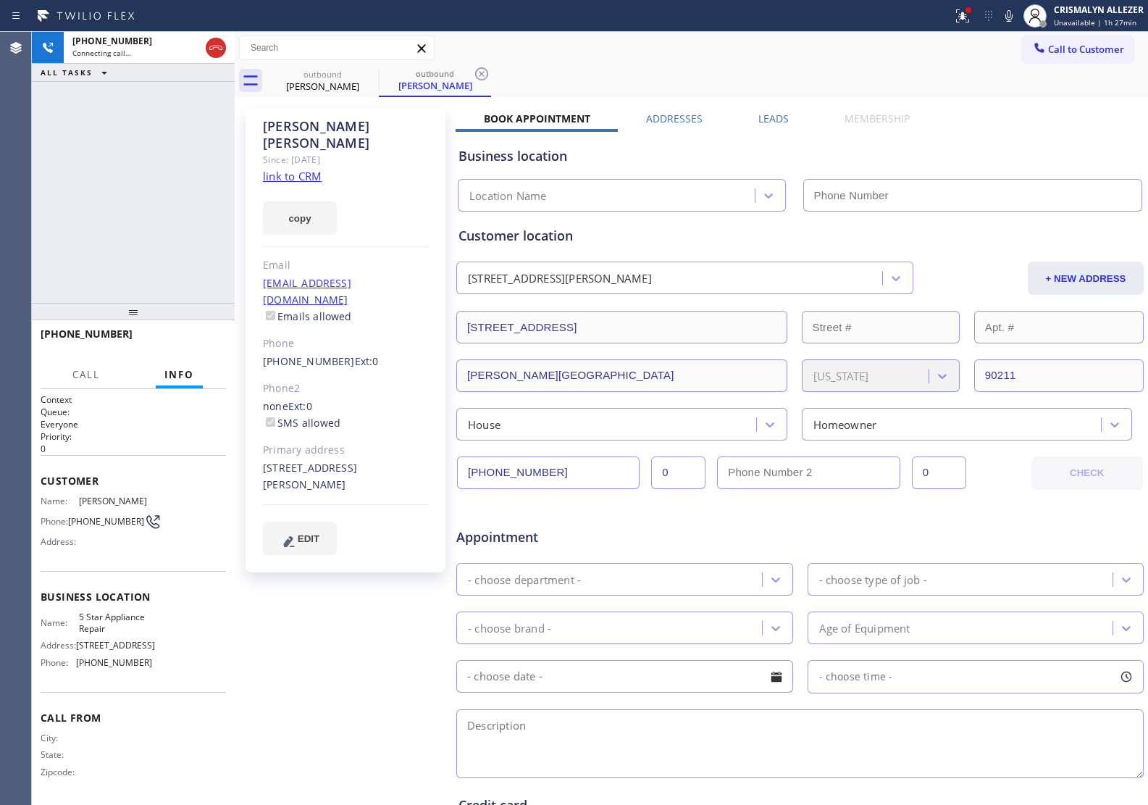
click at [277, 169] on link "link to CRM" at bounding box center [292, 176] width 59 height 14
type input "(855) 731-4952"
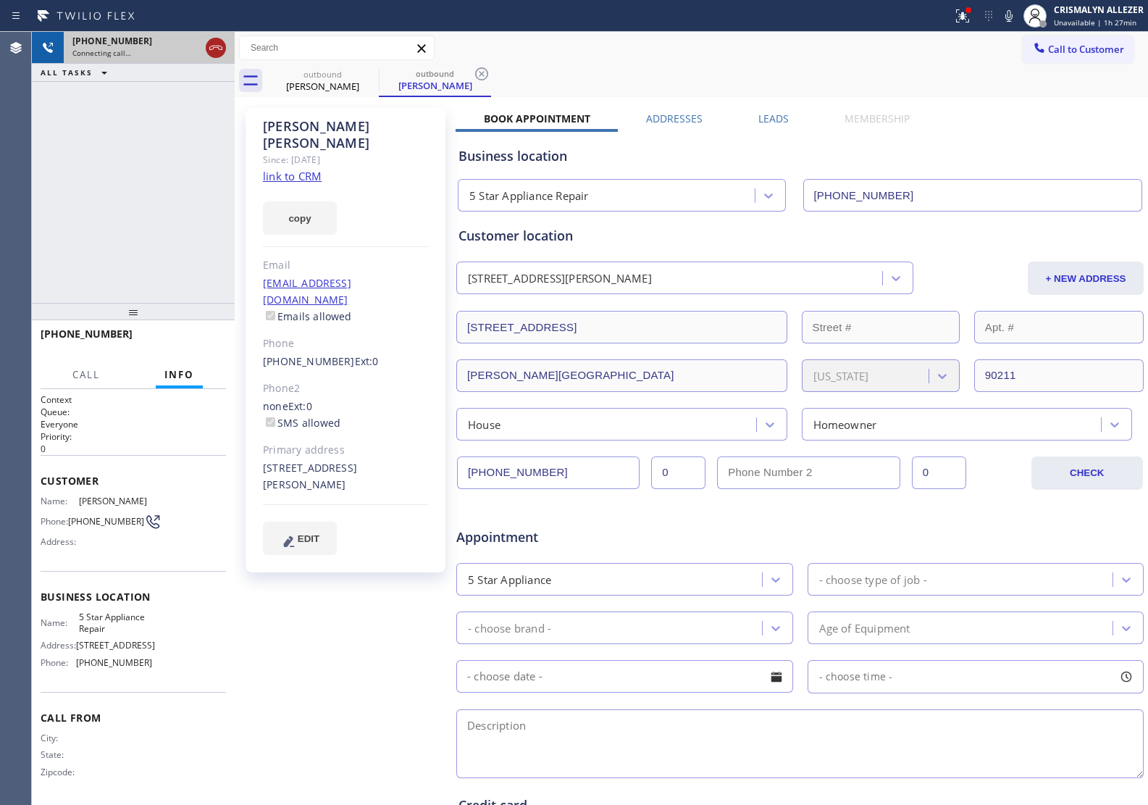
click at [212, 49] on icon at bounding box center [215, 47] width 17 height 17
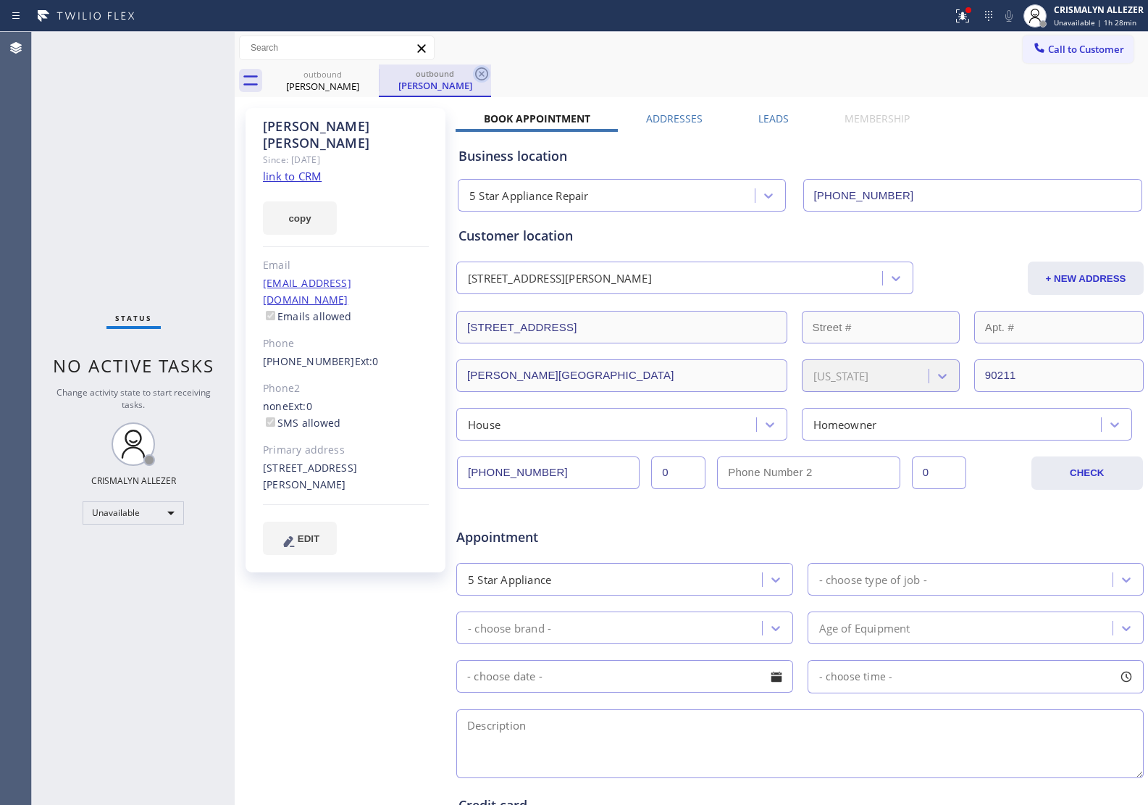
click at [485, 74] on icon at bounding box center [481, 73] width 17 height 17
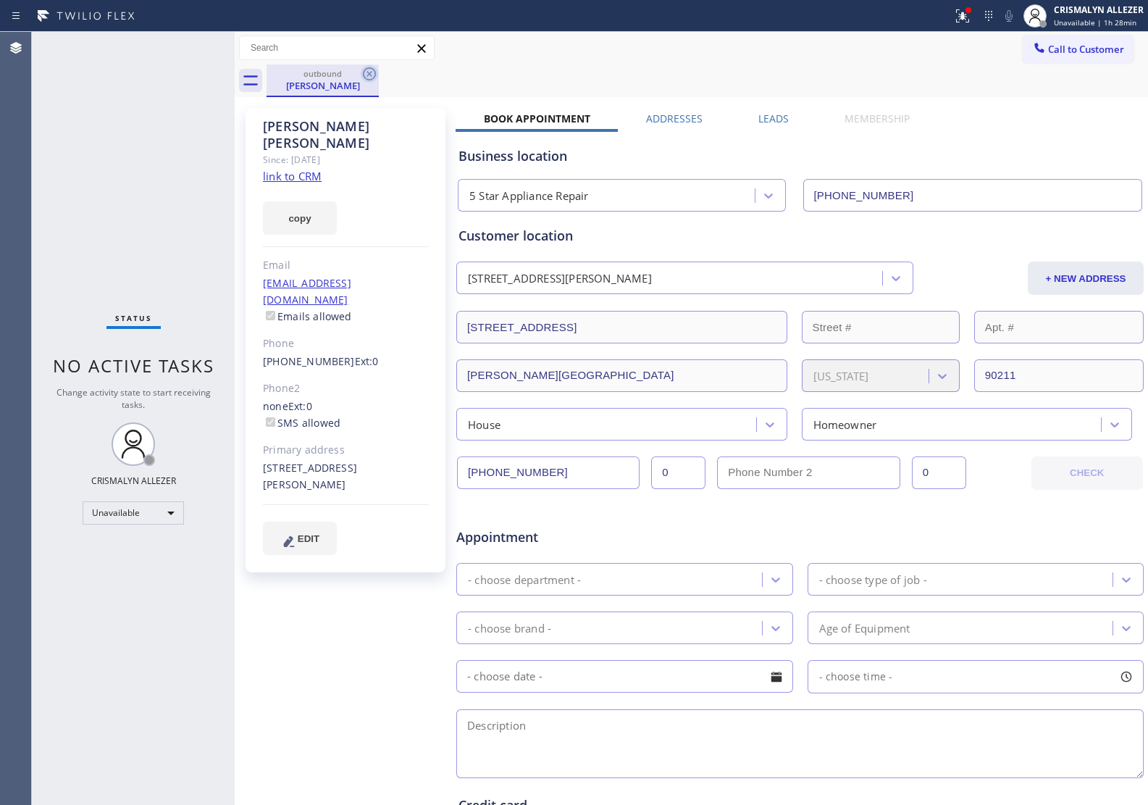
click at [370, 73] on icon at bounding box center [369, 73] width 13 height 13
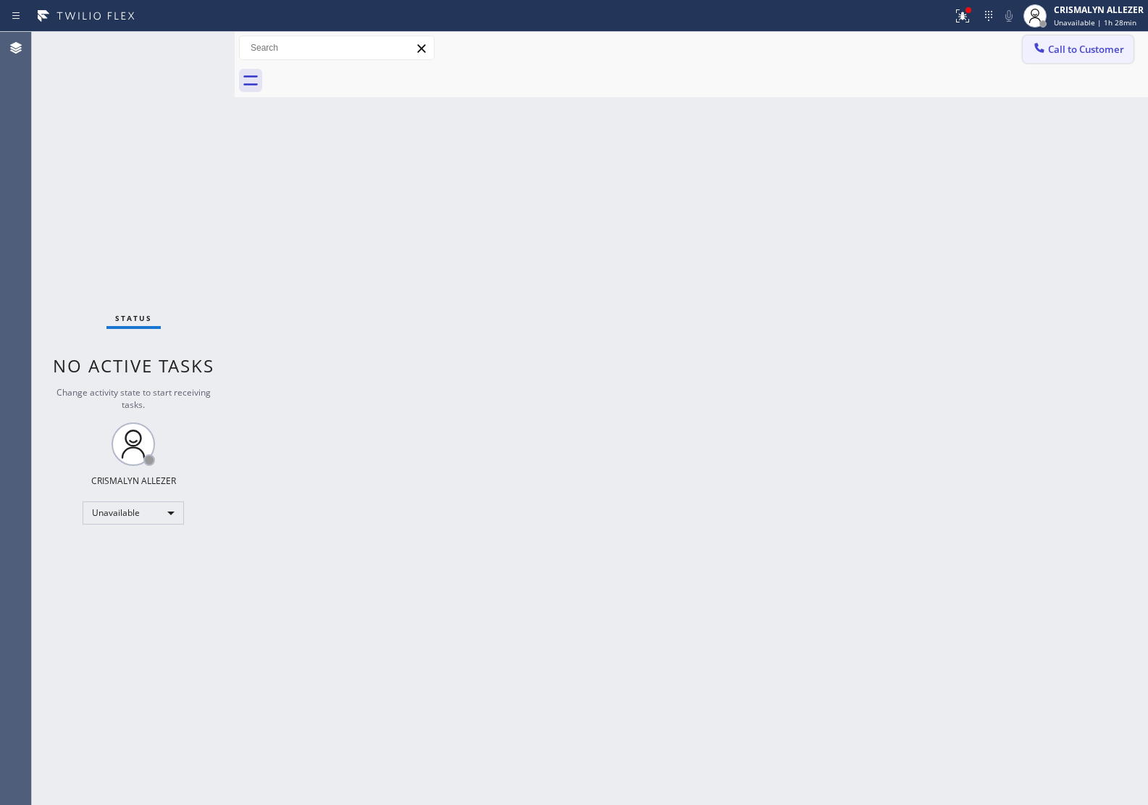
click at [1058, 56] on button "Call to Customer" at bounding box center [1078, 49] width 111 height 28
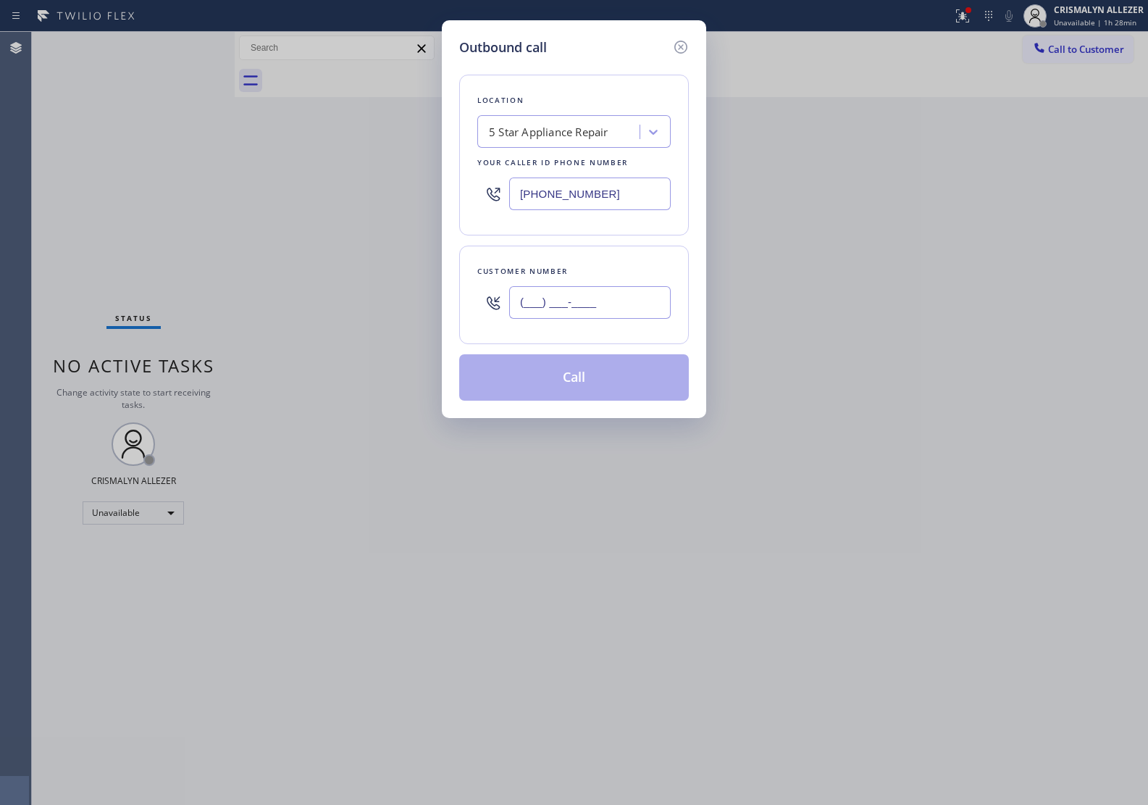
click at [616, 317] on input "(___) ___-____" at bounding box center [590, 302] width 162 height 33
paste input "214) 695-9823"
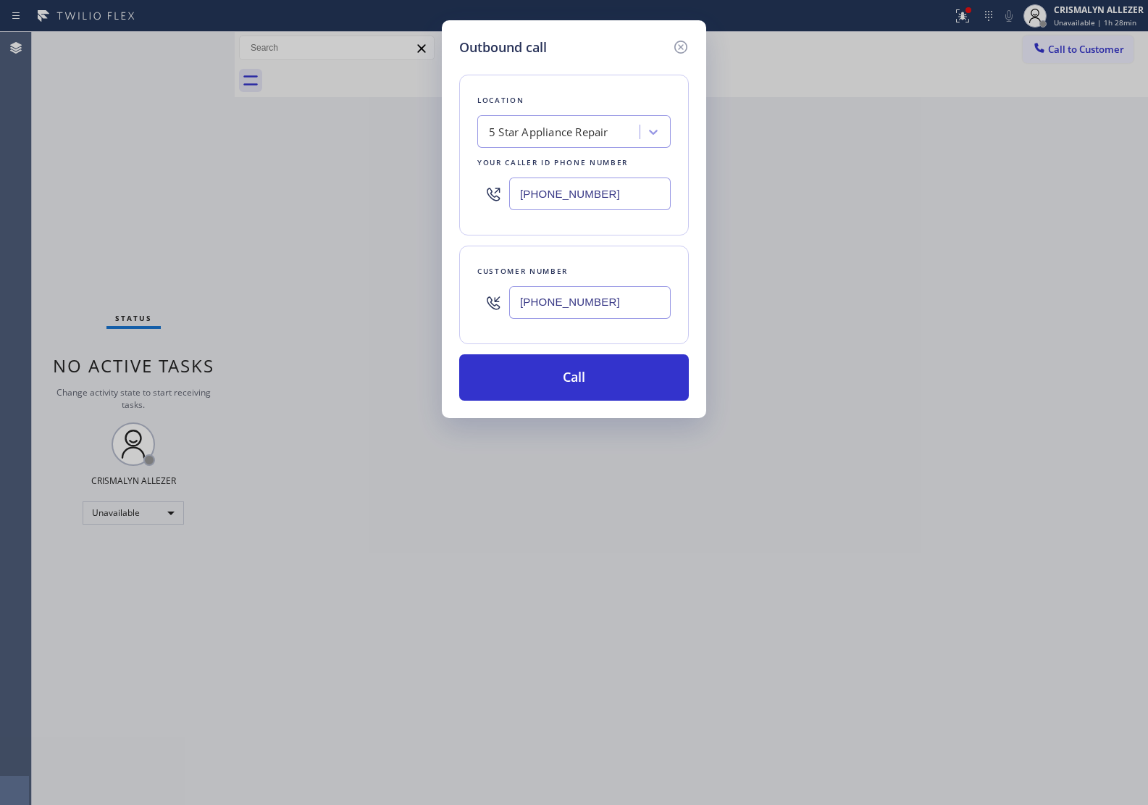
type input "(214) 695-9823"
click at [592, 132] on div "5 Star Appliance Repair" at bounding box center [549, 132] width 120 height 17
paste input "Wolf Appliance Repair Expert (Google Ads, Dallas)"
type input "Wolf Appliance Repair Expert (Google Ads, Dallas)"
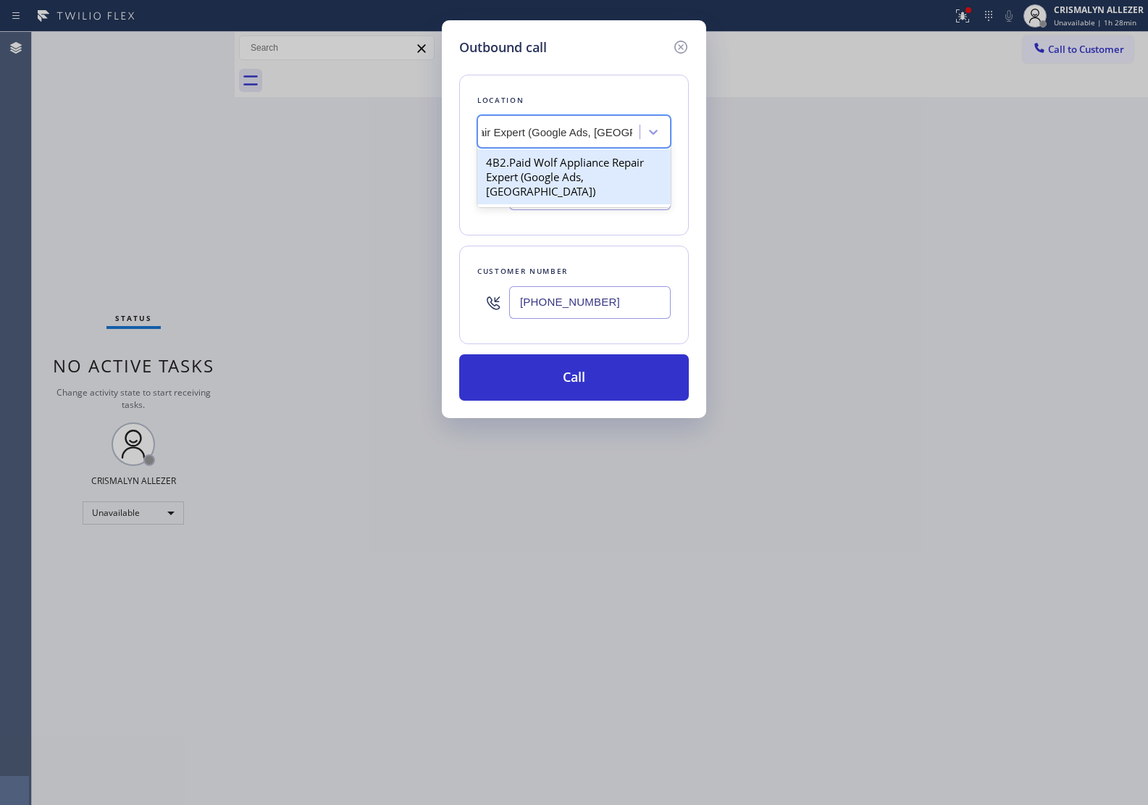
click at [560, 183] on div "4B2.Paid Wolf Appliance Repair Expert (Google Ads, Dallas)" at bounding box center [573, 176] width 193 height 55
type input "(469) 218-2803"
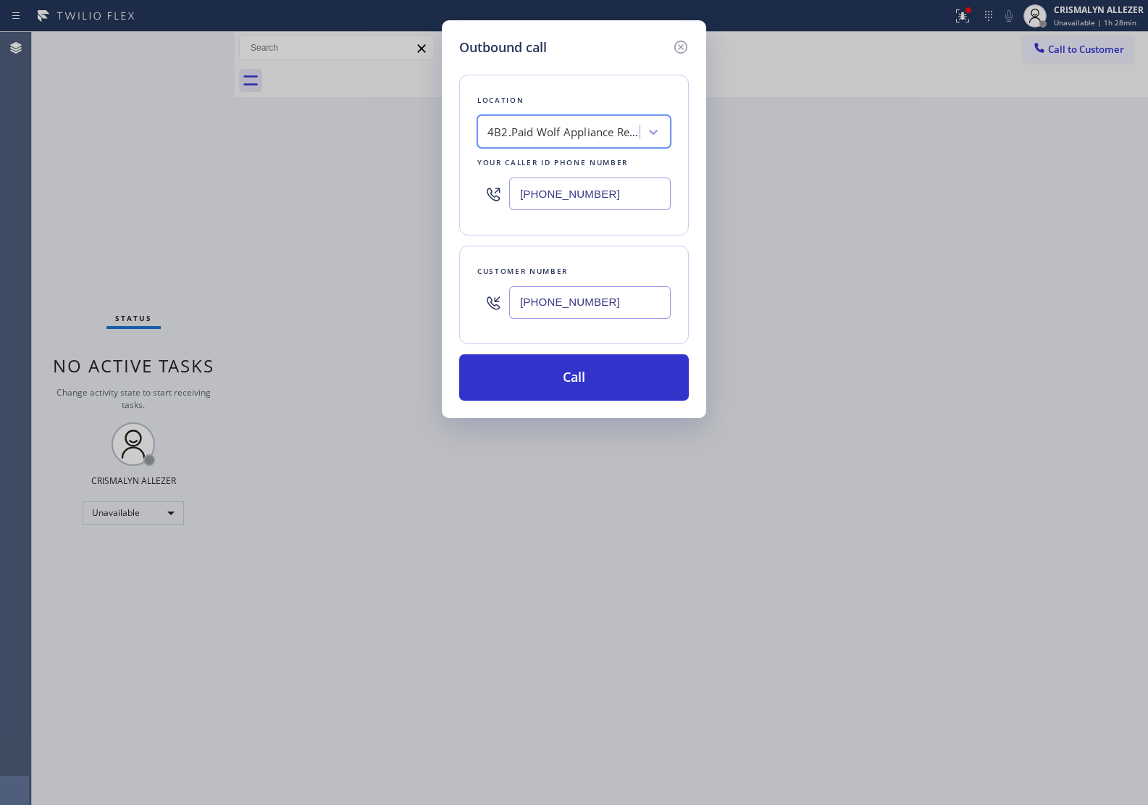
scroll to position [0, 1]
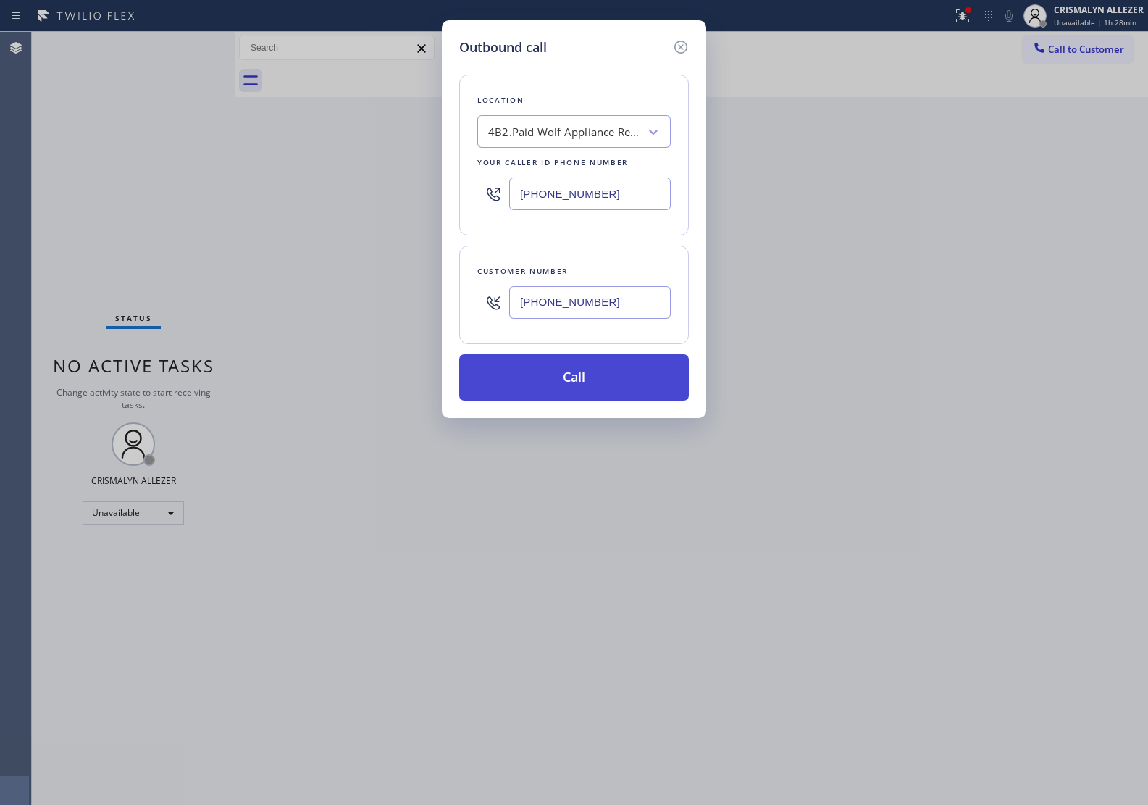
click at [584, 388] on button "Call" at bounding box center [574, 377] width 230 height 46
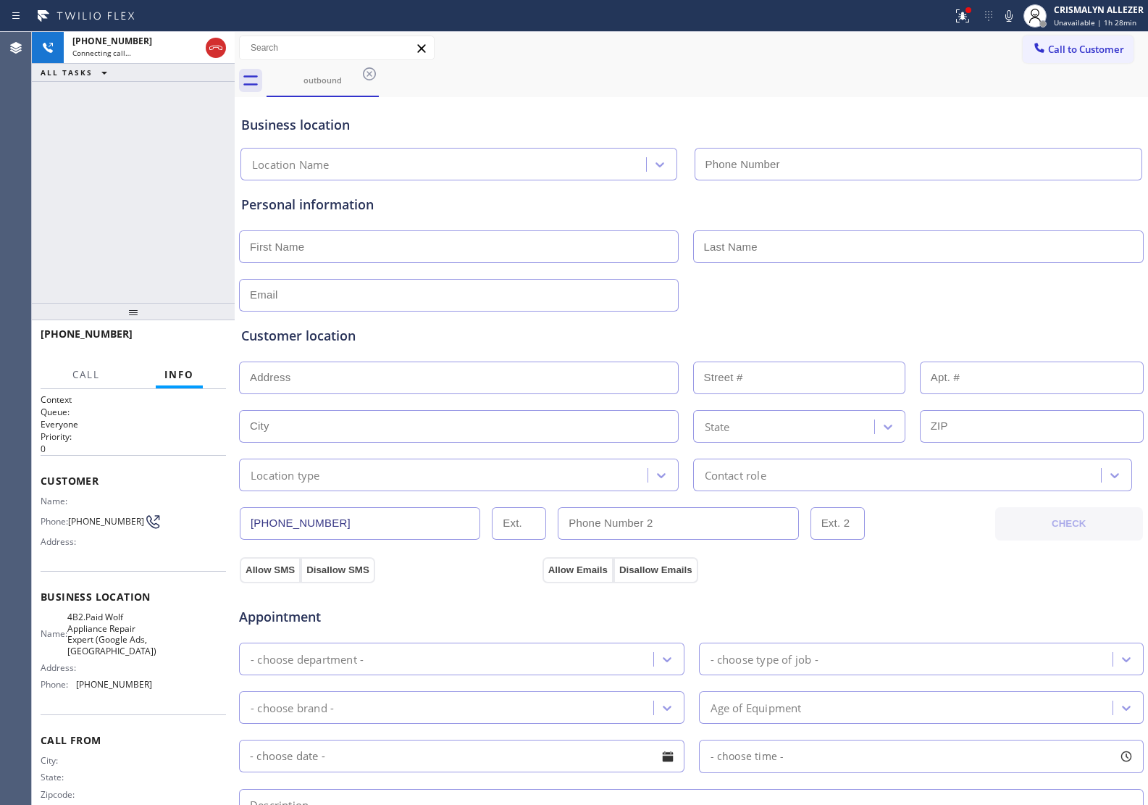
type input "(469) 218-2803"
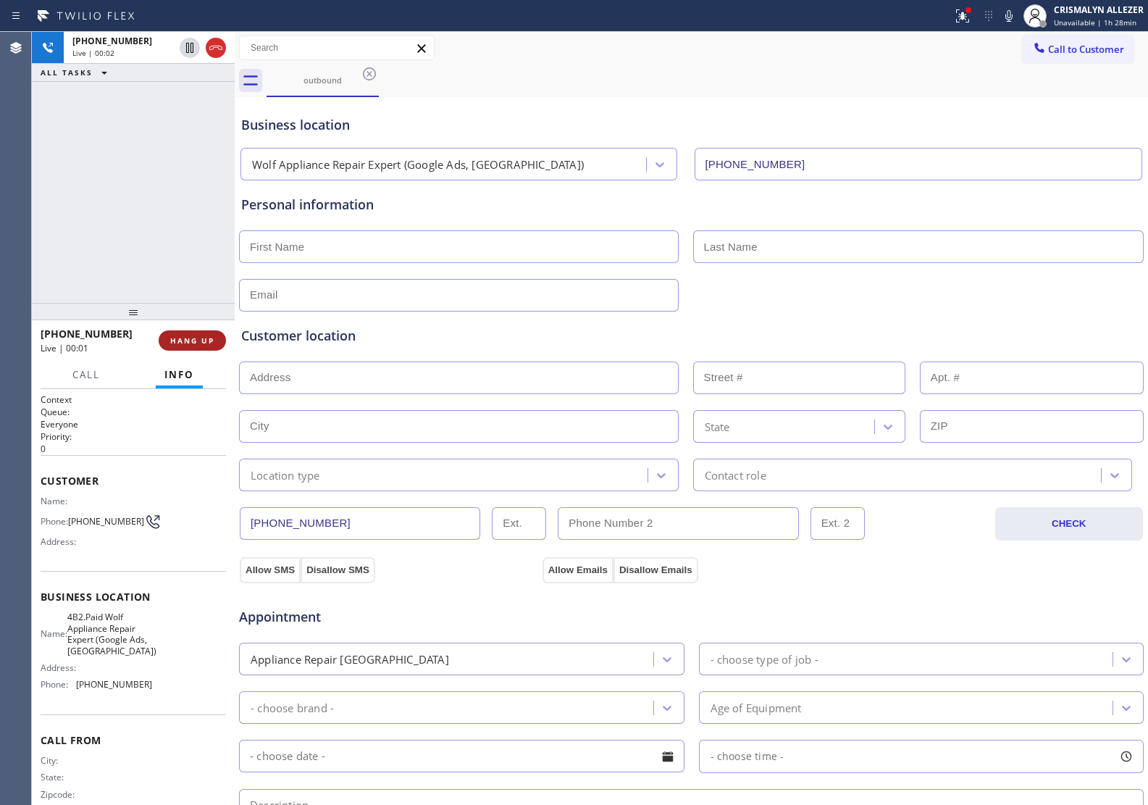
click at [183, 338] on span "HANG UP" at bounding box center [192, 340] width 44 height 10
click at [183, 338] on span "COMPLETE" at bounding box center [189, 340] width 50 height 10
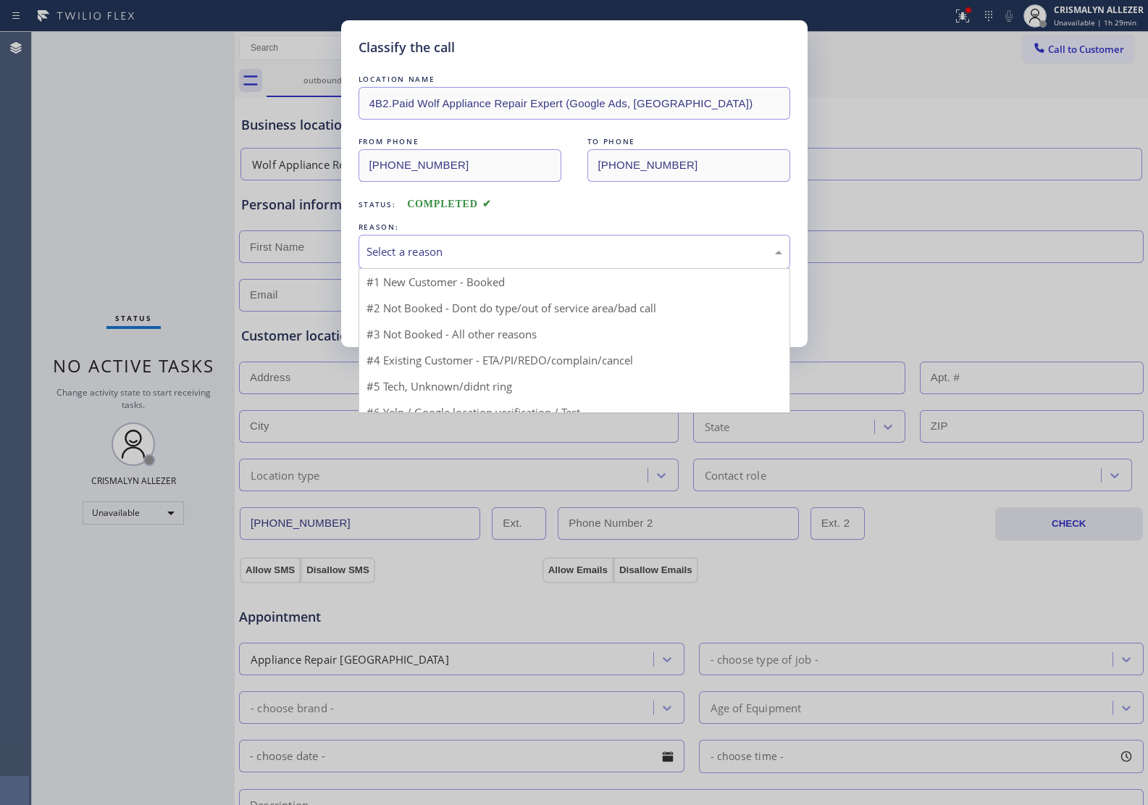
click at [589, 243] on div "Select a reason" at bounding box center [575, 251] width 416 height 17
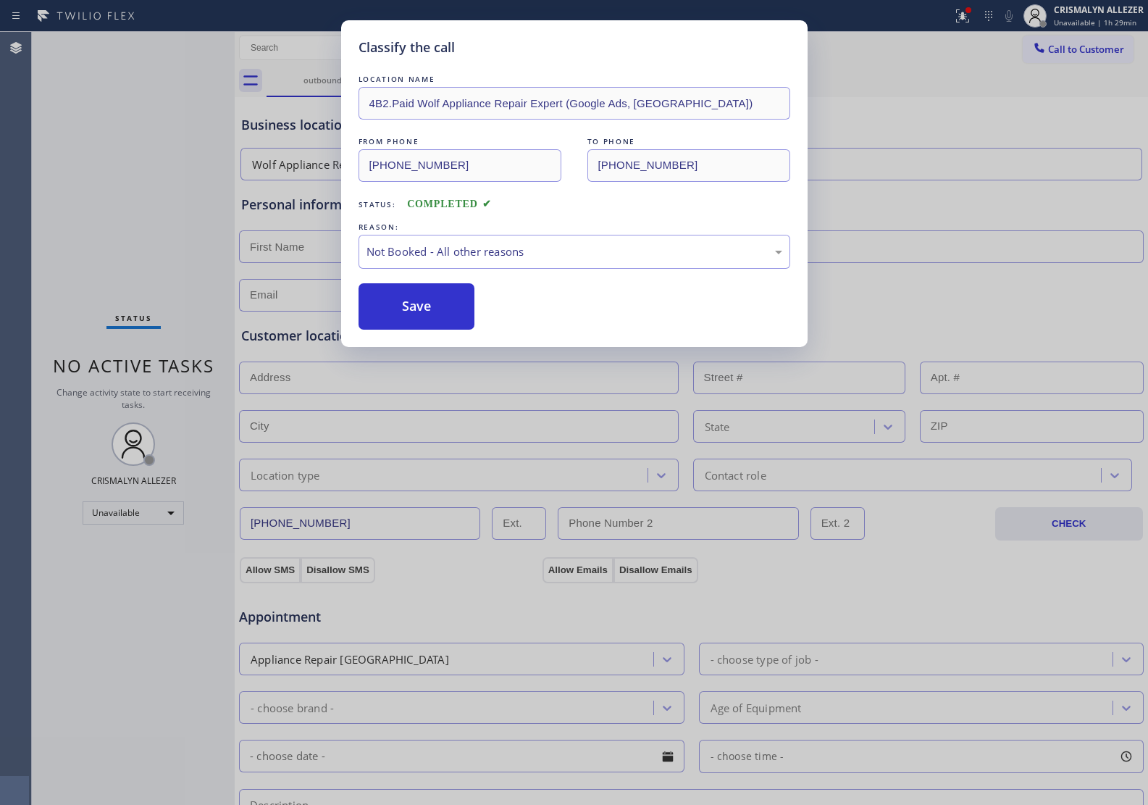
click at [424, 308] on button "Save" at bounding box center [417, 306] width 117 height 46
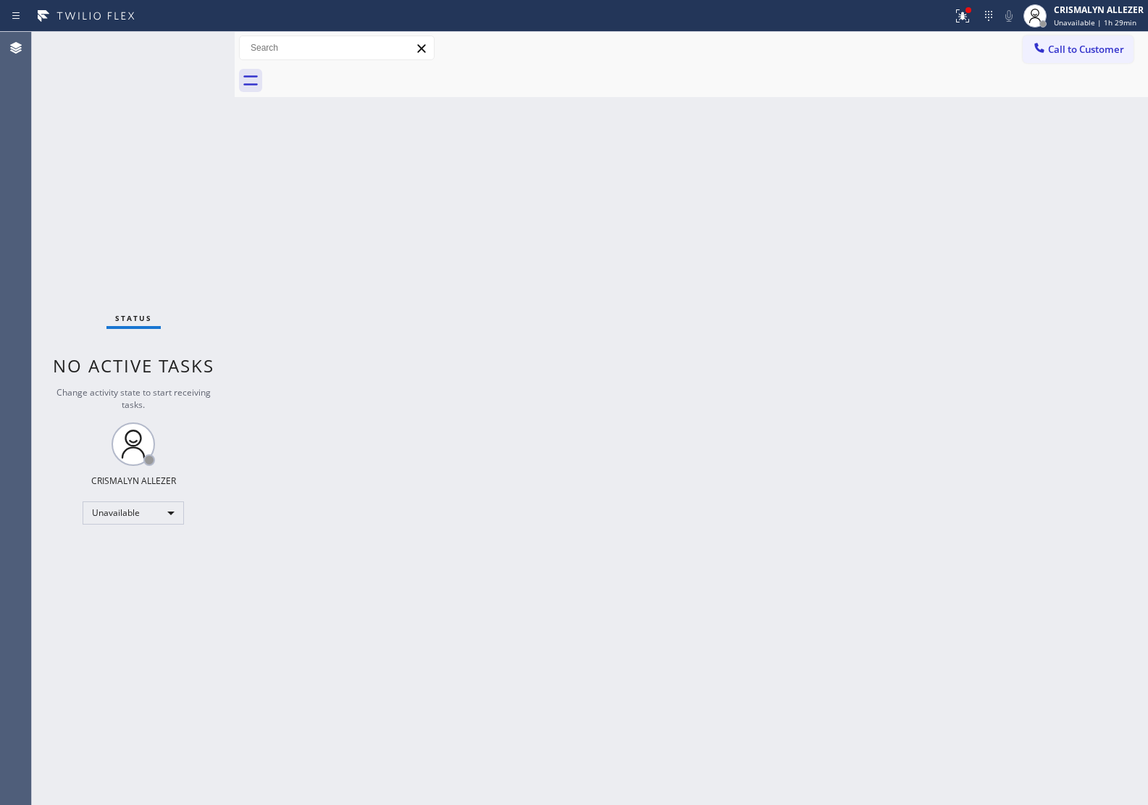
drag, startPoint x: 1087, startPoint y: 54, endPoint x: 960, endPoint y: 71, distance: 127.9
click at [1084, 54] on span "Call to Customer" at bounding box center [1086, 49] width 76 height 13
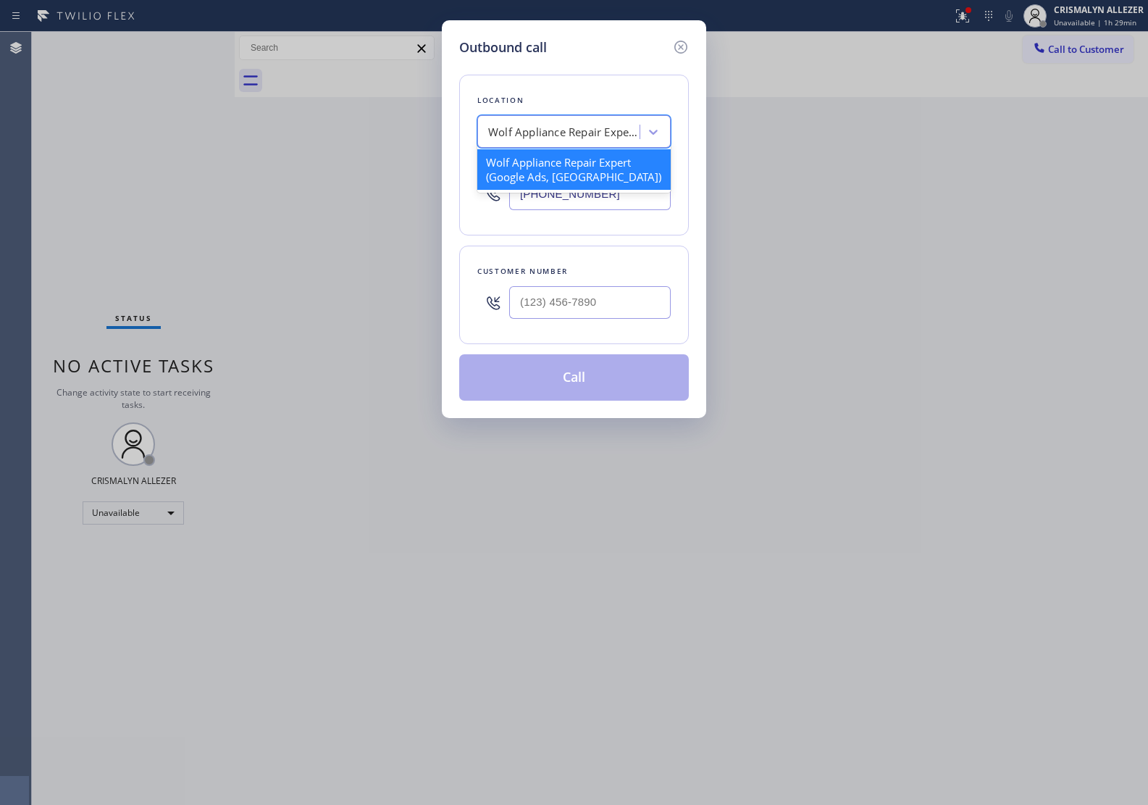
click at [574, 142] on div "Wolf Appliance Repair Expert (Google Ads, Dallas)" at bounding box center [561, 132] width 158 height 25
paste input "Electricians Service Team Pasadena"
type input "Electricians Service Team Pasadena"
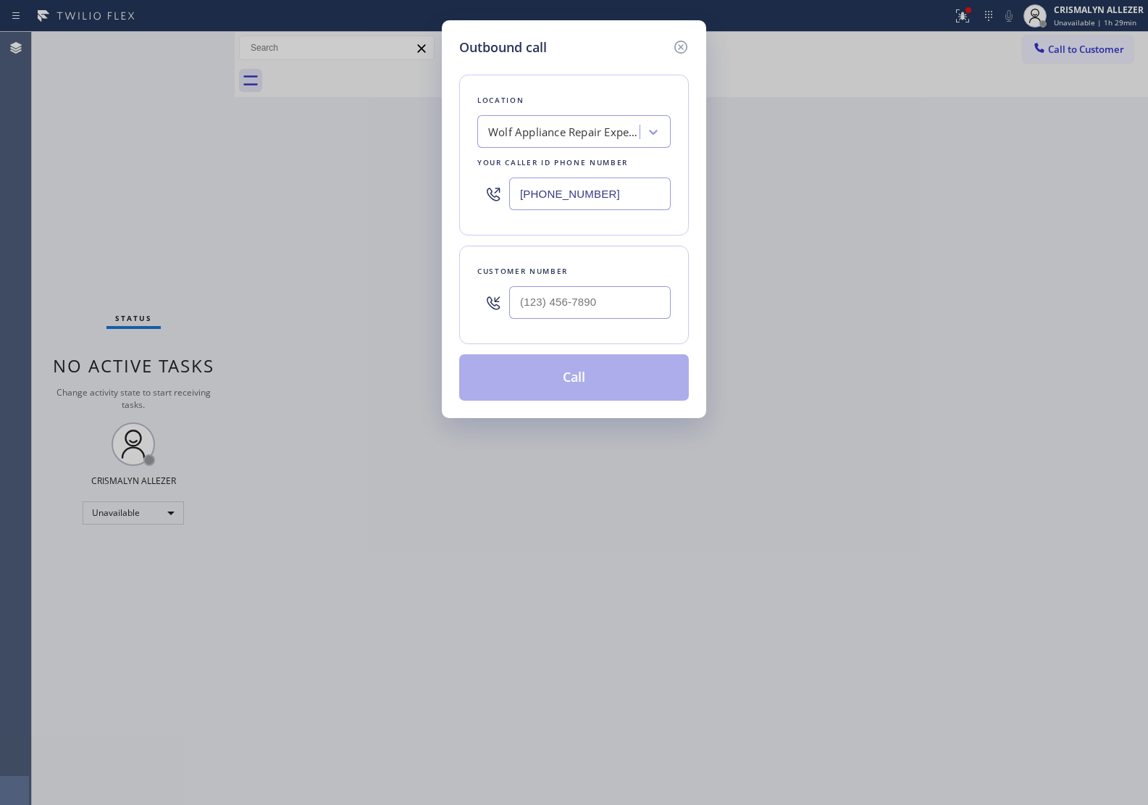
scroll to position [0, 0]
click at [600, 141] on div "Search location" at bounding box center [561, 132] width 158 height 25
paste input "[PERSON_NAME] Hills Electrician Pros G+"
type input "[PERSON_NAME] Hills Electrician Pros G+"
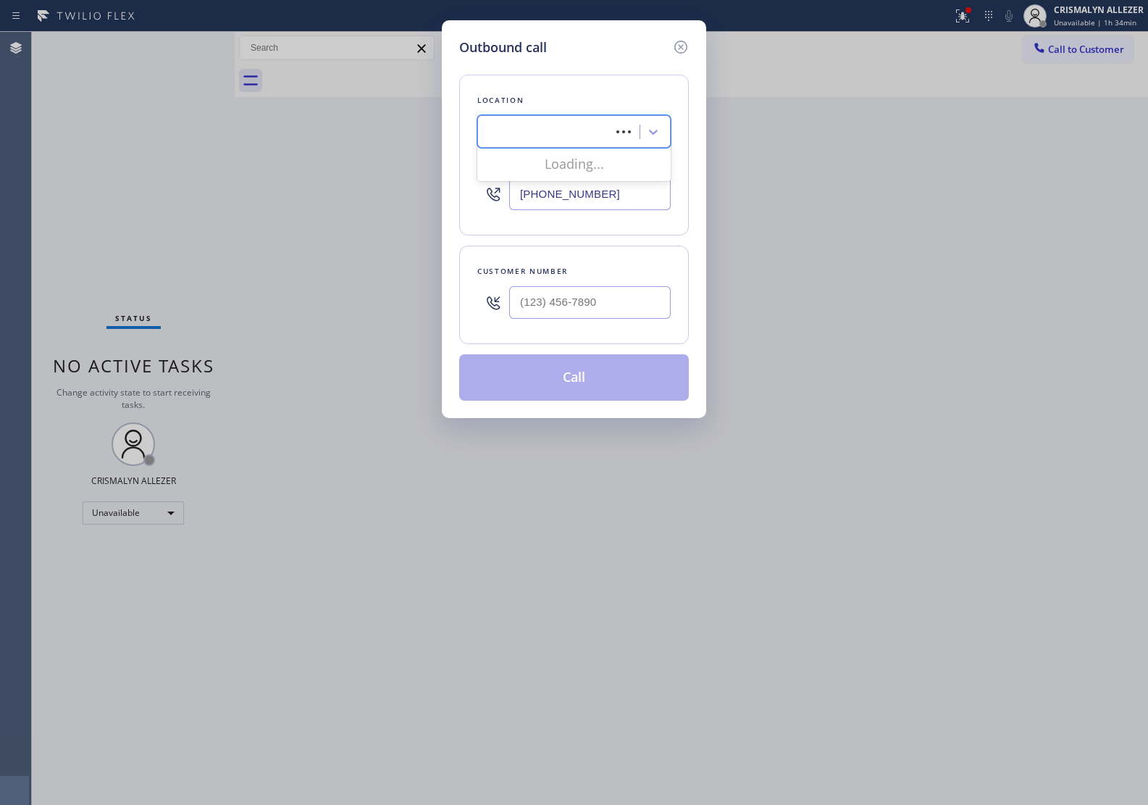
scroll to position [0, 0]
click at [589, 210] on input "(469) 218-2803" at bounding box center [590, 193] width 162 height 33
drag, startPoint x: 627, startPoint y: 183, endPoint x: 176, endPoint y: 187, distance: 451.3
click at [176, 187] on div "Outbound call Location Search location Your caller id phone number (469) 218-28…" at bounding box center [574, 402] width 1148 height 805
paste input "24) 281-651"
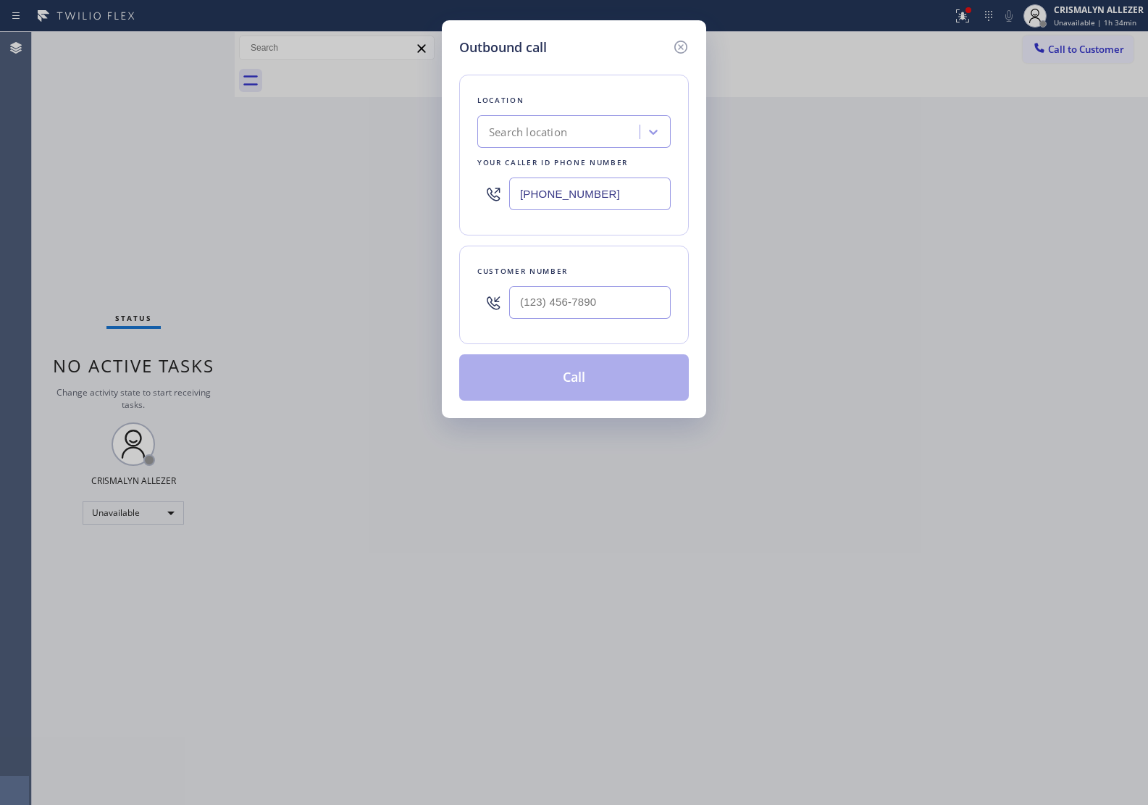
type input "[PHONE_NUMBER]"
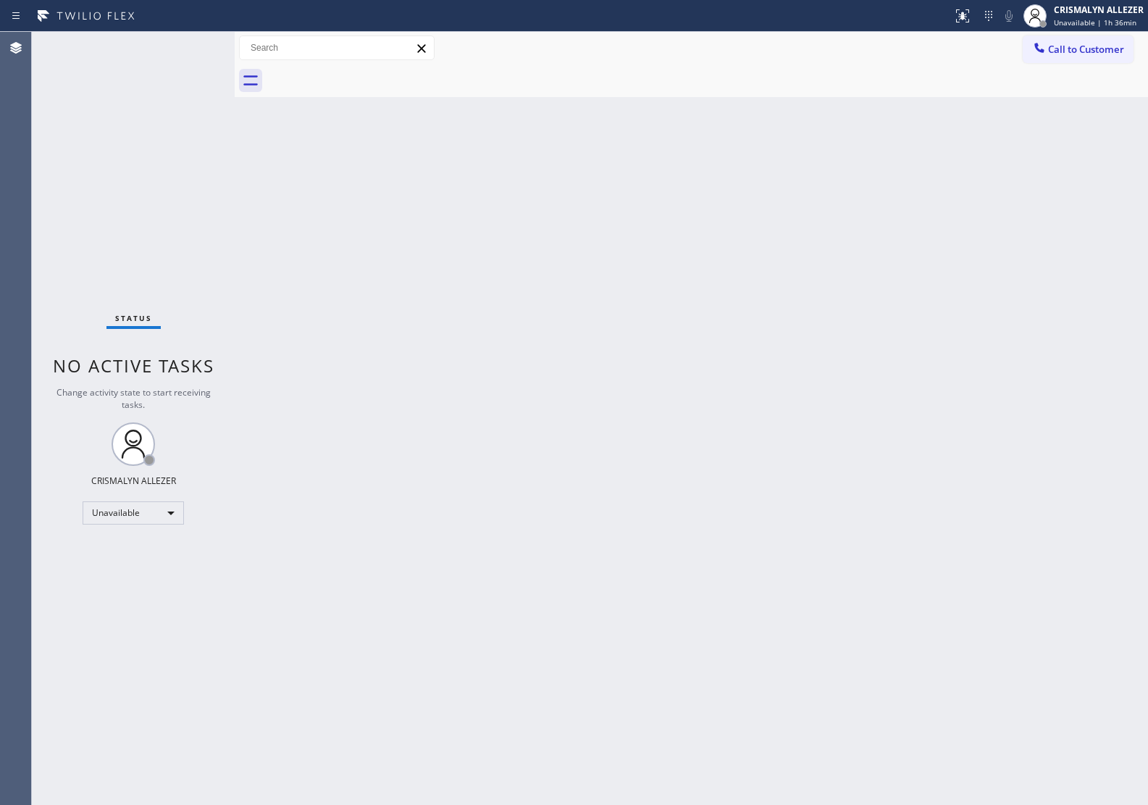
drag, startPoint x: 361, startPoint y: 276, endPoint x: 379, endPoint y: 267, distance: 20.4
click at [370, 269] on div "Back to Dashboard Change Sender ID Customers Technicians Select a contact Outbo…" at bounding box center [691, 418] width 913 height 773
click at [1089, 51] on span "Call to Customer" at bounding box center [1086, 49] width 76 height 13
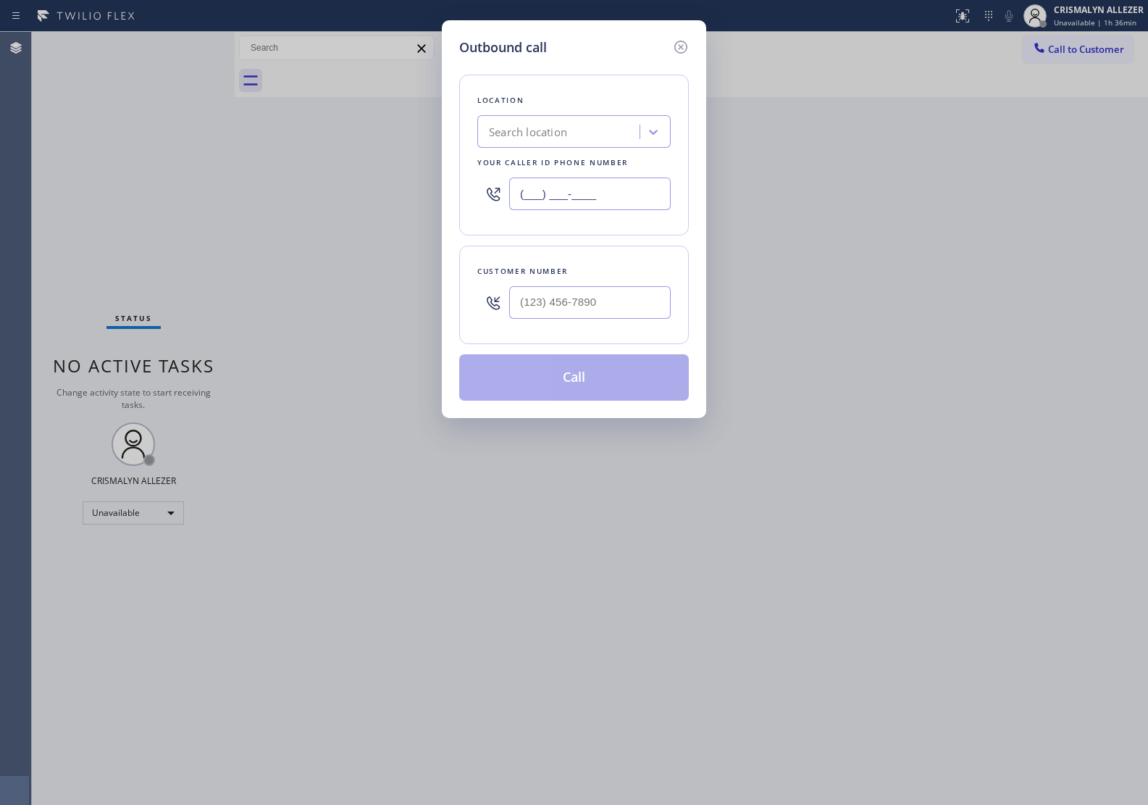
drag, startPoint x: 483, startPoint y: 196, endPoint x: 425, endPoint y: 194, distance: 58.0
click at [425, 194] on div "Outbound call Location Search location Your caller id phone number (___) ___-__…" at bounding box center [574, 402] width 1148 height 805
paste input "424) 281-6513"
type input "[PHONE_NUMBER]"
click at [574, 313] on input "(___) ___-____" at bounding box center [590, 302] width 162 height 33
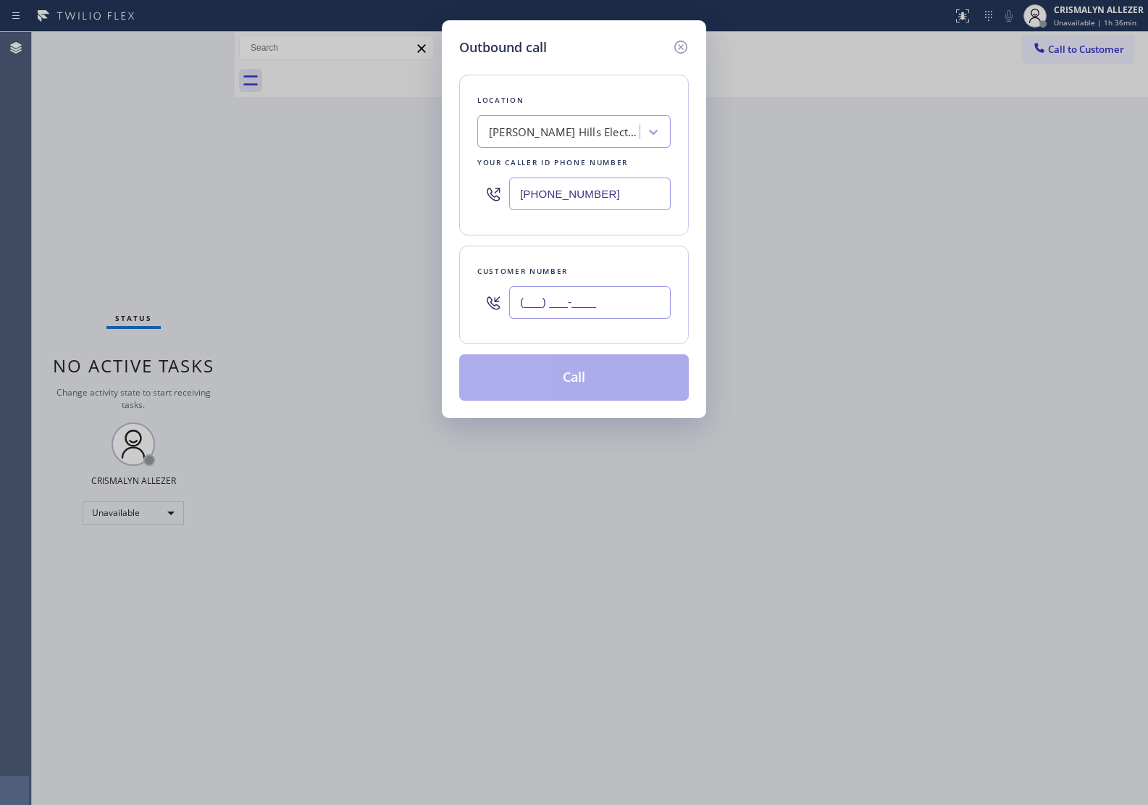
paste input "310) 382-7650"
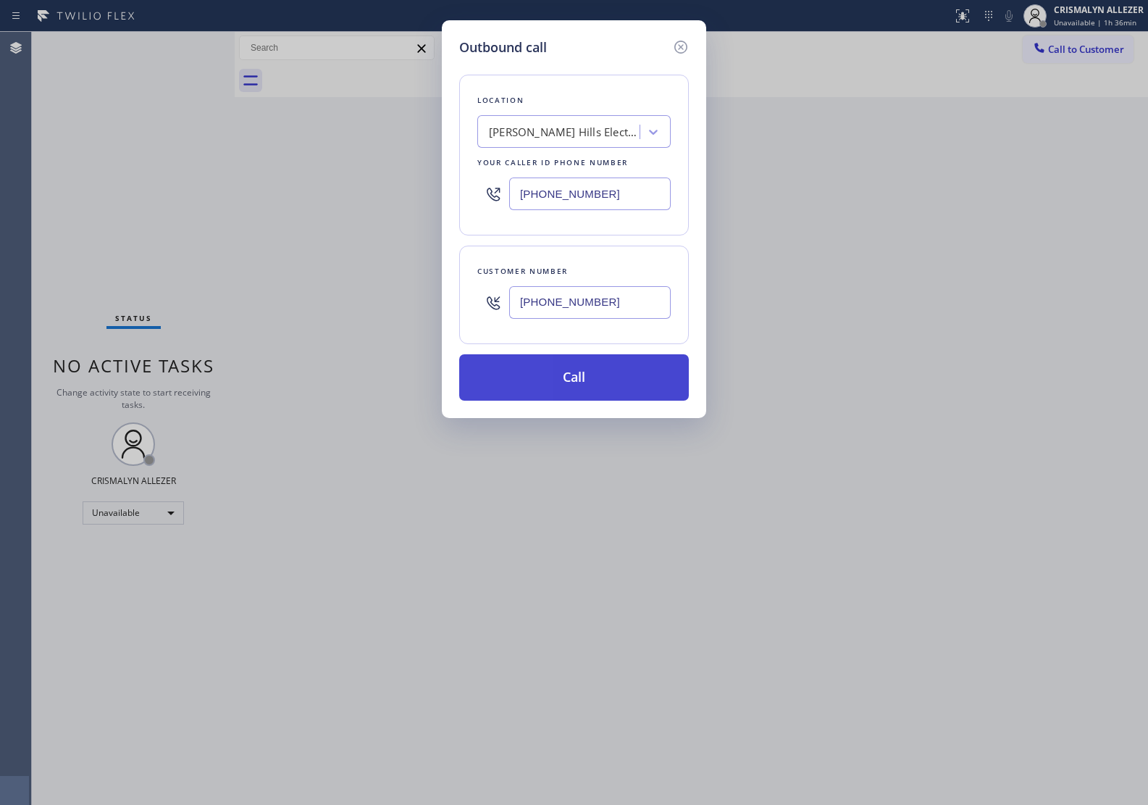
type input "[PHONE_NUMBER]"
click at [576, 393] on button "Call" at bounding box center [574, 377] width 230 height 46
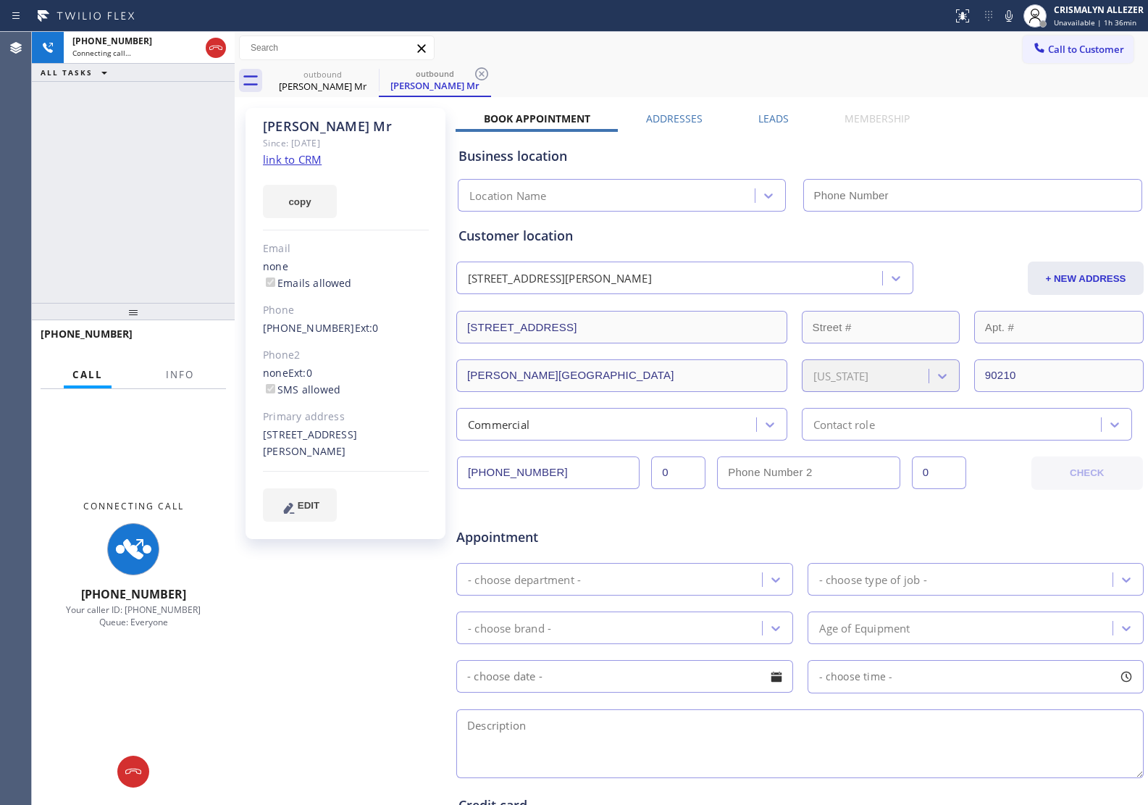
type input "[PHONE_NUMBER]"
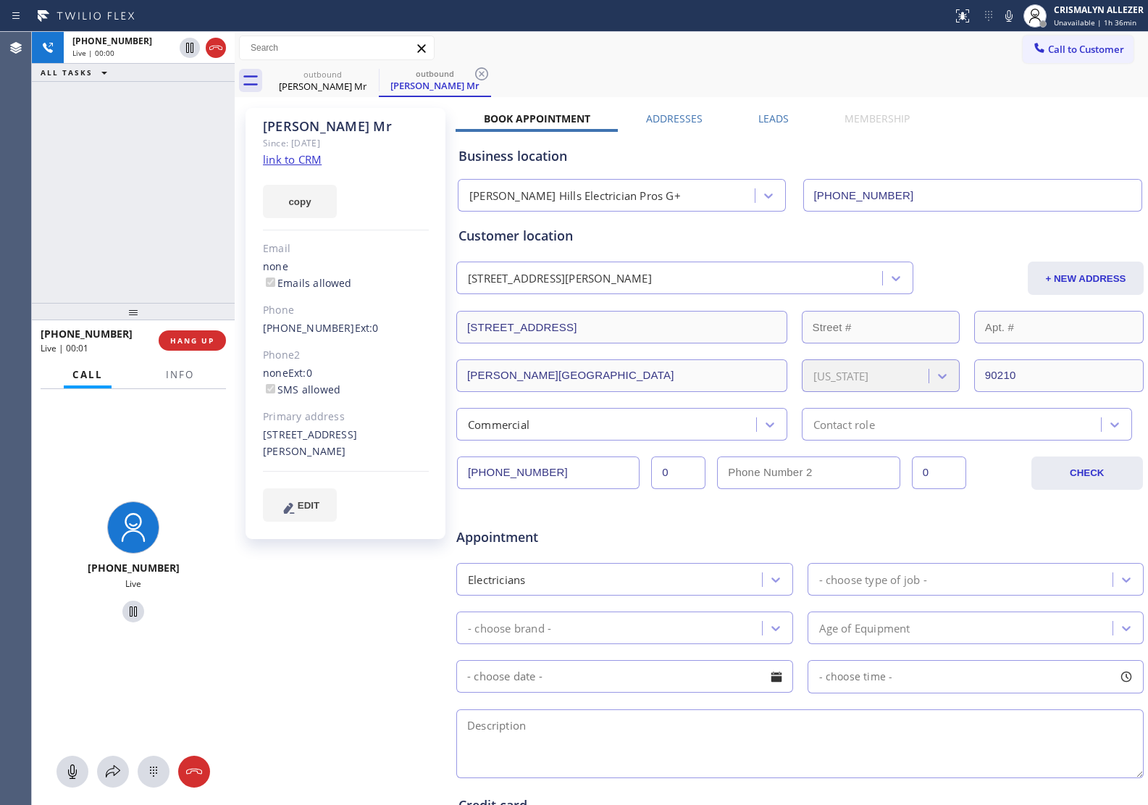
click at [156, 185] on div "[PHONE_NUMBER] Live | 00:00 ALL TASKS ALL TASKS ACTIVE TASKS TASKS IN WRAP UP" at bounding box center [133, 167] width 203 height 271
click at [554, 80] on div "outbound [PERSON_NAME] Mr outbound [PERSON_NAME] Mr" at bounding box center [708, 80] width 882 height 33
click at [530, 62] on div "Call to Customer Outbound call Location [PERSON_NAME][GEOGRAPHIC_DATA] Electric…" at bounding box center [691, 48] width 913 height 33
click at [943, 135] on div "Business location [PERSON_NAME][GEOGRAPHIC_DATA] Electrician Pros G+ [PHONE_NUM…" at bounding box center [800, 172] width 689 height 80
click at [185, 341] on span "HANG UP" at bounding box center [192, 340] width 44 height 10
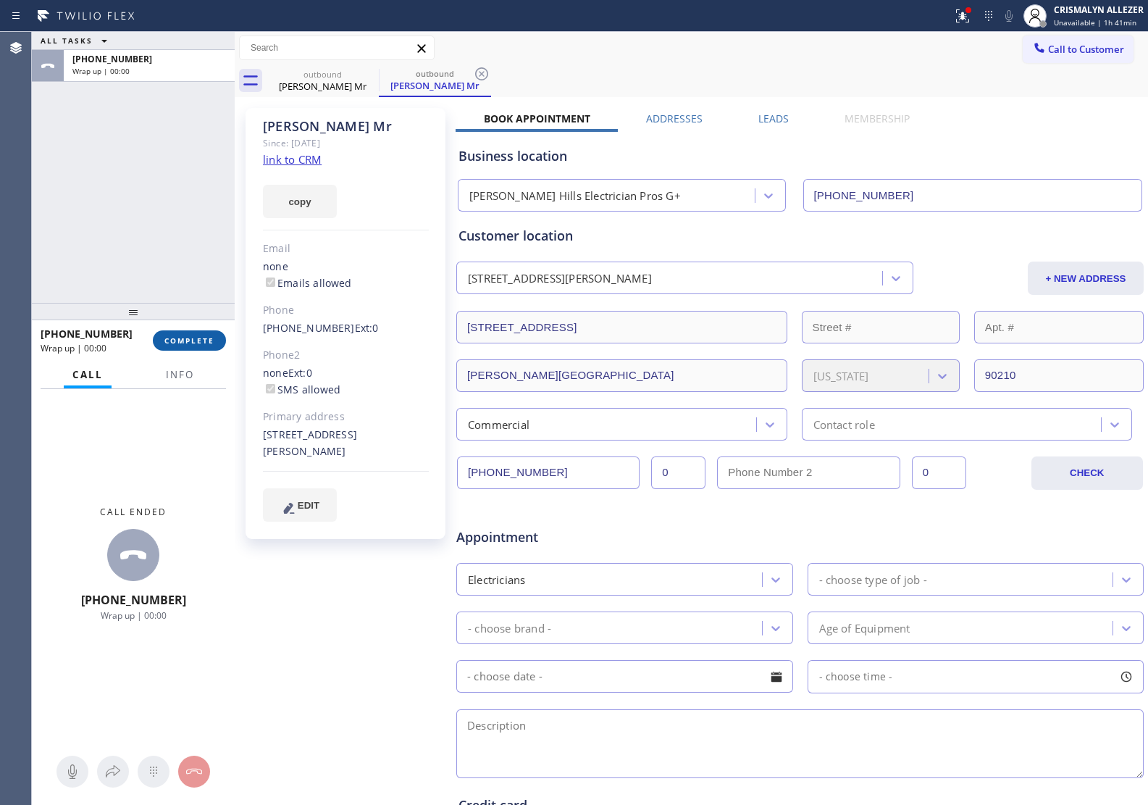
click at [185, 341] on span "COMPLETE" at bounding box center [189, 340] width 50 height 10
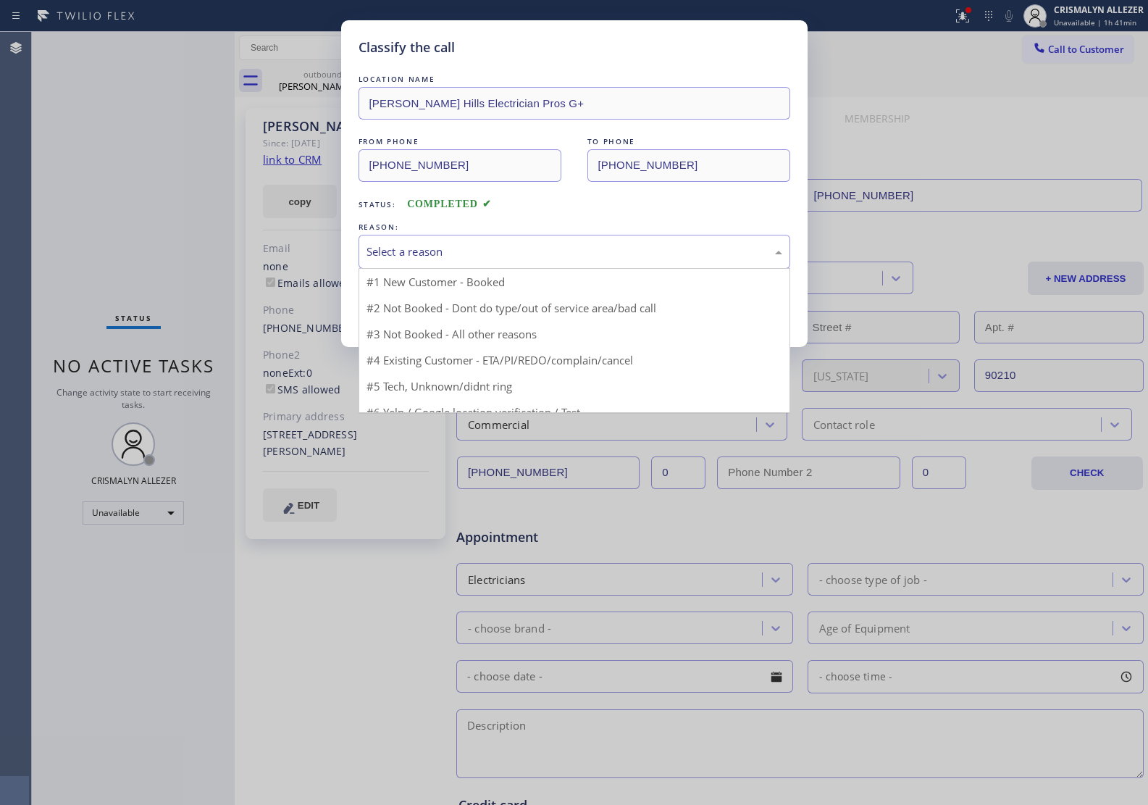
click at [587, 255] on div "Select a reason" at bounding box center [575, 251] width 416 height 17
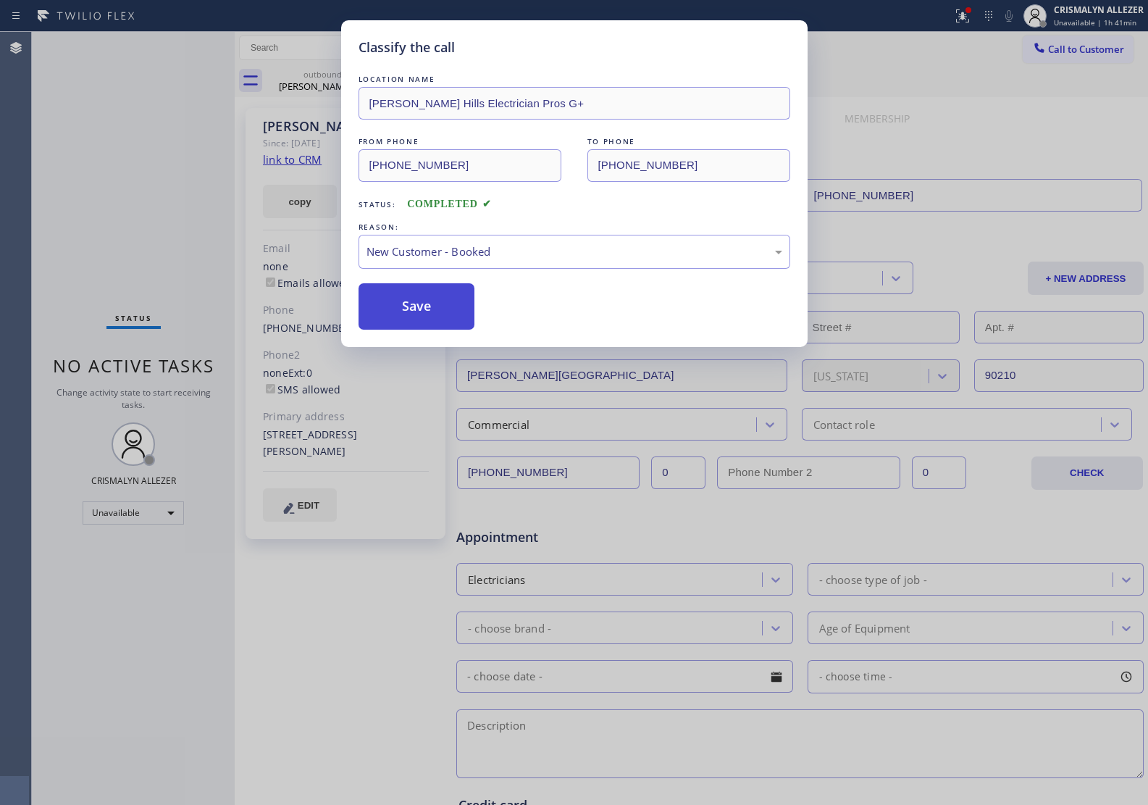
click at [419, 304] on button "Save" at bounding box center [417, 306] width 117 height 46
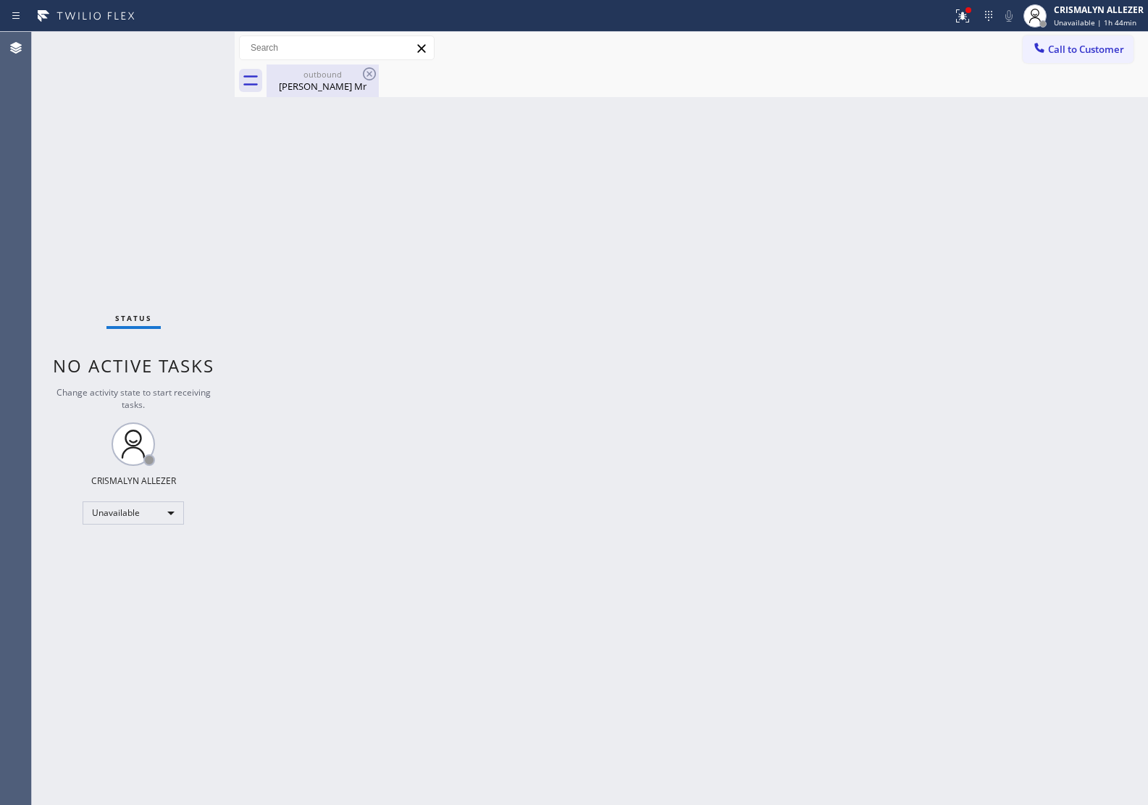
drag, startPoint x: 308, startPoint y: 80, endPoint x: 356, endPoint y: 80, distance: 48.5
click at [309, 80] on div "[PERSON_NAME] Mr" at bounding box center [322, 86] width 109 height 13
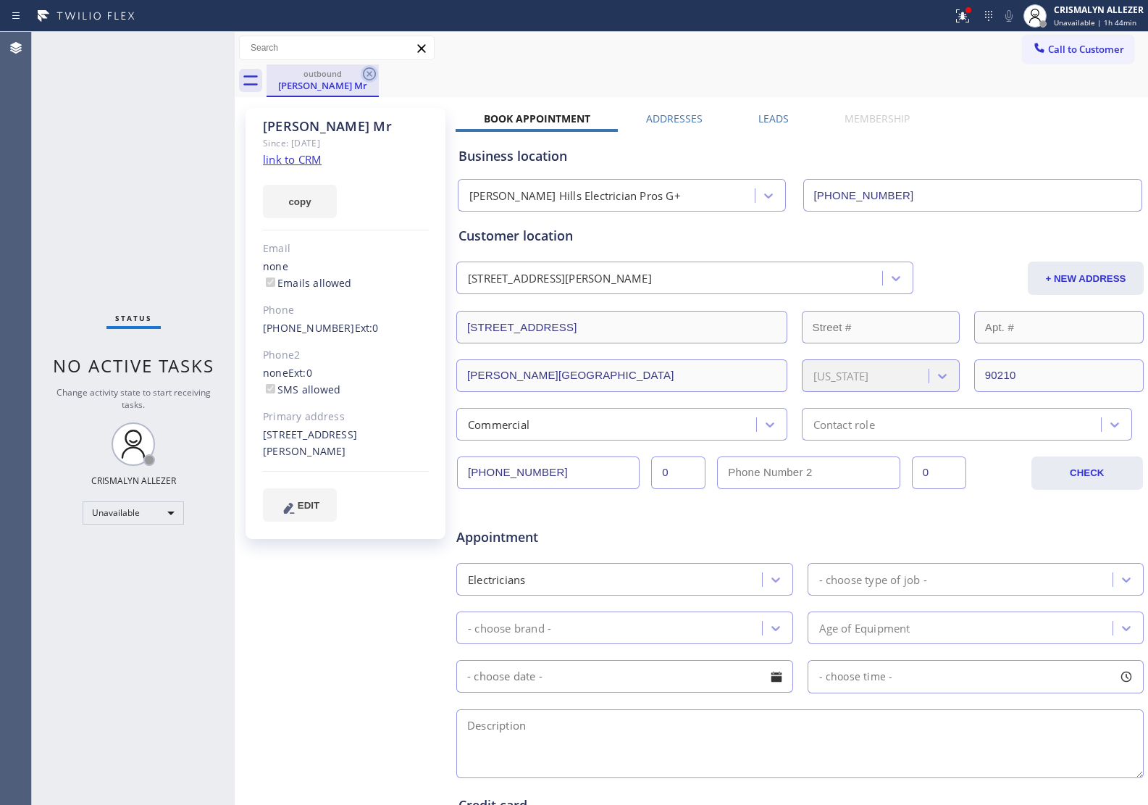
click at [369, 75] on icon at bounding box center [369, 73] width 17 height 17
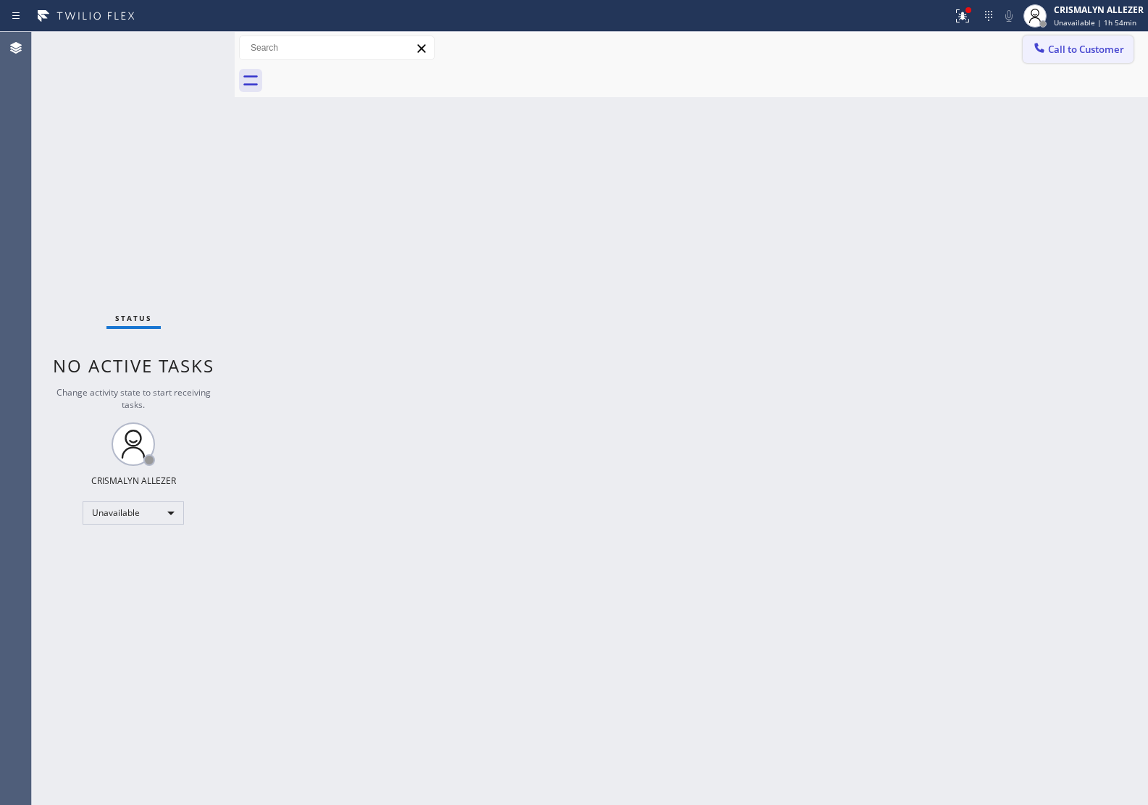
click at [1070, 44] on span "Call to Customer" at bounding box center [1086, 49] width 76 height 13
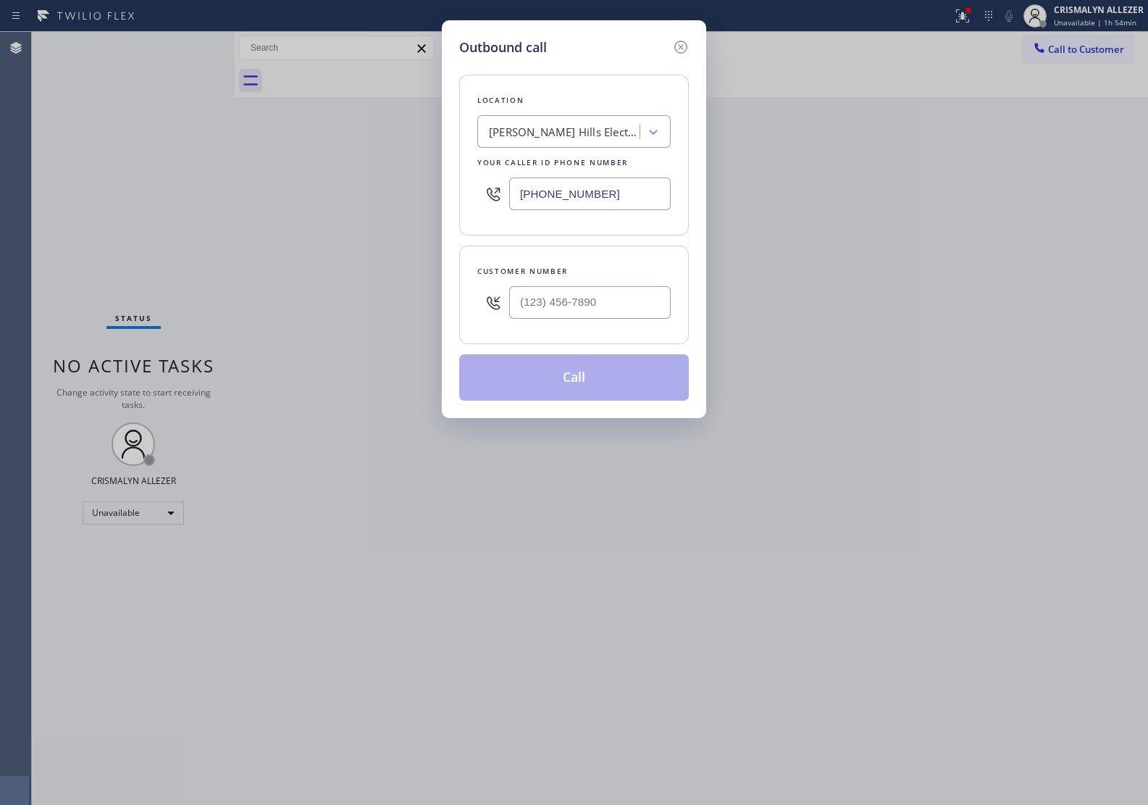
drag, startPoint x: 638, startPoint y: 194, endPoint x: 165, endPoint y: 156, distance: 474.6
click at [165, 156] on div "Outbound call Location [PERSON_NAME][GEOGRAPHIC_DATA] Electrician Pros G+ Your …" at bounding box center [574, 402] width 1148 height 805
paste input "210) 982-0879"
type input "[PHONE_NUMBER]"
click at [598, 312] on input "(___) ___-____" at bounding box center [590, 302] width 162 height 33
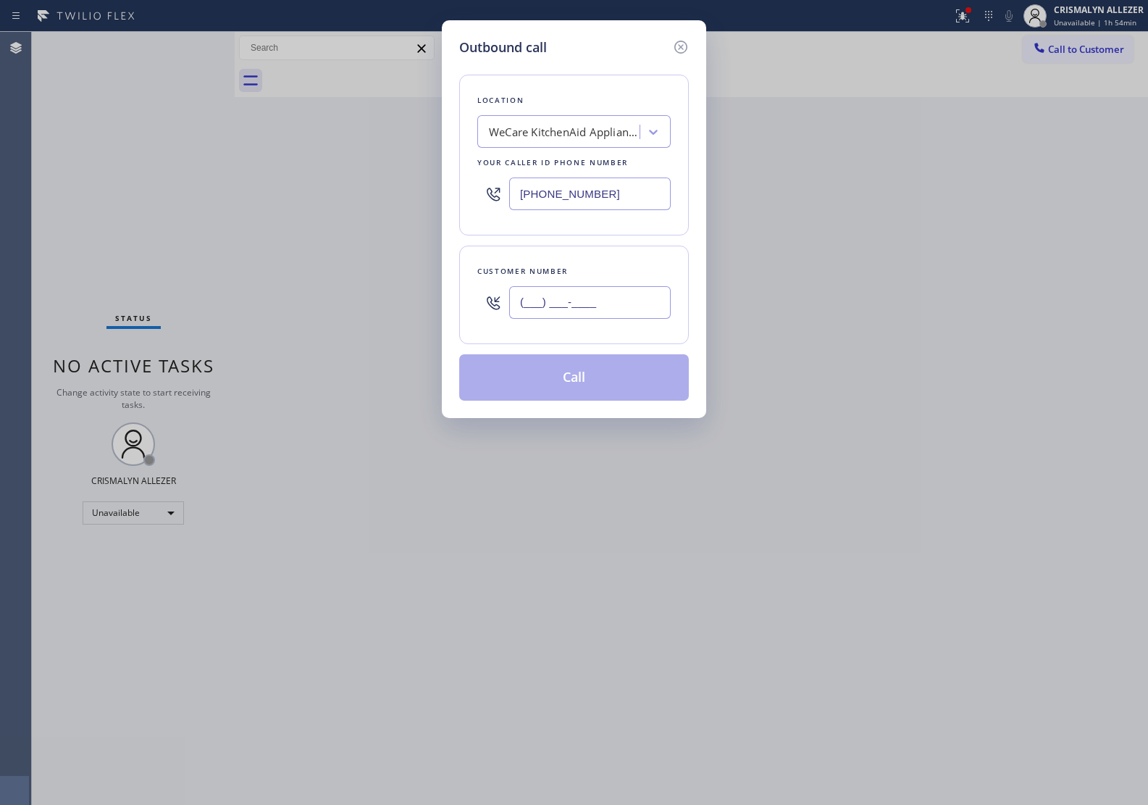
paste input "210) 237-2863"
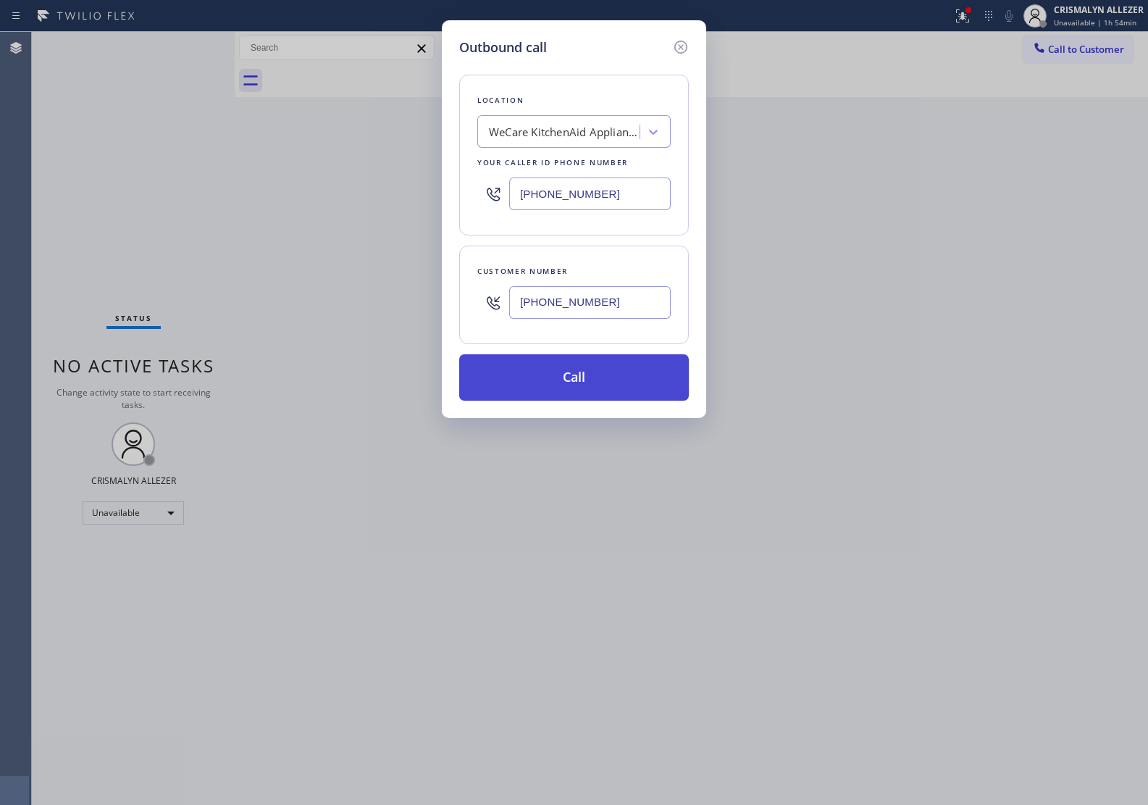
type input "[PHONE_NUMBER]"
click at [585, 373] on button "Call" at bounding box center [574, 377] width 230 height 46
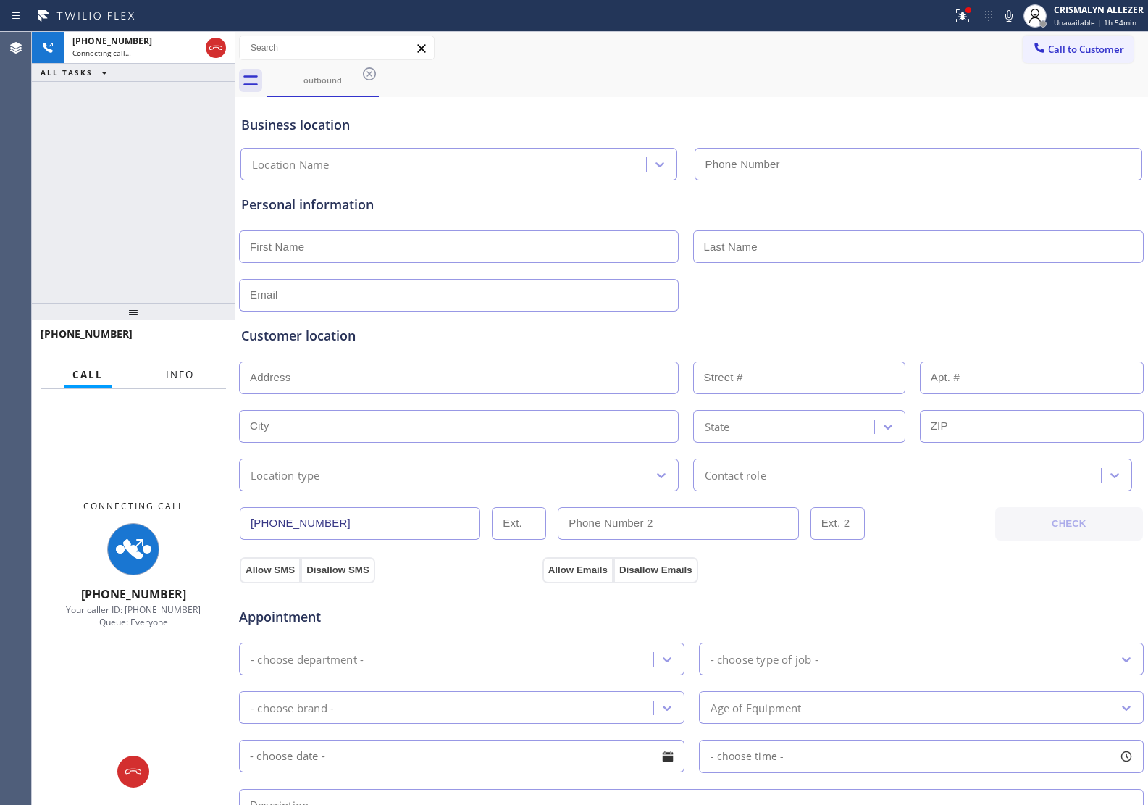
type input "[PHONE_NUMBER]"
click at [180, 380] on button "Info" at bounding box center [180, 375] width 46 height 28
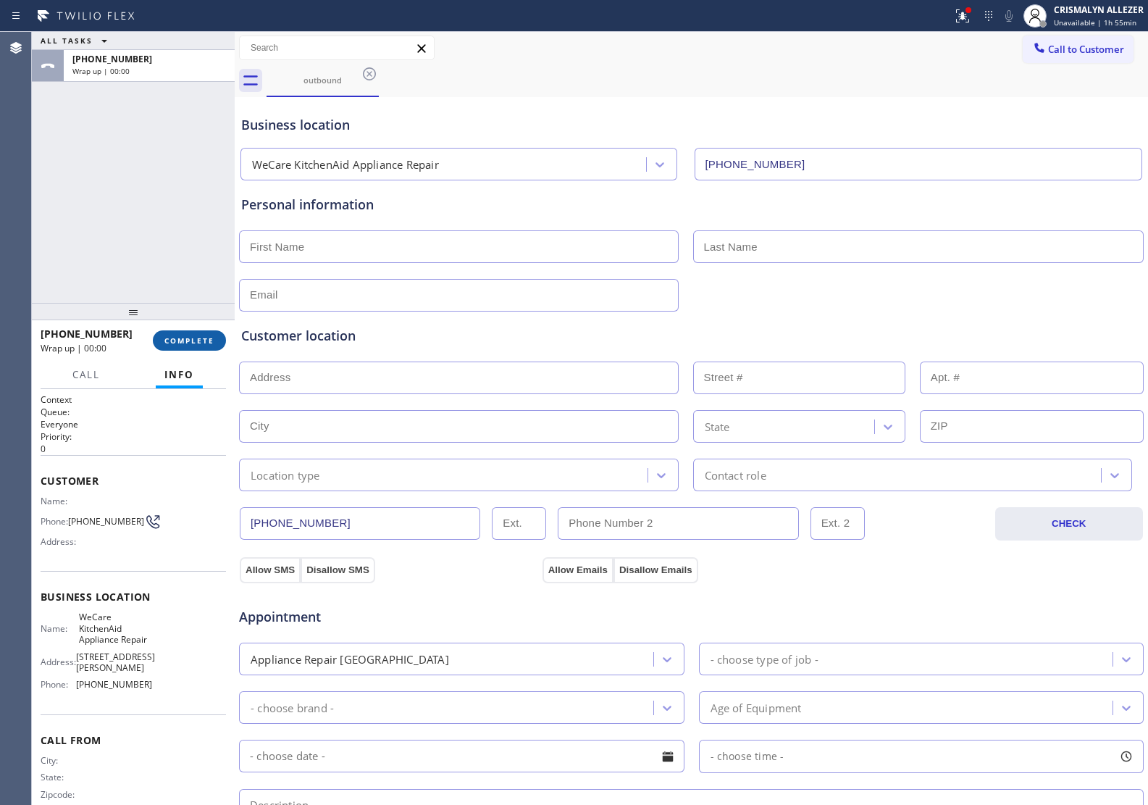
click at [193, 338] on span "COMPLETE" at bounding box center [189, 340] width 50 height 10
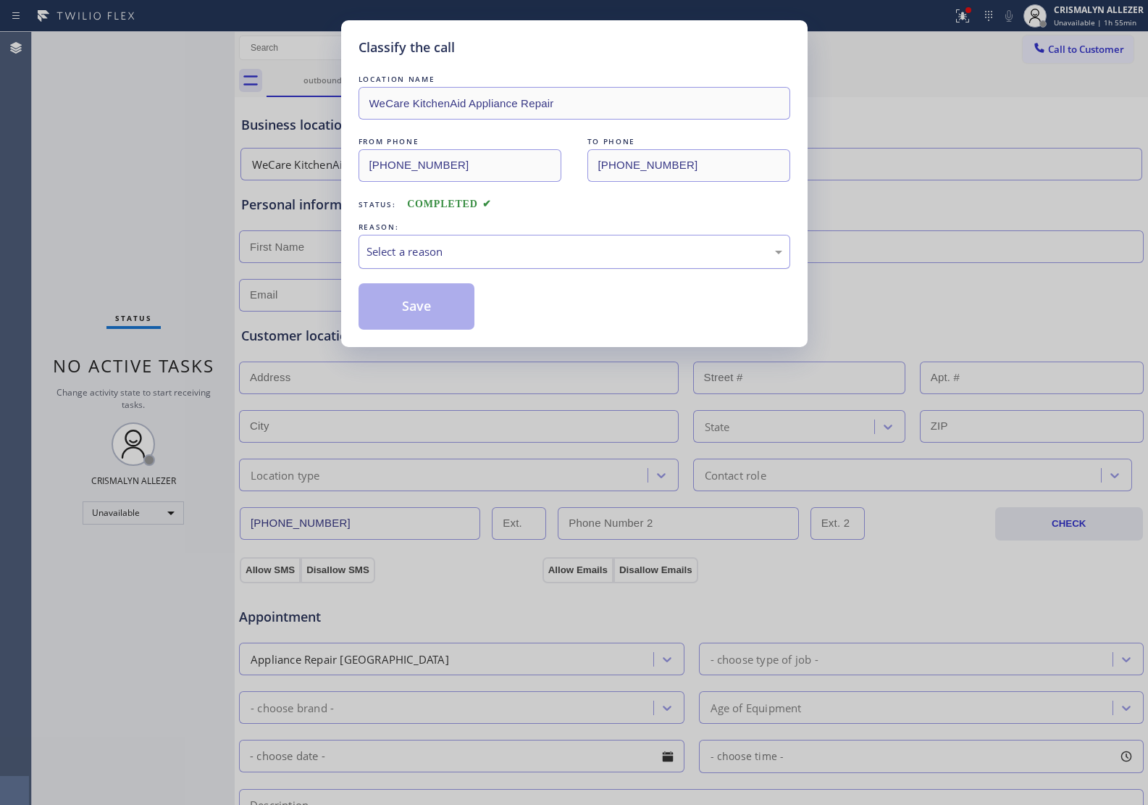
click at [585, 251] on div "Select a reason" at bounding box center [575, 251] width 416 height 17
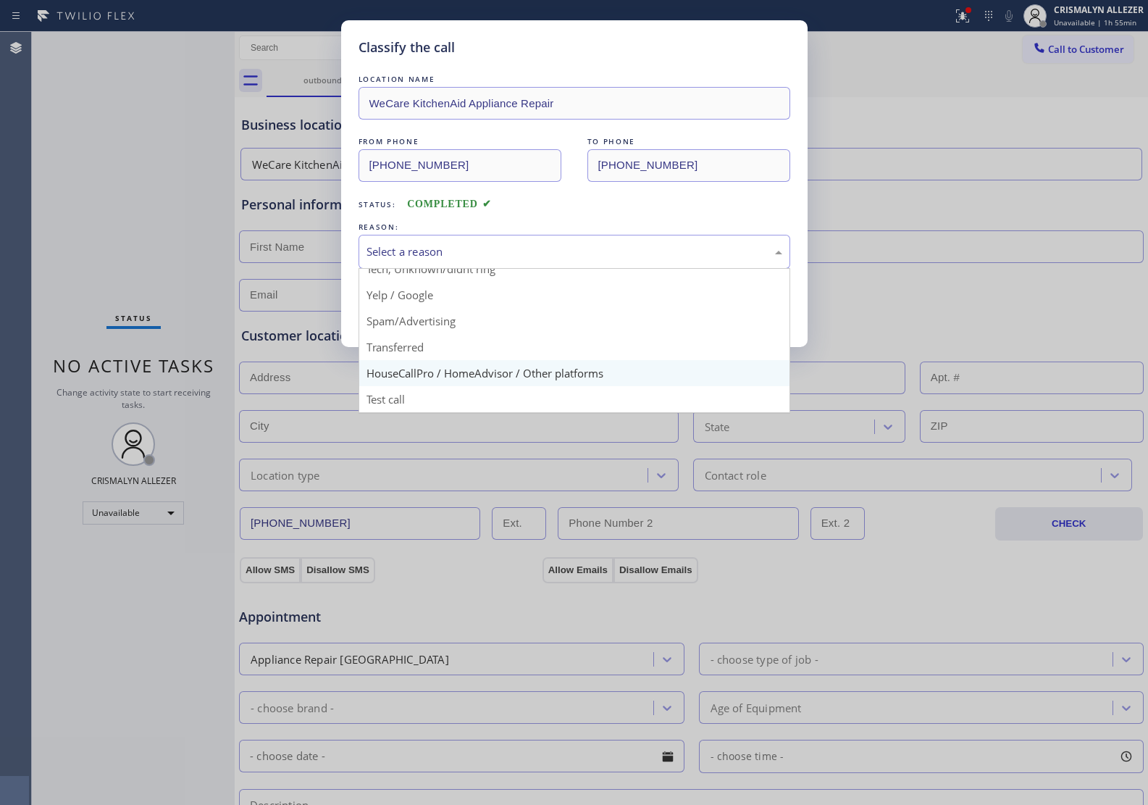
scroll to position [99, 0]
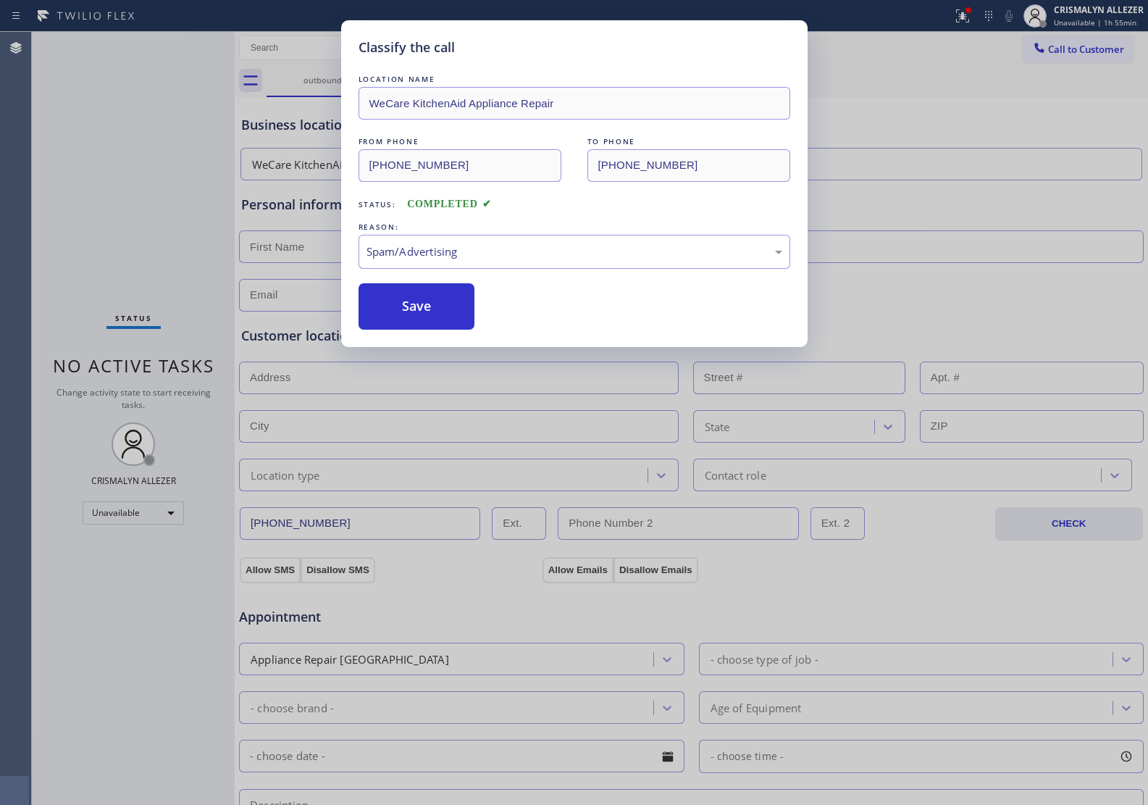
click at [427, 325] on button "Save" at bounding box center [417, 306] width 117 height 46
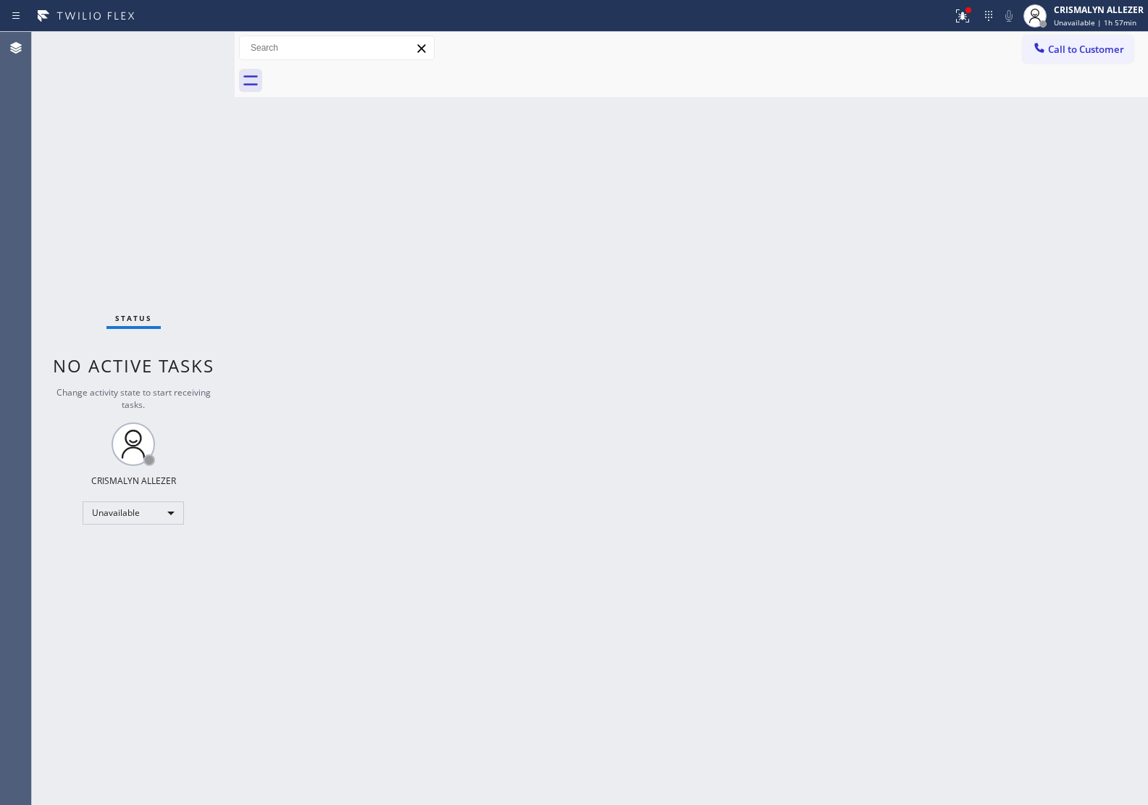
drag, startPoint x: 1068, startPoint y: 51, endPoint x: 991, endPoint y: 85, distance: 85.0
click at [1054, 59] on button "Call to Customer" at bounding box center [1078, 49] width 111 height 28
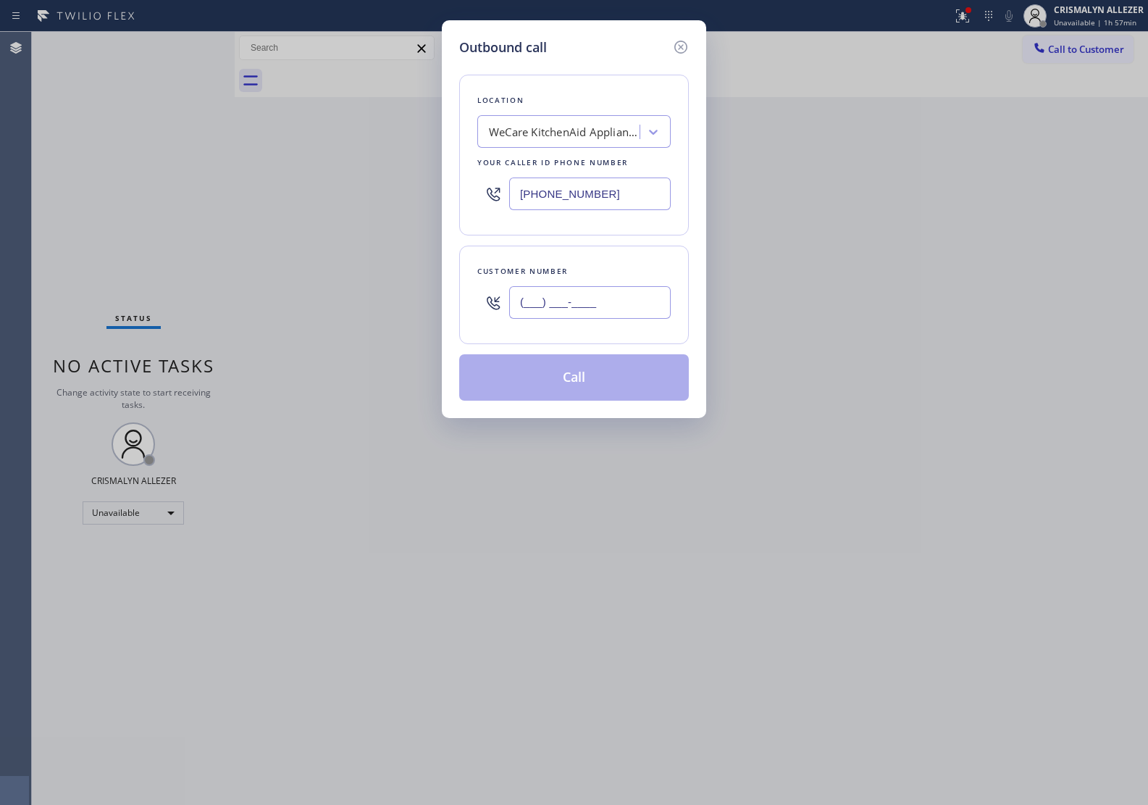
click at [605, 308] on input "(___) ___-____" at bounding box center [590, 302] width 162 height 33
paste input "714) 679-5637"
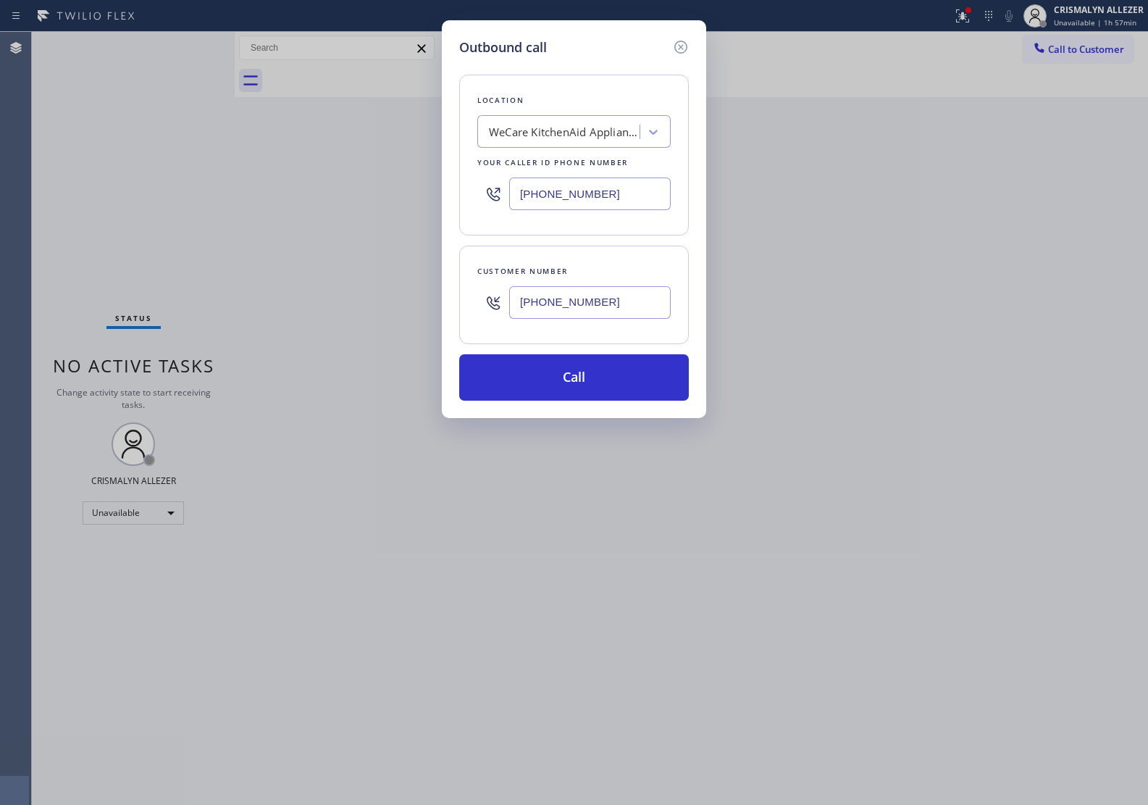
type input "[PHONE_NUMBER]"
click at [980, 351] on div "Outbound call Location WeCare KitchenAid Appliance Repair Your caller id phone …" at bounding box center [574, 402] width 1148 height 805
click at [559, 142] on div "WeCare KitchenAid Appliance Repair" at bounding box center [561, 132] width 158 height 25
type input "Y"
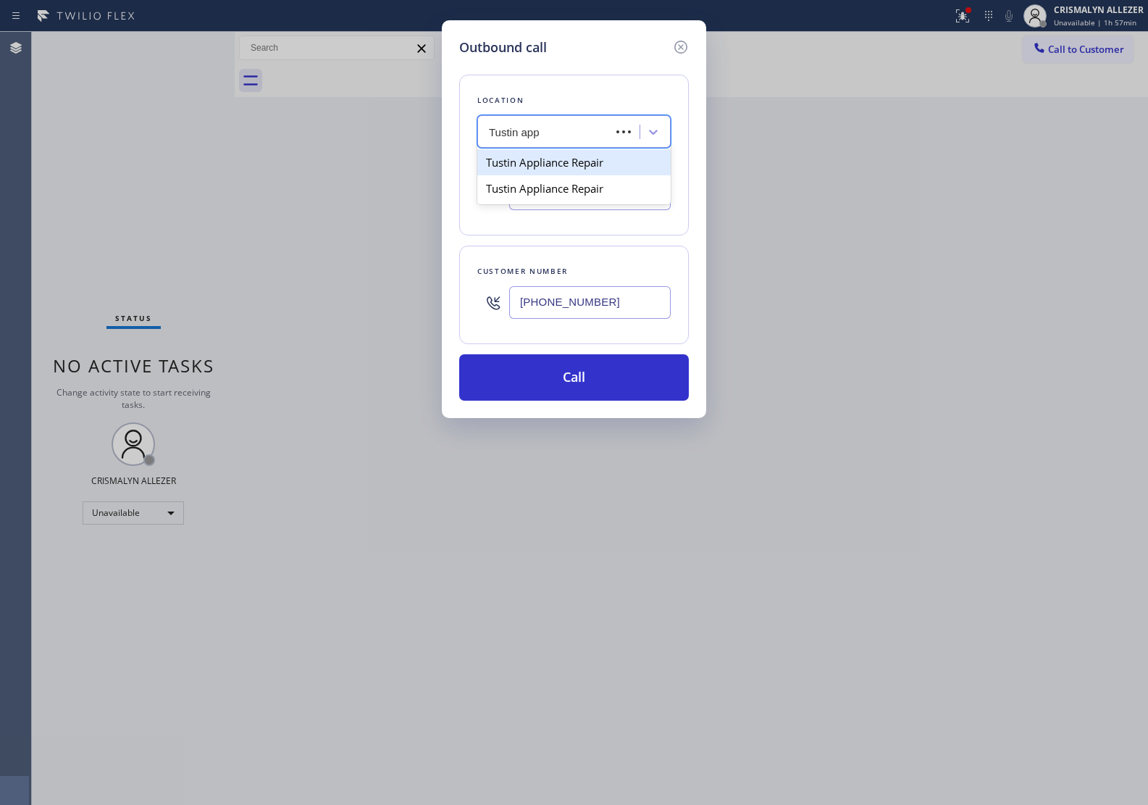
type input "Tustin appl"
click at [556, 167] on div "Tustin Appliance Repair" at bounding box center [573, 162] width 193 height 26
type input "[PHONE_NUMBER]"
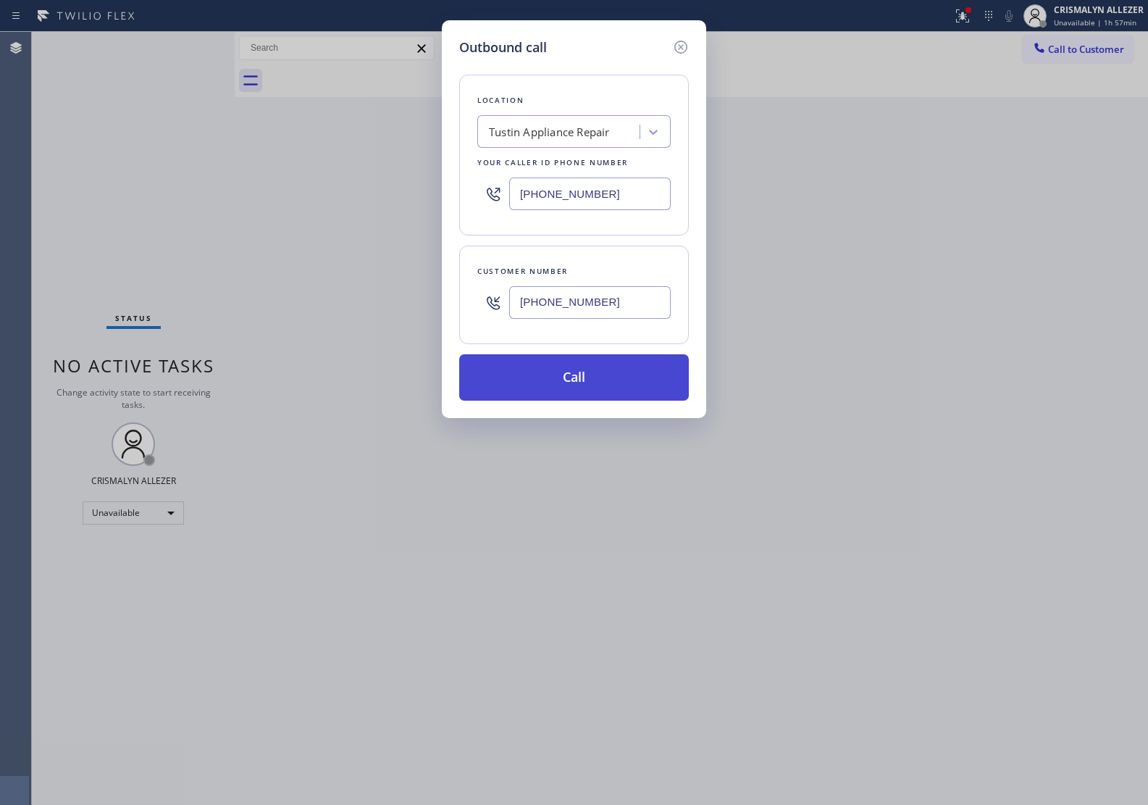
click at [580, 393] on button "Call" at bounding box center [574, 377] width 230 height 46
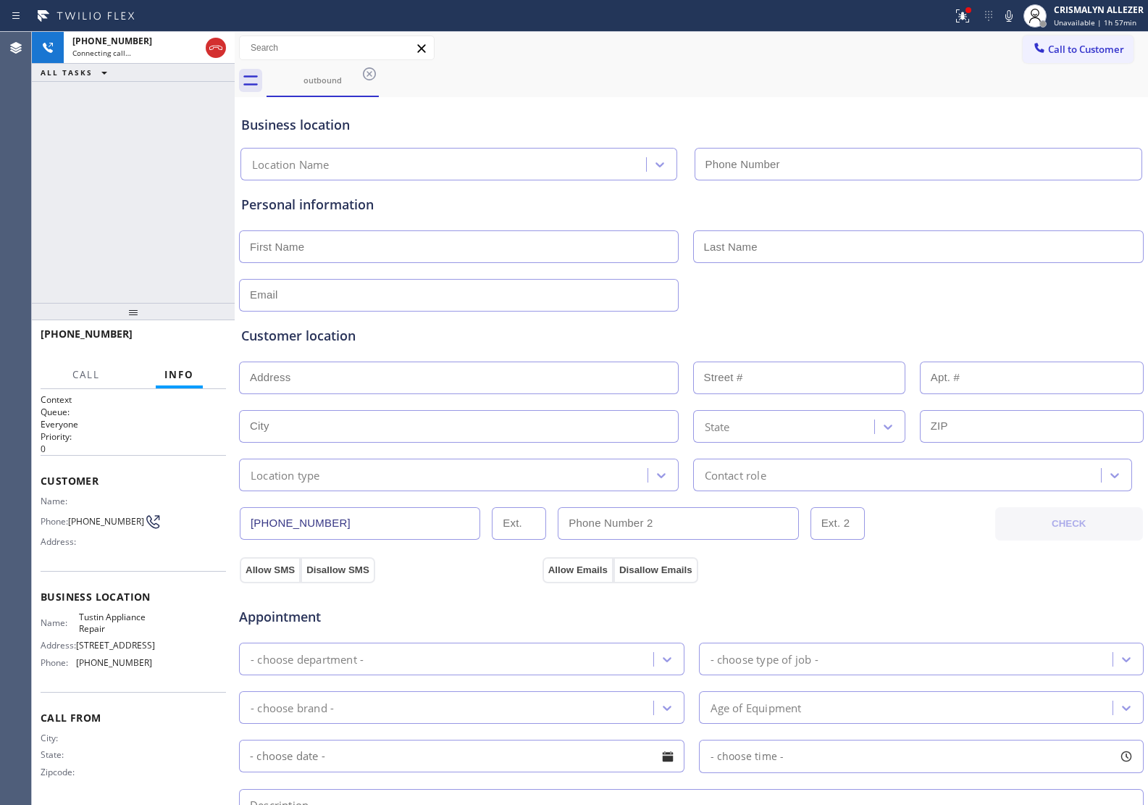
type input "[PHONE_NUMBER]"
click at [960, 217] on div "Personal information" at bounding box center [691, 253] width 900 height 117
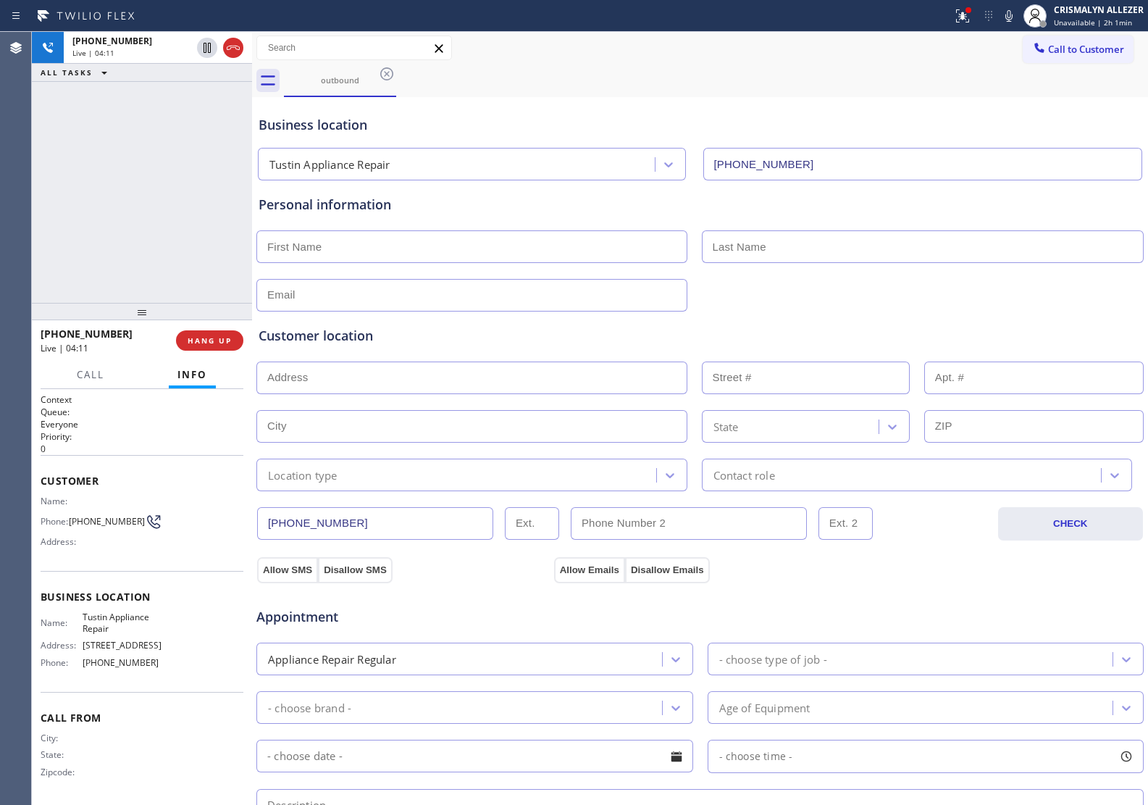
drag, startPoint x: 233, startPoint y: 281, endPoint x: 251, endPoint y: 294, distance: 21.7
click at [252, 294] on div at bounding box center [252, 418] width 0 height 773
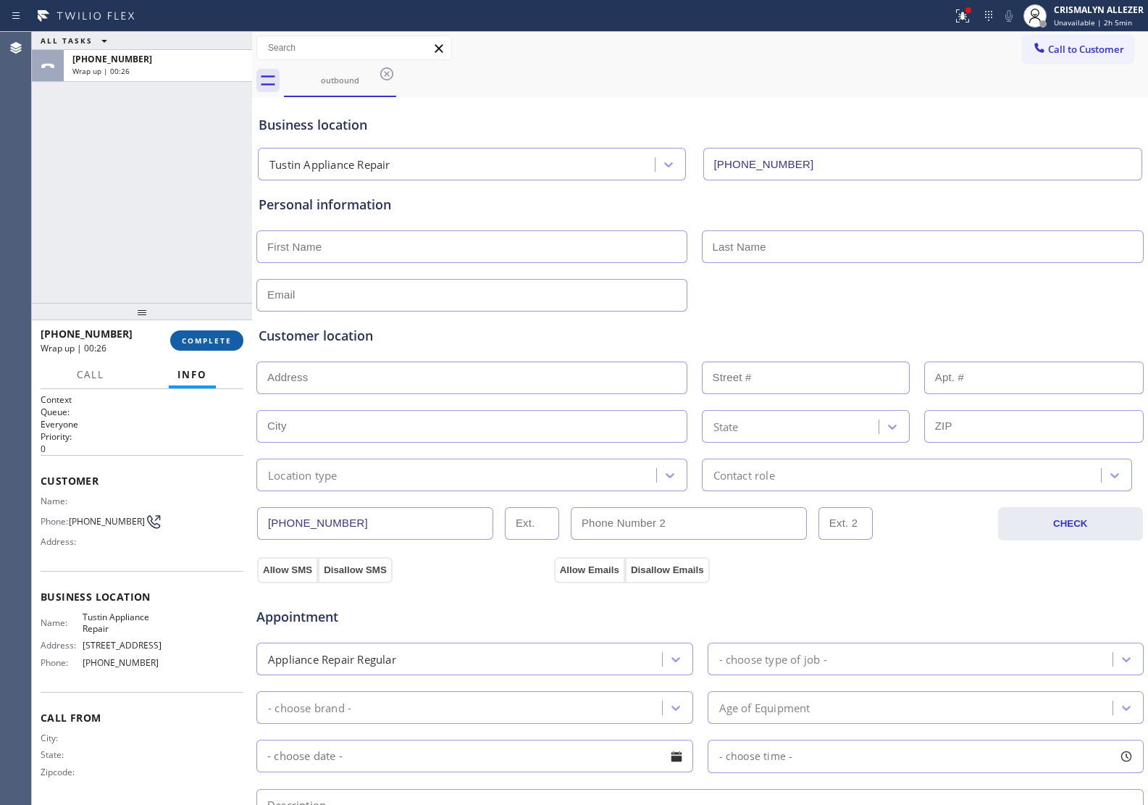
click at [206, 343] on span "COMPLETE" at bounding box center [207, 340] width 50 height 10
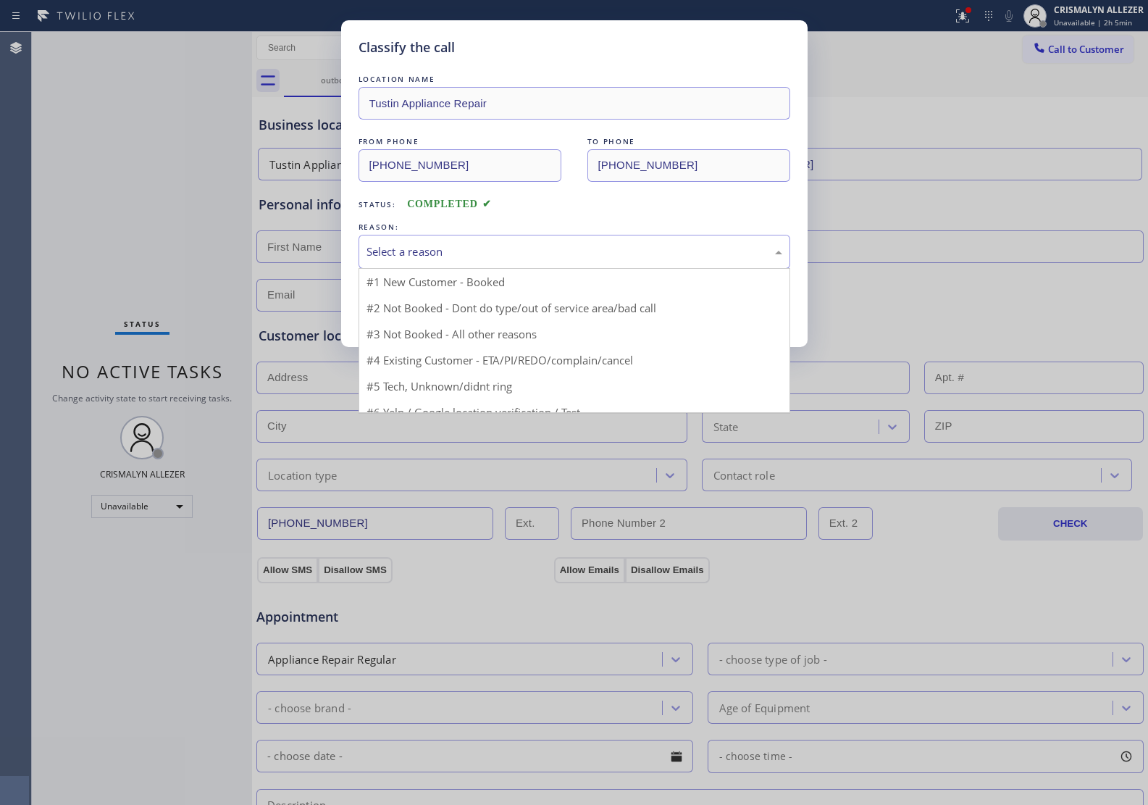
click at [551, 257] on div "Select a reason" at bounding box center [575, 251] width 416 height 17
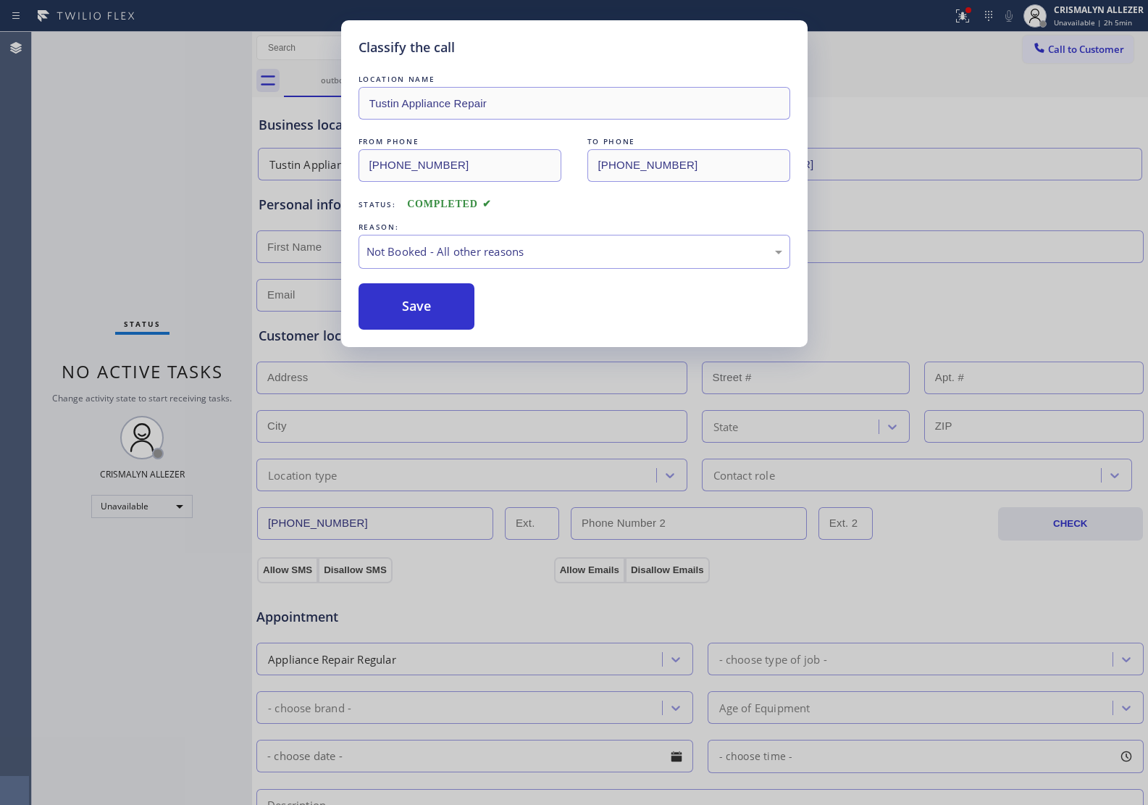
click at [426, 310] on button "Save" at bounding box center [417, 306] width 117 height 46
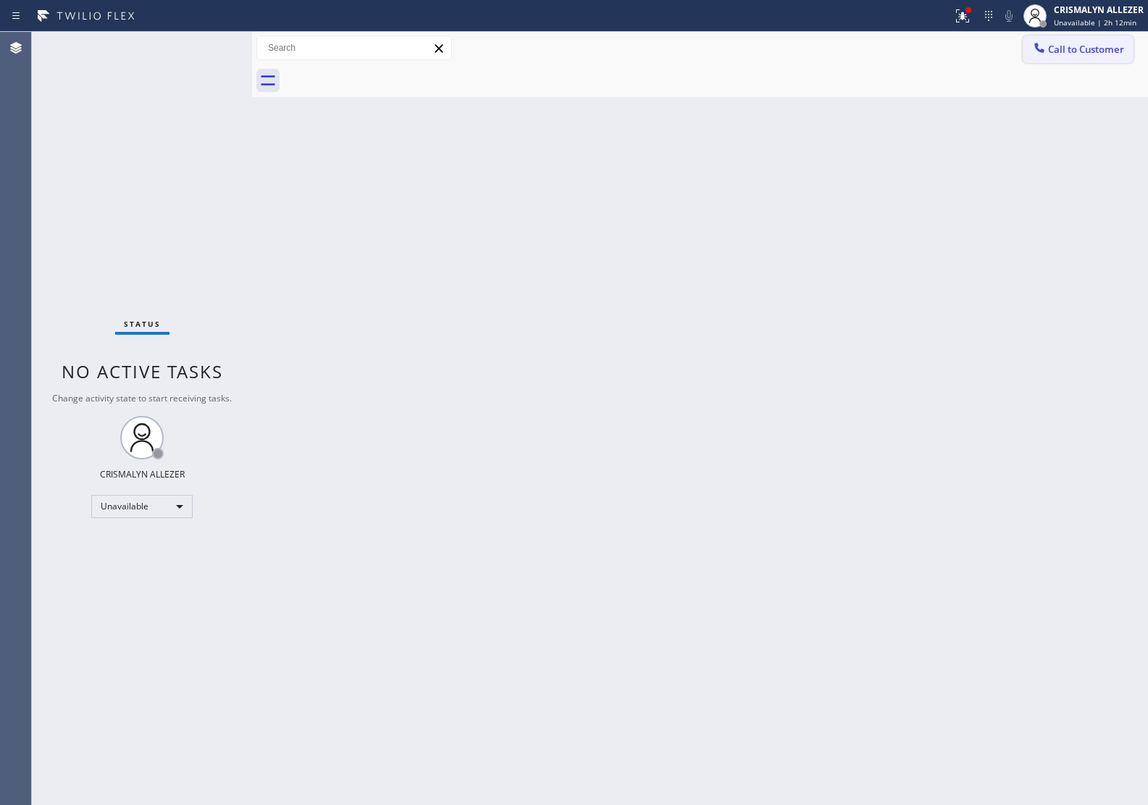
click at [1062, 49] on span "Call to Customer" at bounding box center [1086, 49] width 76 height 13
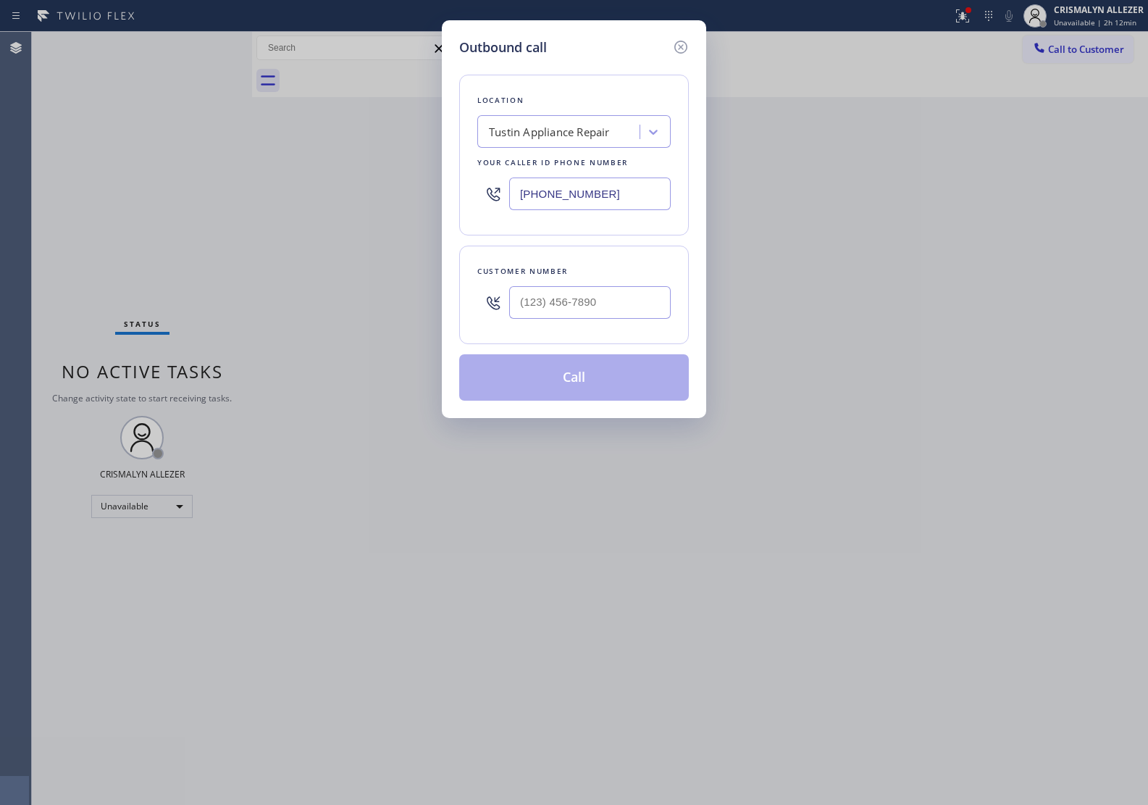
drag, startPoint x: 635, startPoint y: 189, endPoint x: 388, endPoint y: 192, distance: 247.0
click at [388, 192] on div "Outbound call Location Tustin Appliance Repair Your caller id phone number [PHO…" at bounding box center [574, 402] width 1148 height 805
click at [682, 41] on icon at bounding box center [680, 47] width 13 height 13
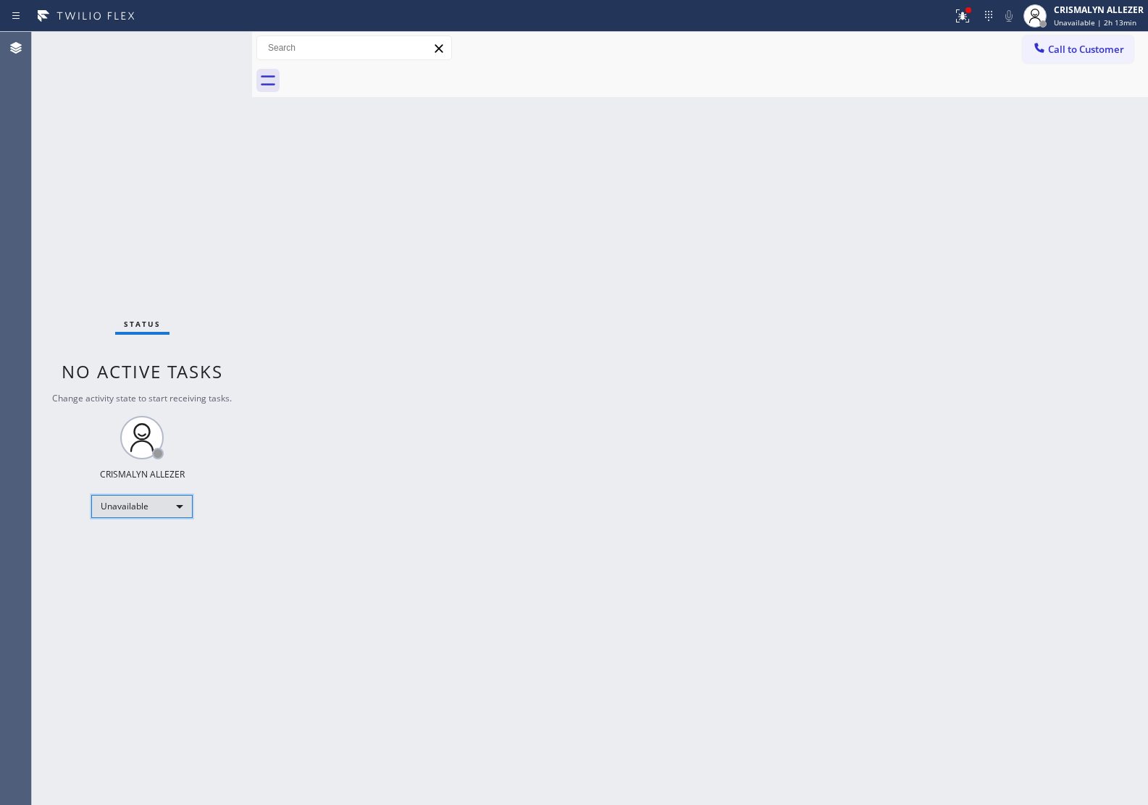
click at [188, 506] on div "Unavailable" at bounding box center [141, 506] width 101 height 23
click at [145, 580] on li "Break" at bounding box center [141, 580] width 99 height 17
click at [1008, 422] on div "Back to Dashboard Change Sender ID Customers Technicians Select a contact Outbo…" at bounding box center [700, 418] width 896 height 773
click at [178, 507] on div "Break" at bounding box center [141, 506] width 101 height 23
click at [154, 545] on li "Available" at bounding box center [141, 544] width 99 height 17
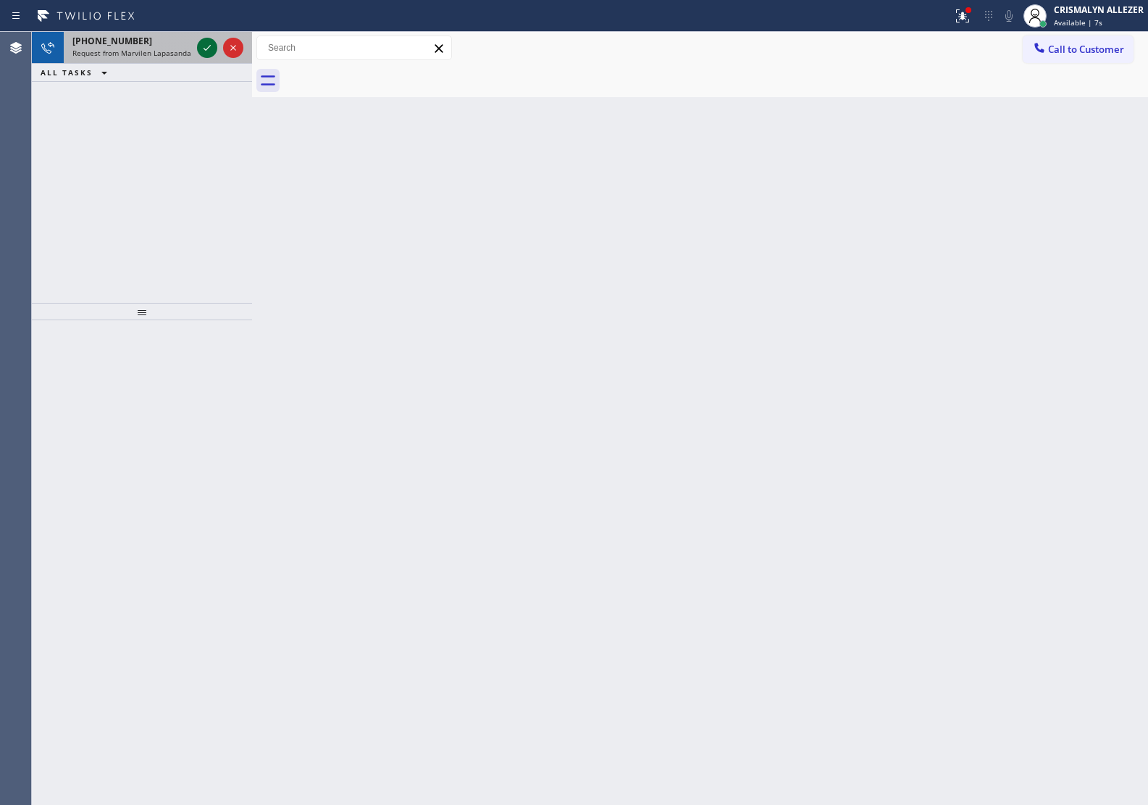
click at [209, 49] on icon at bounding box center [206, 47] width 17 height 17
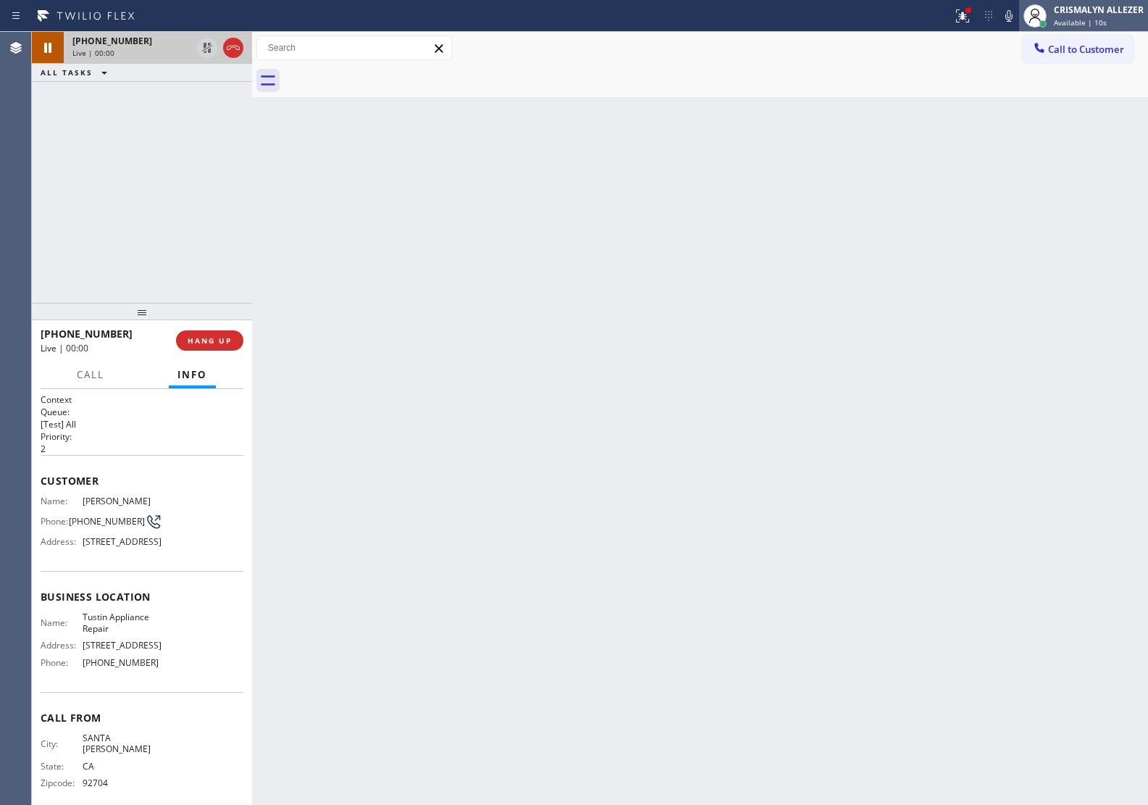
click at [1106, 23] on div "Available | 10s" at bounding box center [1099, 22] width 90 height 10
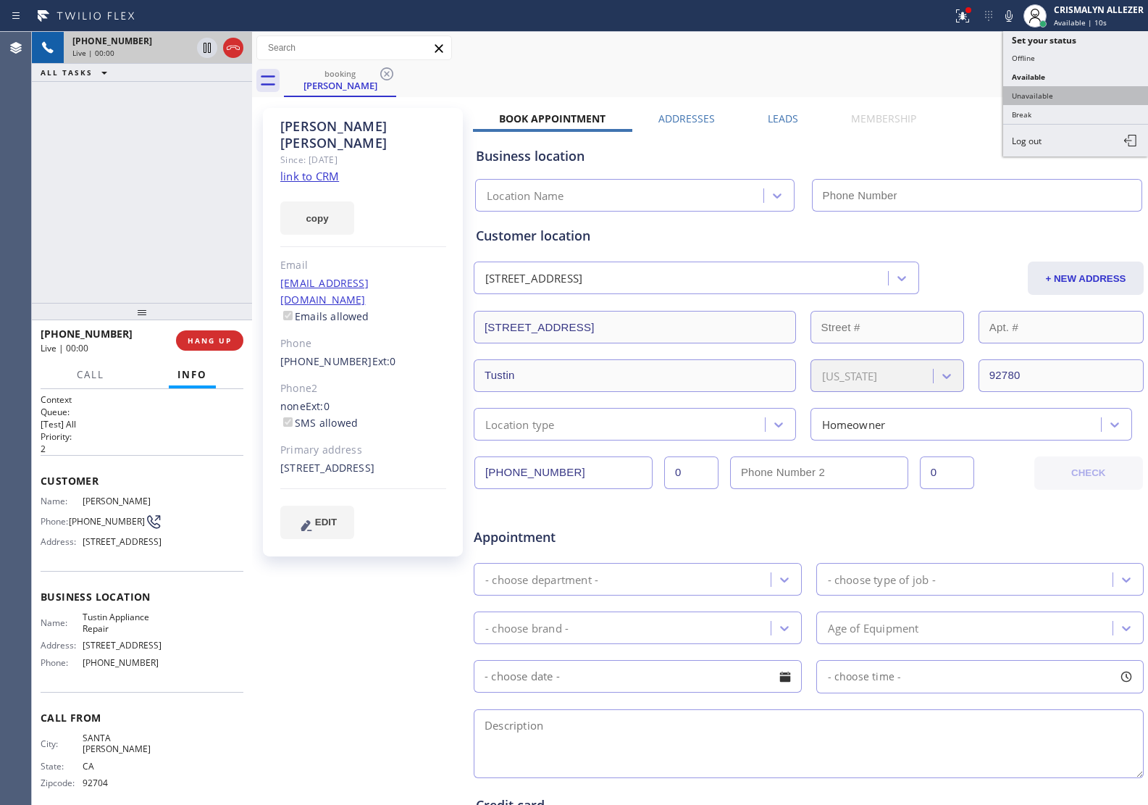
type input "[PHONE_NUMBER]"
click at [1049, 99] on button "Unavailable" at bounding box center [1075, 95] width 145 height 19
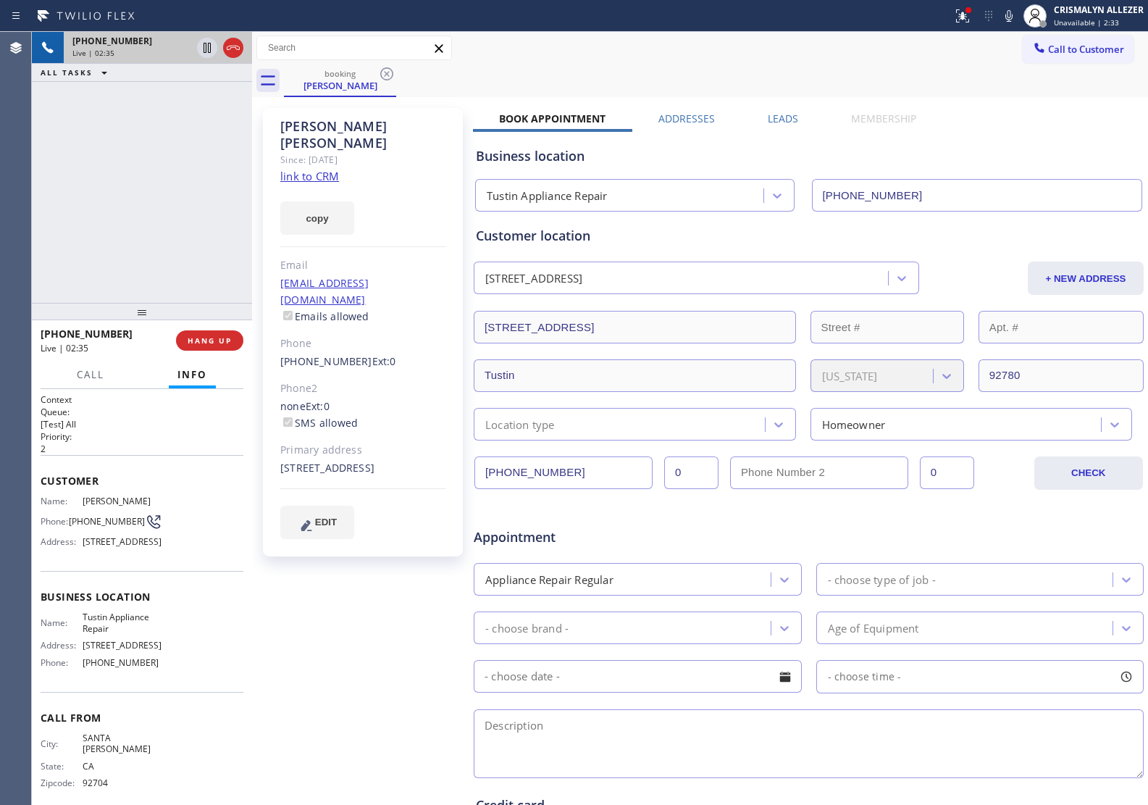
click at [152, 218] on div "[PHONE_NUMBER] Live | 02:35 ALL TASKS ALL TASKS ACTIVE TASKS TASKS IN WRAP UP" at bounding box center [142, 167] width 220 height 271
click at [211, 340] on span "HANG UP" at bounding box center [210, 340] width 44 height 10
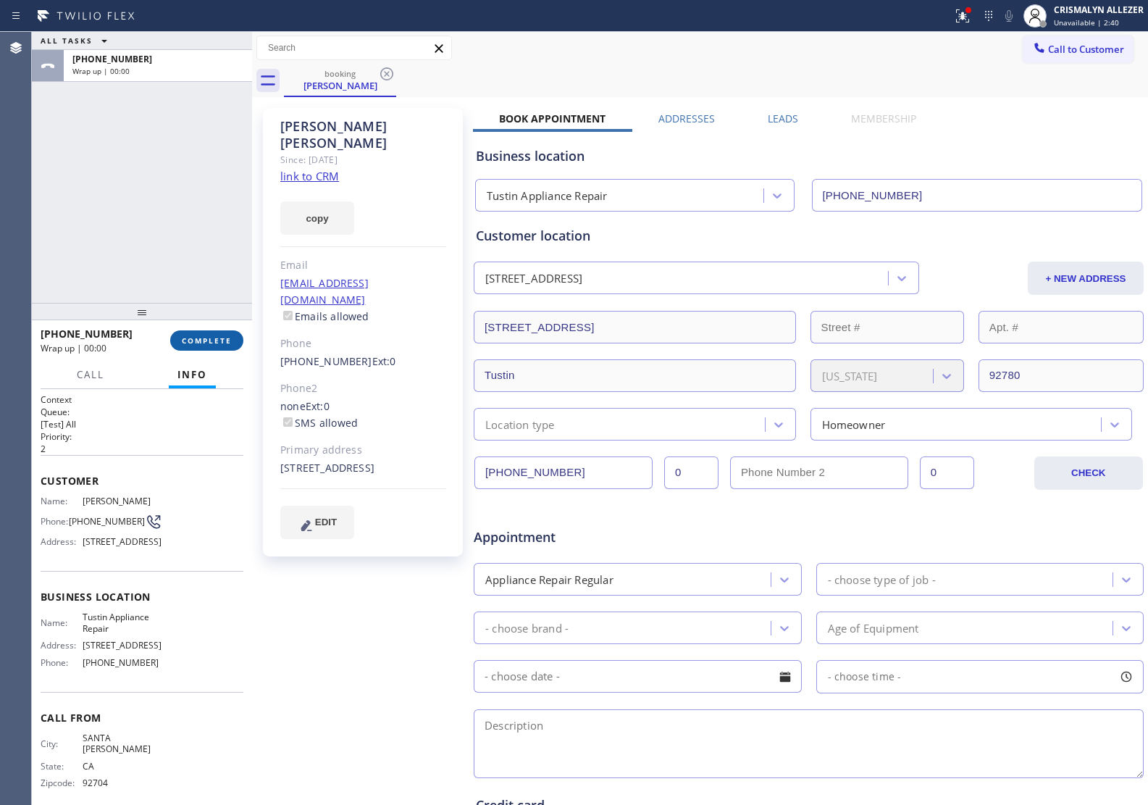
click at [211, 340] on span "COMPLETE" at bounding box center [207, 340] width 50 height 10
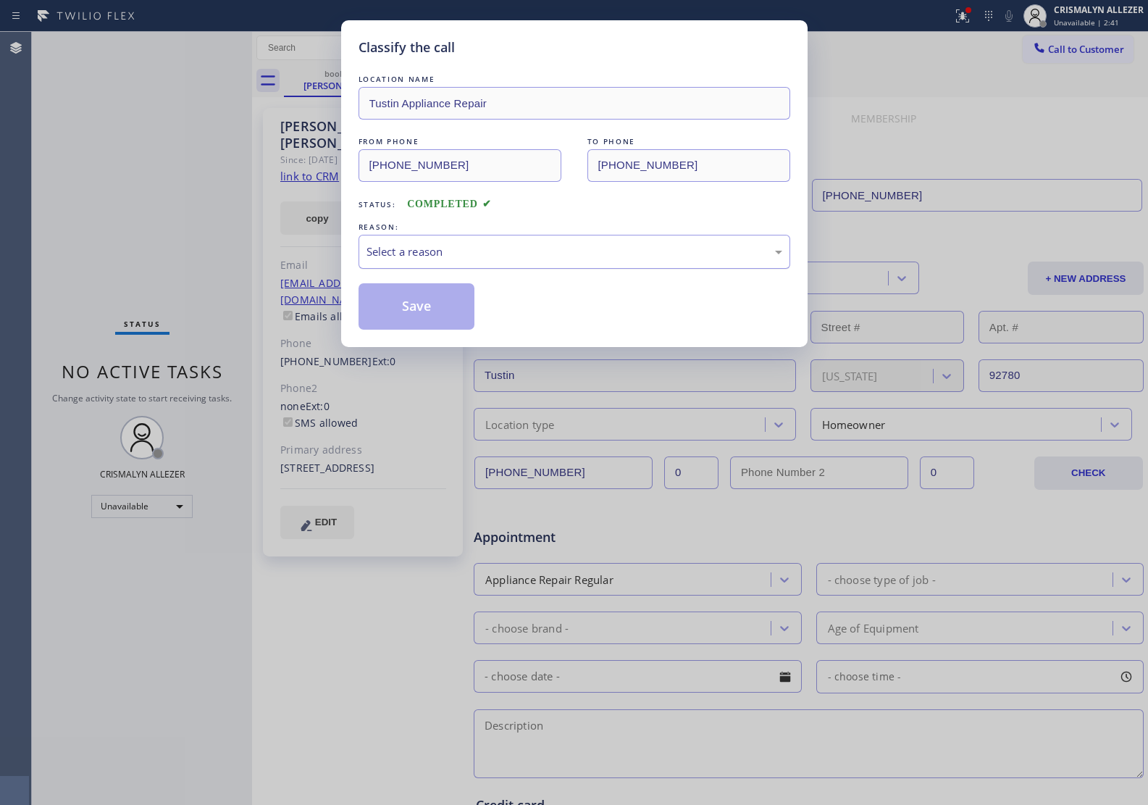
click at [530, 240] on div "Select a reason" at bounding box center [575, 252] width 432 height 34
click at [408, 302] on button "Save" at bounding box center [417, 306] width 117 height 46
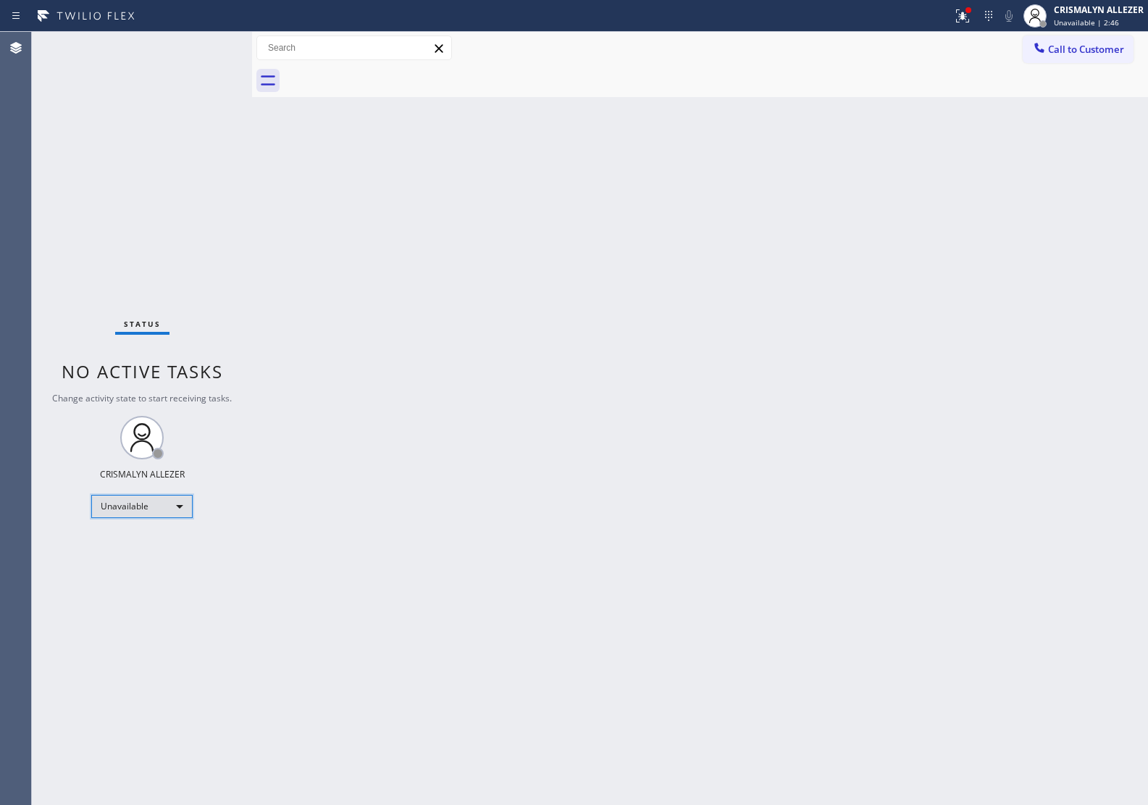
click at [182, 506] on div "Unavailable" at bounding box center [141, 506] width 101 height 23
click at [130, 584] on li "Break" at bounding box center [141, 580] width 99 height 17
click at [185, 498] on div "Break" at bounding box center [141, 506] width 101 height 23
click at [154, 567] on li "Unavailable" at bounding box center [141, 562] width 99 height 17
click at [172, 511] on div "Break" at bounding box center [141, 506] width 101 height 23
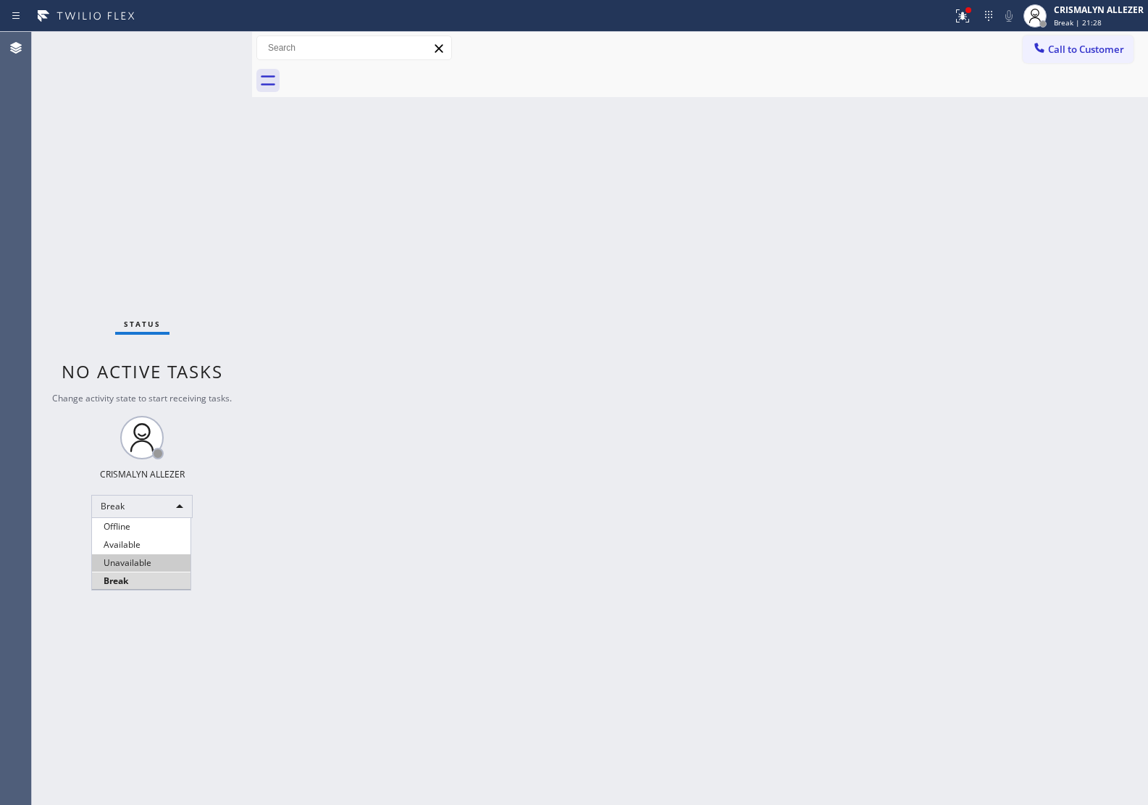
click at [154, 567] on li "Unavailable" at bounding box center [141, 562] width 99 height 17
